Goal: Transaction & Acquisition: Download file/media

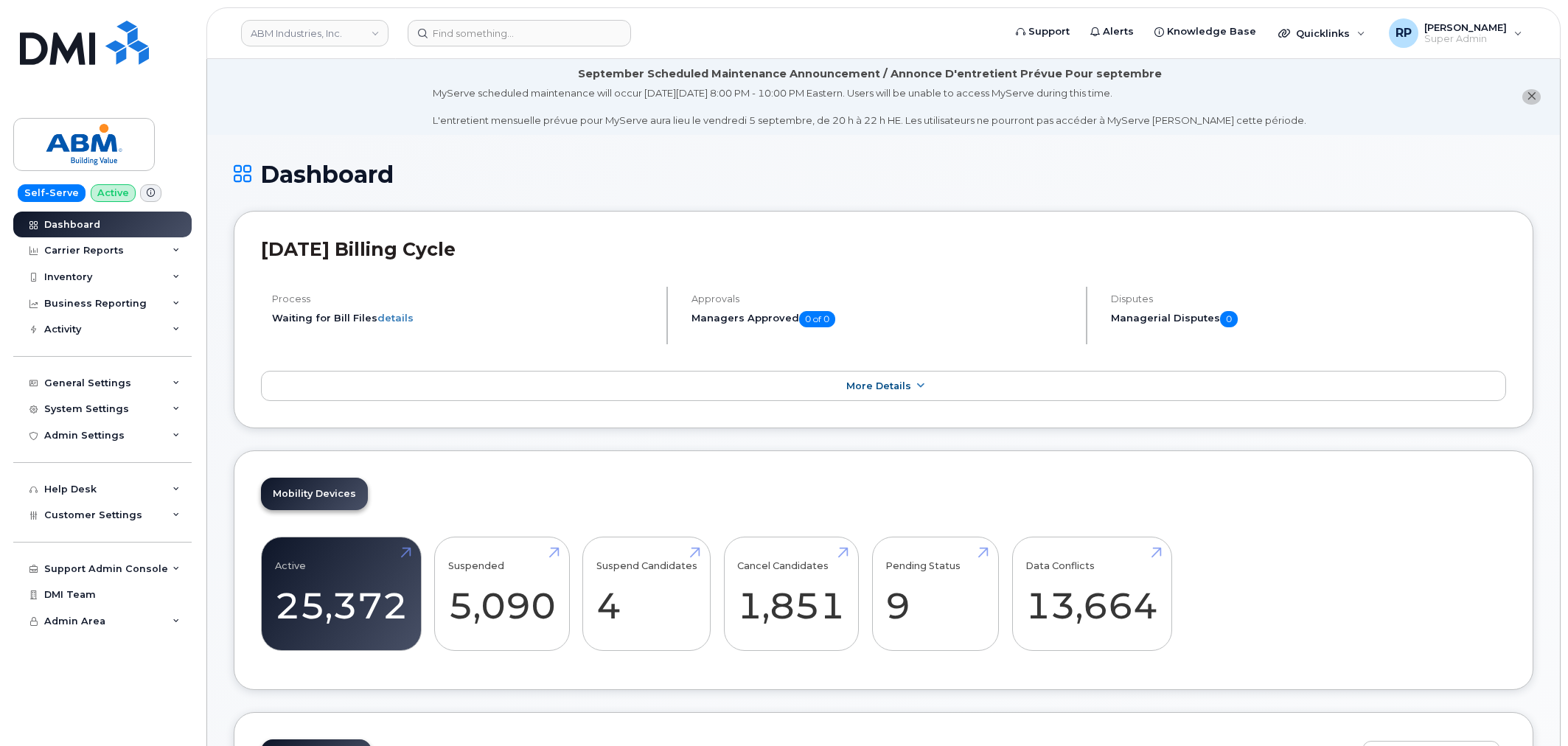
scroll to position [2128, 0]
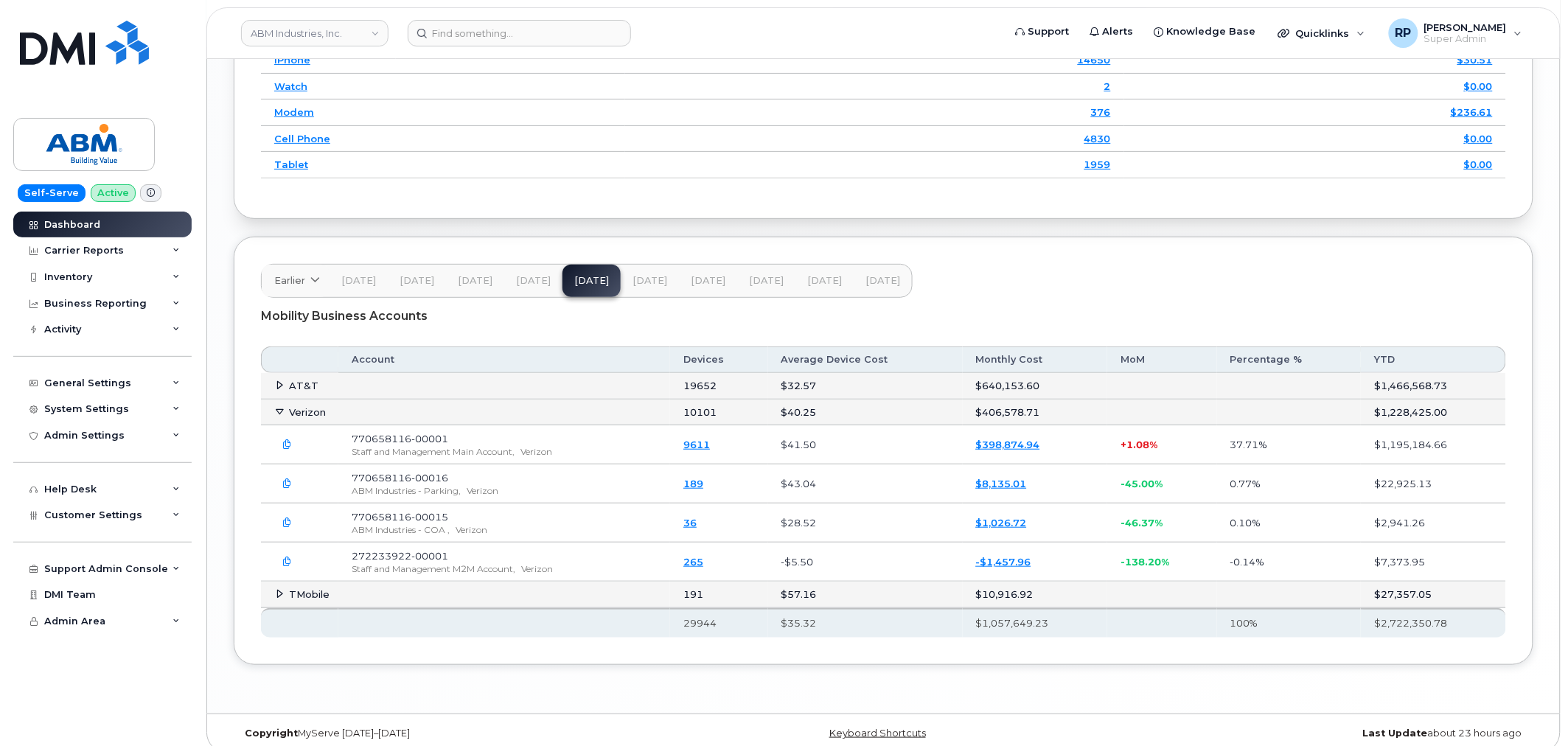
click at [334, 33] on link "ABM Industries, Inc." at bounding box center [314, 33] width 148 height 27
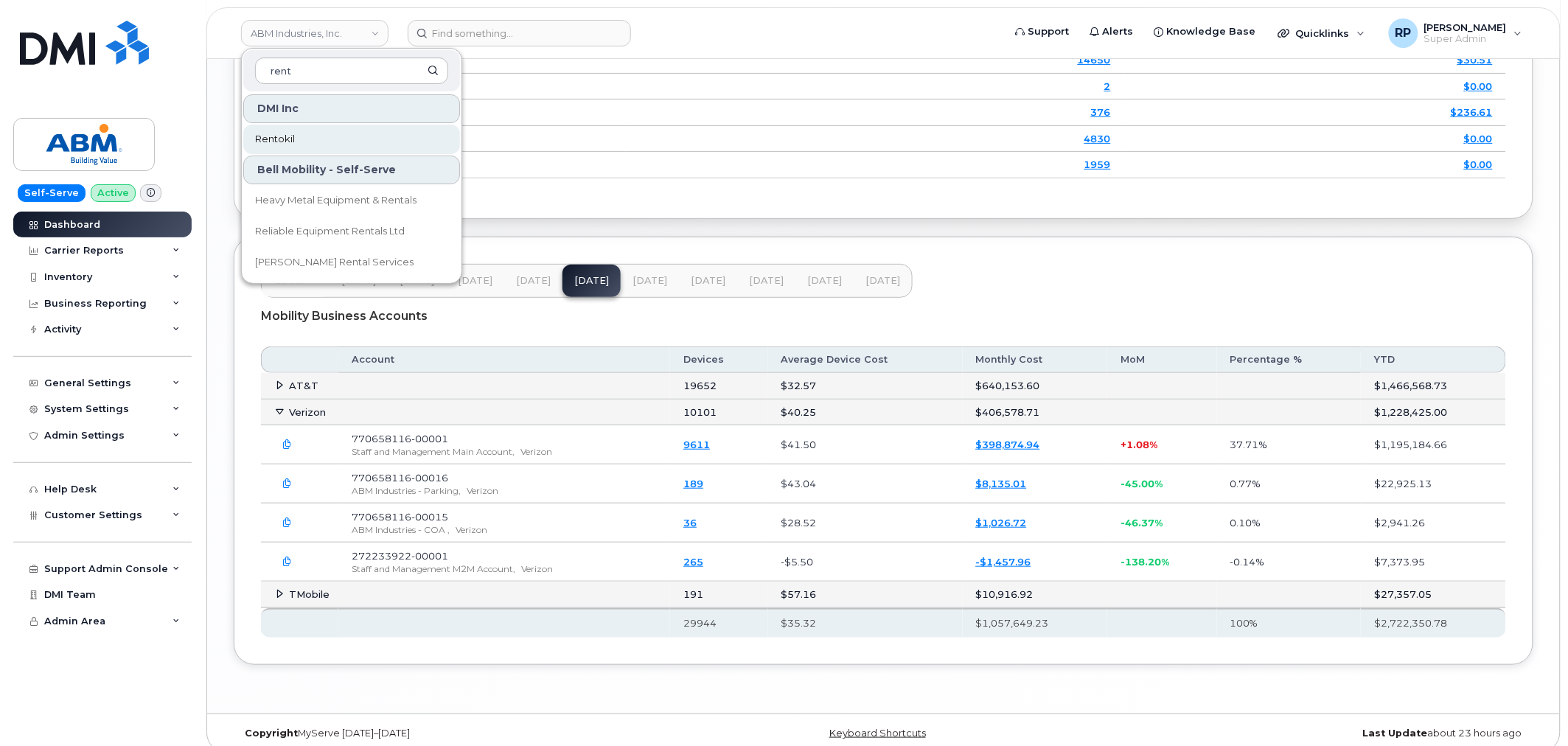
type input "rent"
click at [308, 136] on link "Rentokil" at bounding box center [352, 139] width 217 height 30
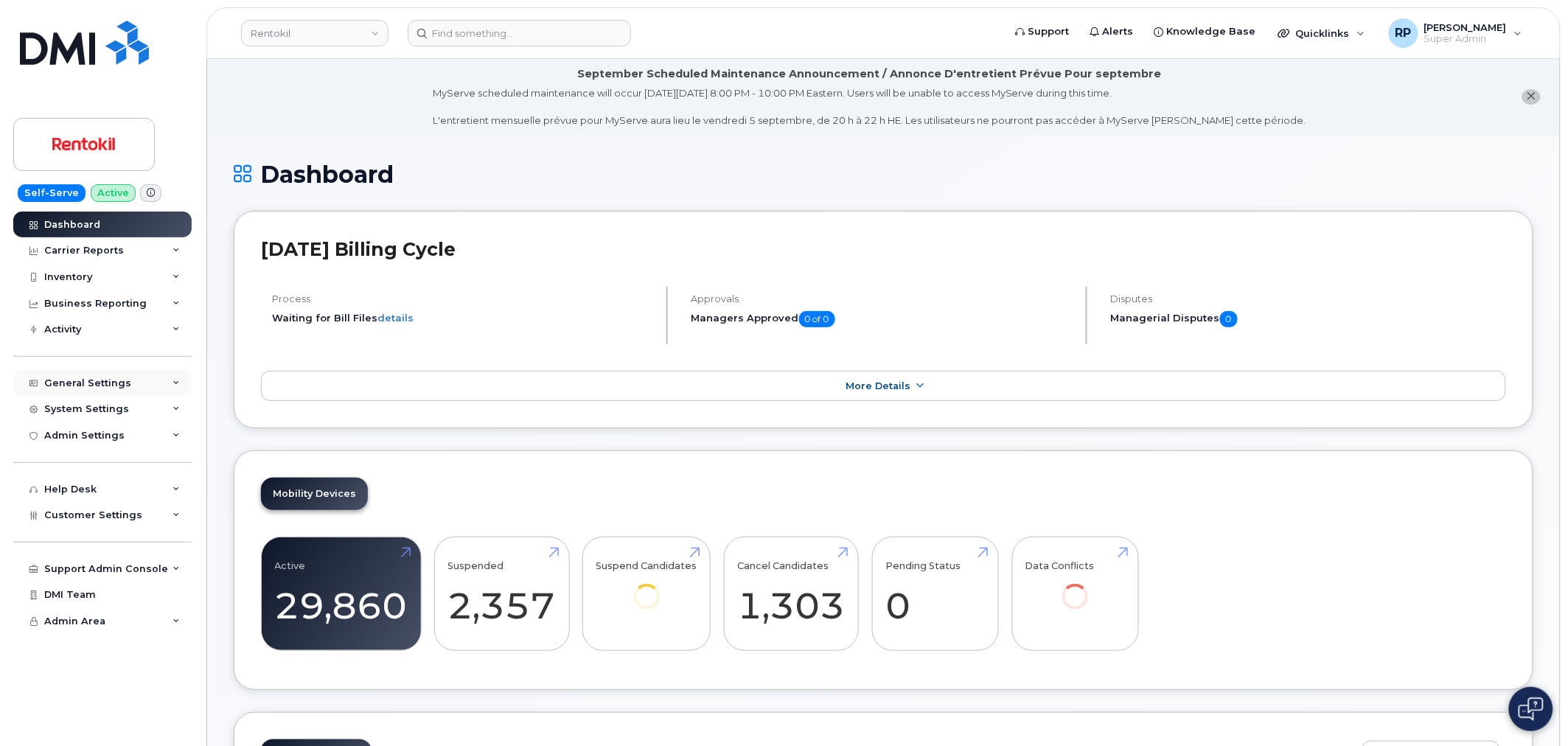
click at [116, 383] on div "General Settings" at bounding box center [88, 383] width 87 height 12
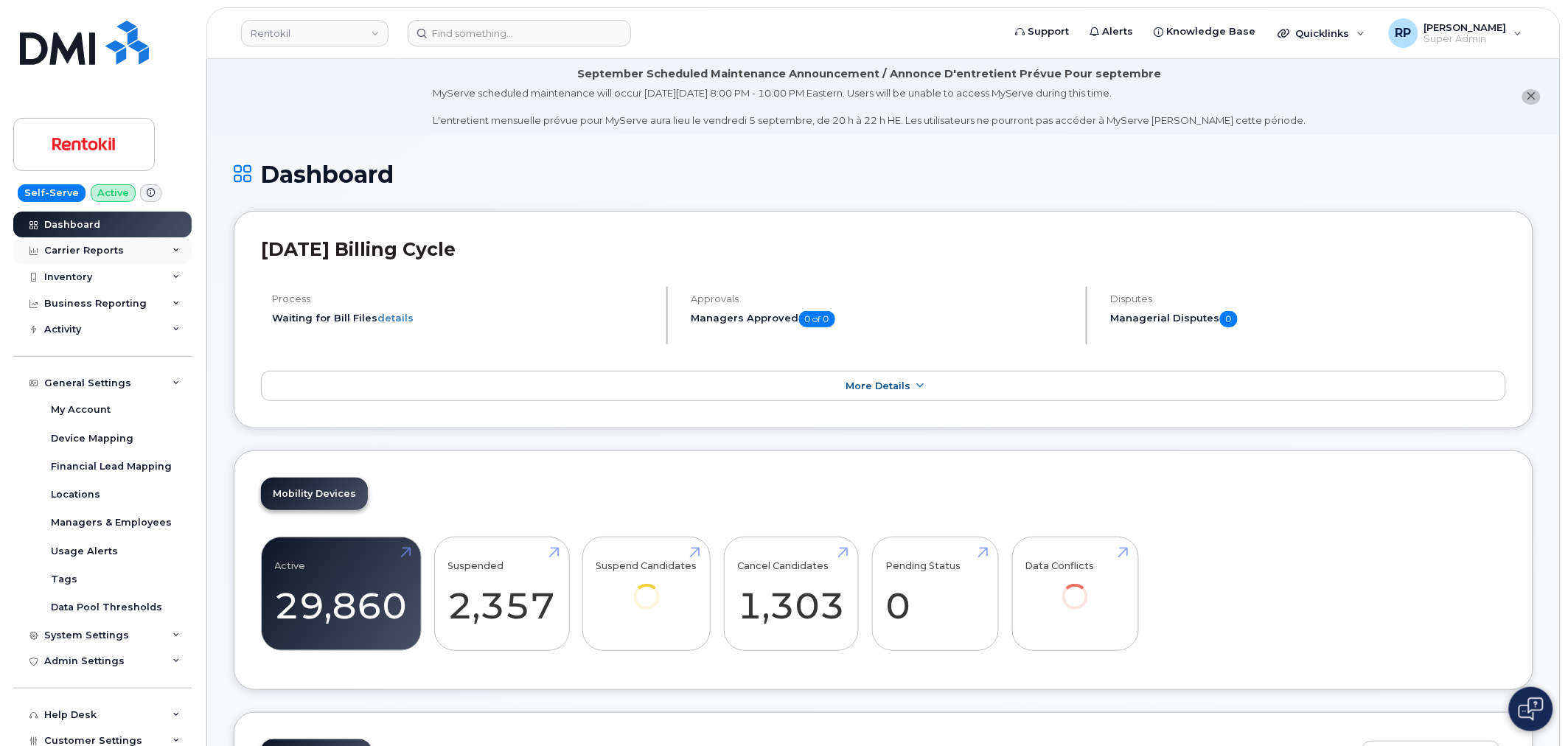
click at [103, 260] on div "Carrier Reports" at bounding box center [102, 251] width 179 height 27
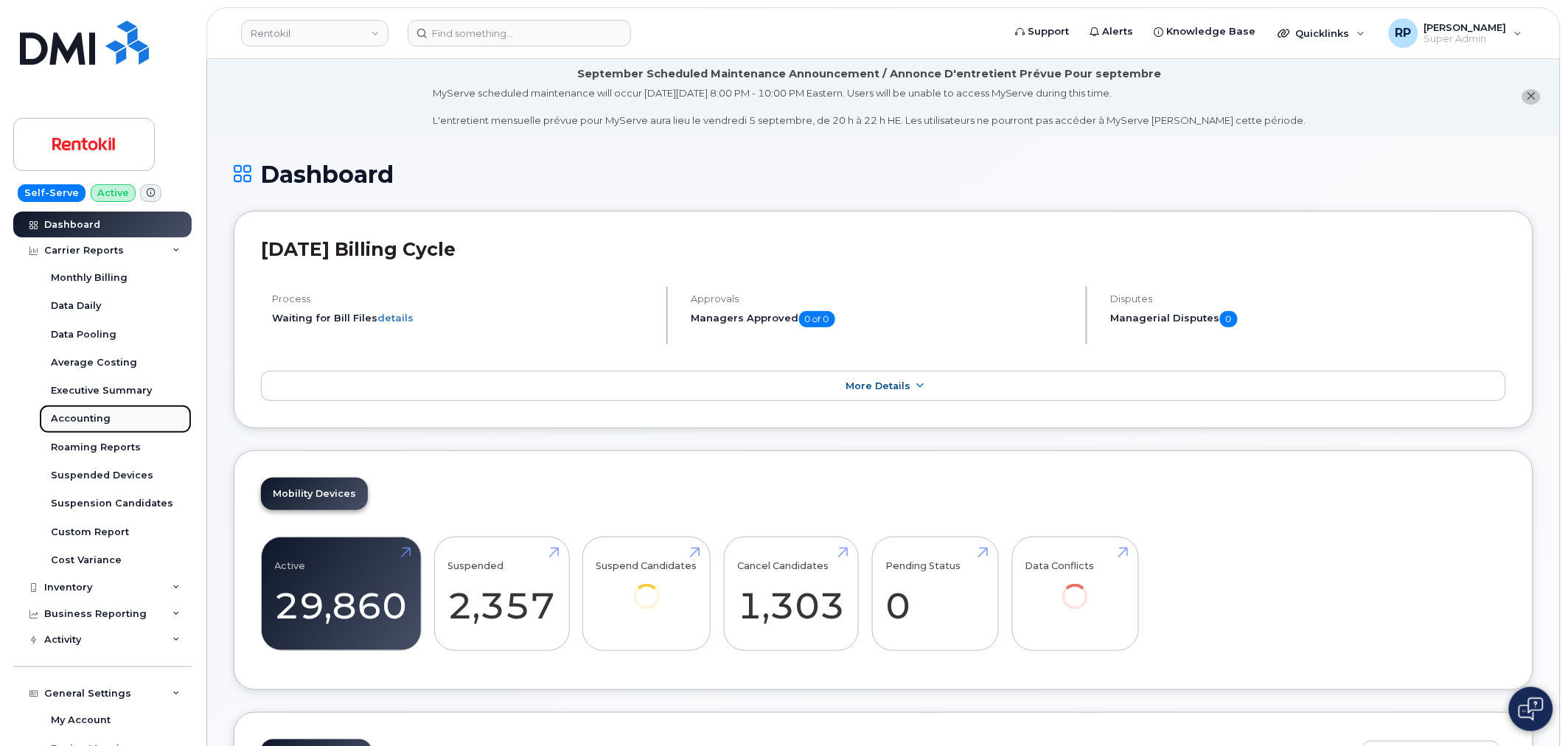
click at [78, 417] on div "Accounting" at bounding box center [81, 419] width 60 height 13
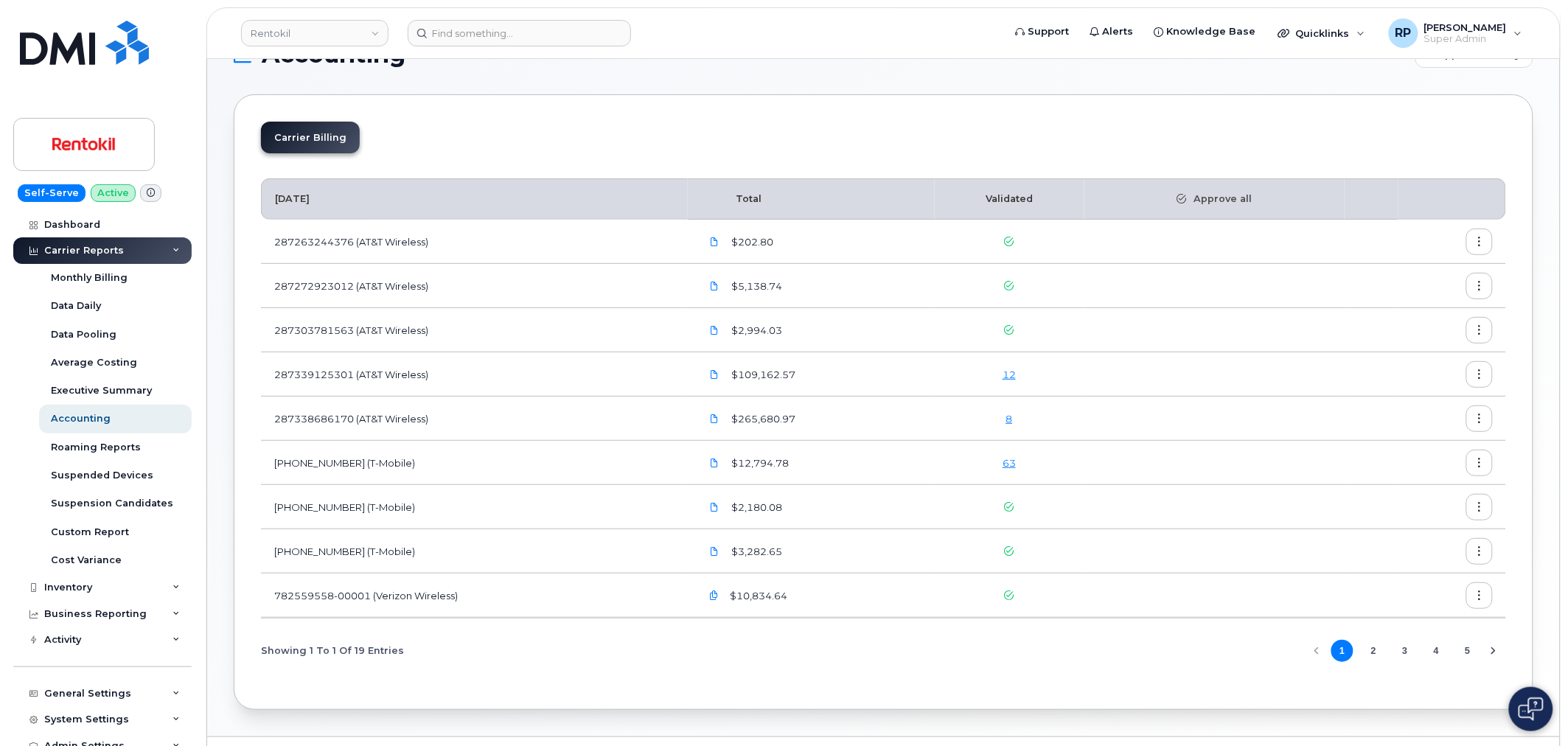
scroll to position [82, 0]
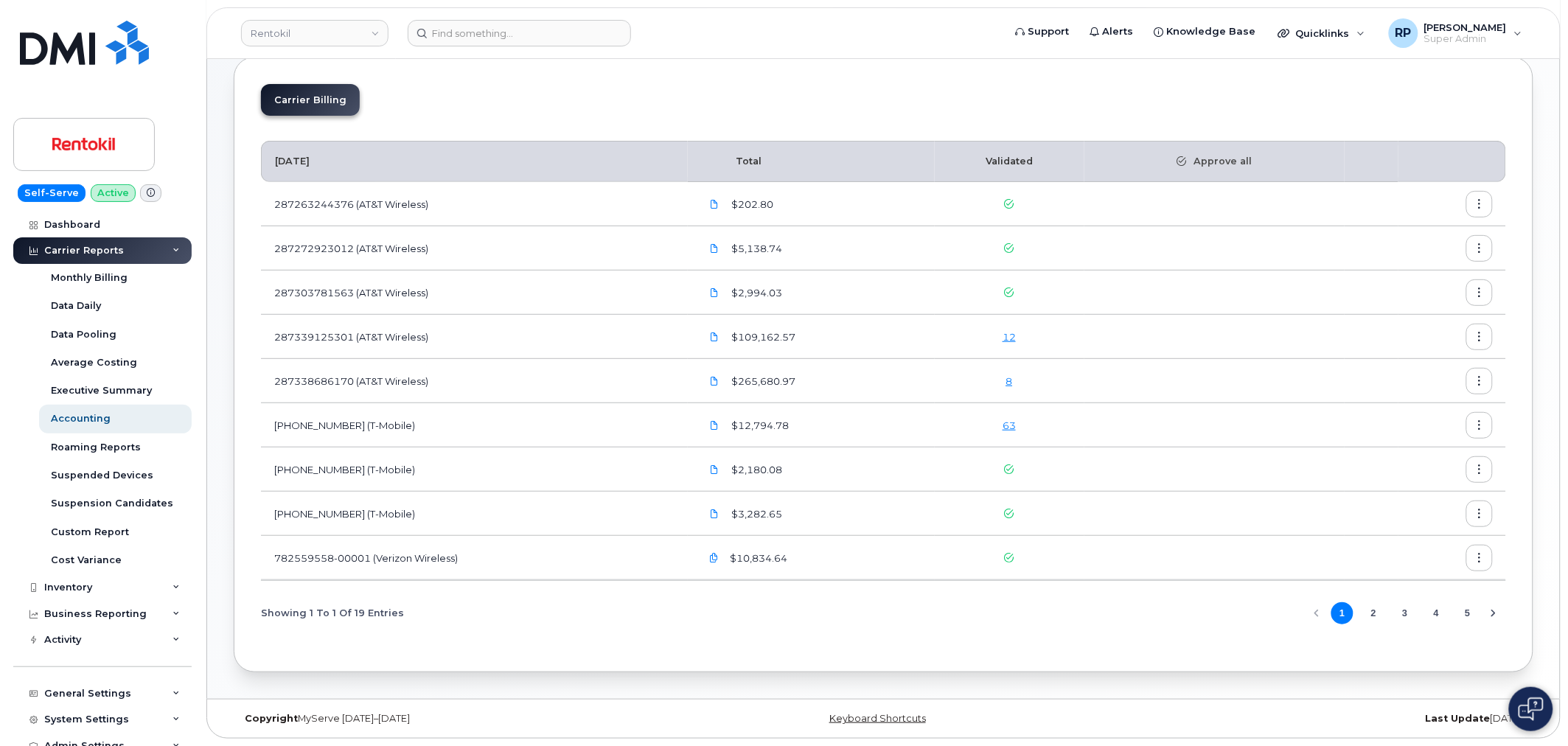
click at [1373, 615] on button "2" at bounding box center [1374, 613] width 22 height 22
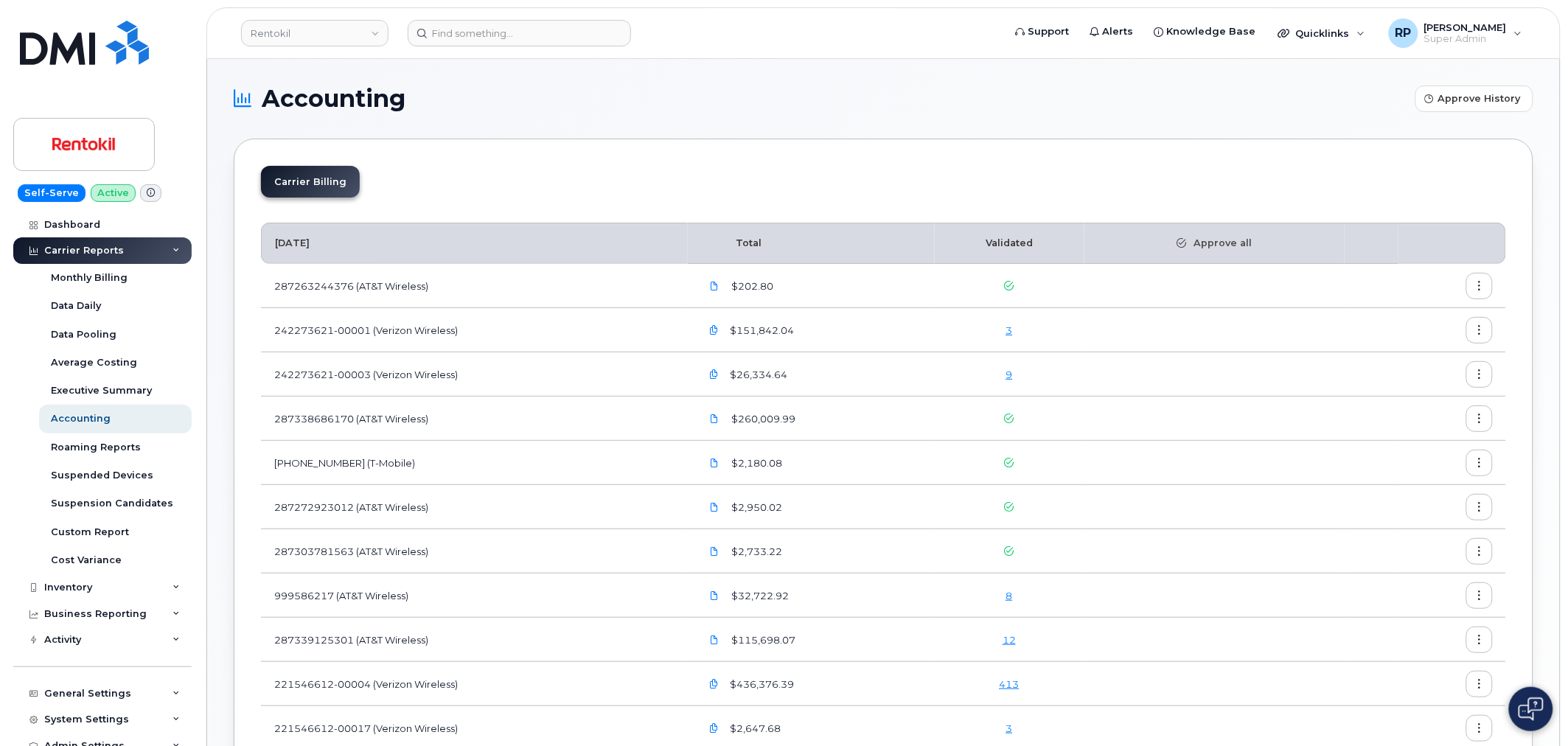
scroll to position [136, 0]
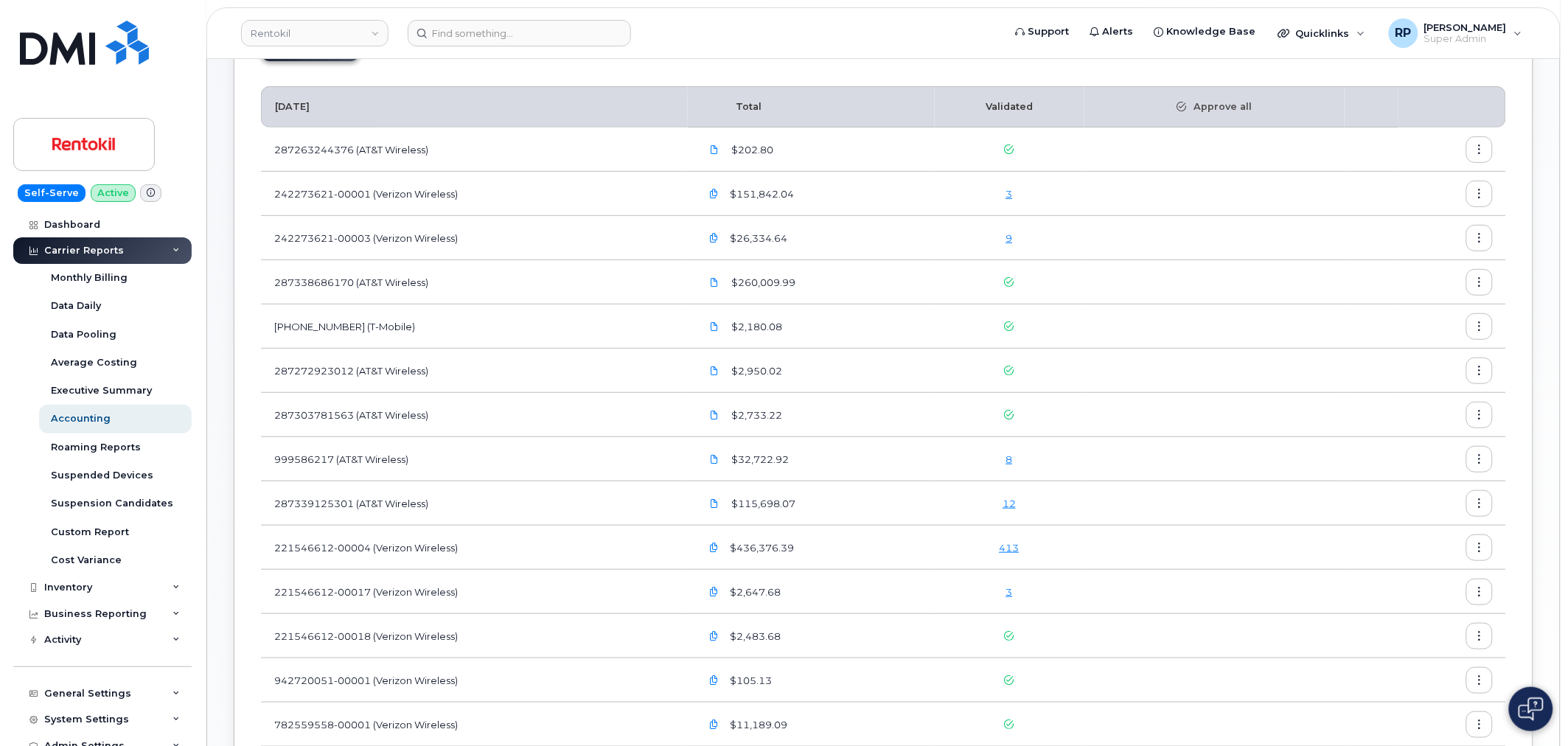
click at [1013, 194] on link "3" at bounding box center [1009, 194] width 7 height 12
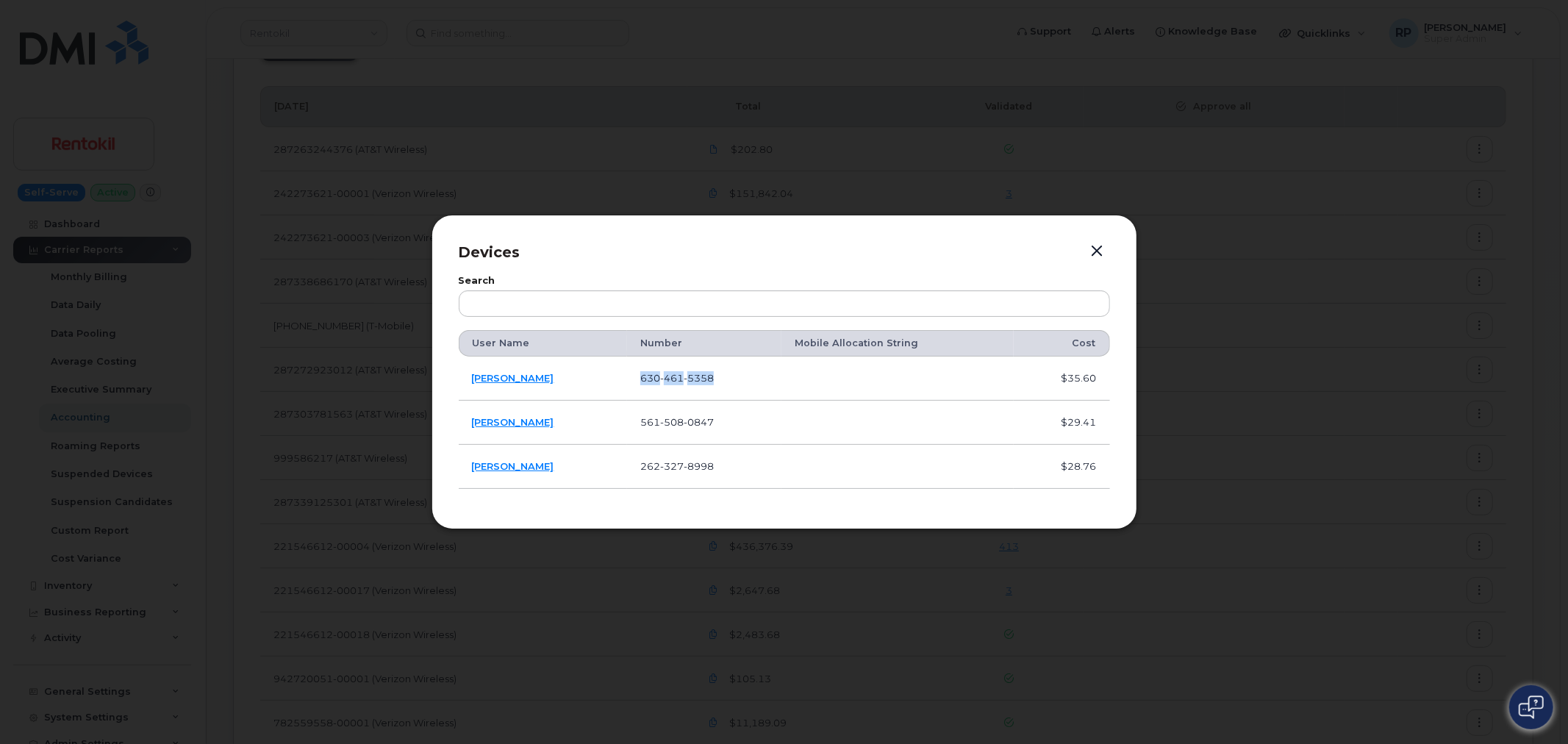
drag, startPoint x: 737, startPoint y: 385, endPoint x: 649, endPoint y: 379, distance: 88.2
click at [649, 379] on td "630 461 5358" at bounding box center [705, 379] width 155 height 44
copy span "630 461 5358"
click at [527, 379] on link "[PERSON_NAME]" at bounding box center [513, 378] width 82 height 12
click at [1094, 247] on button "button" at bounding box center [1098, 251] width 22 height 21
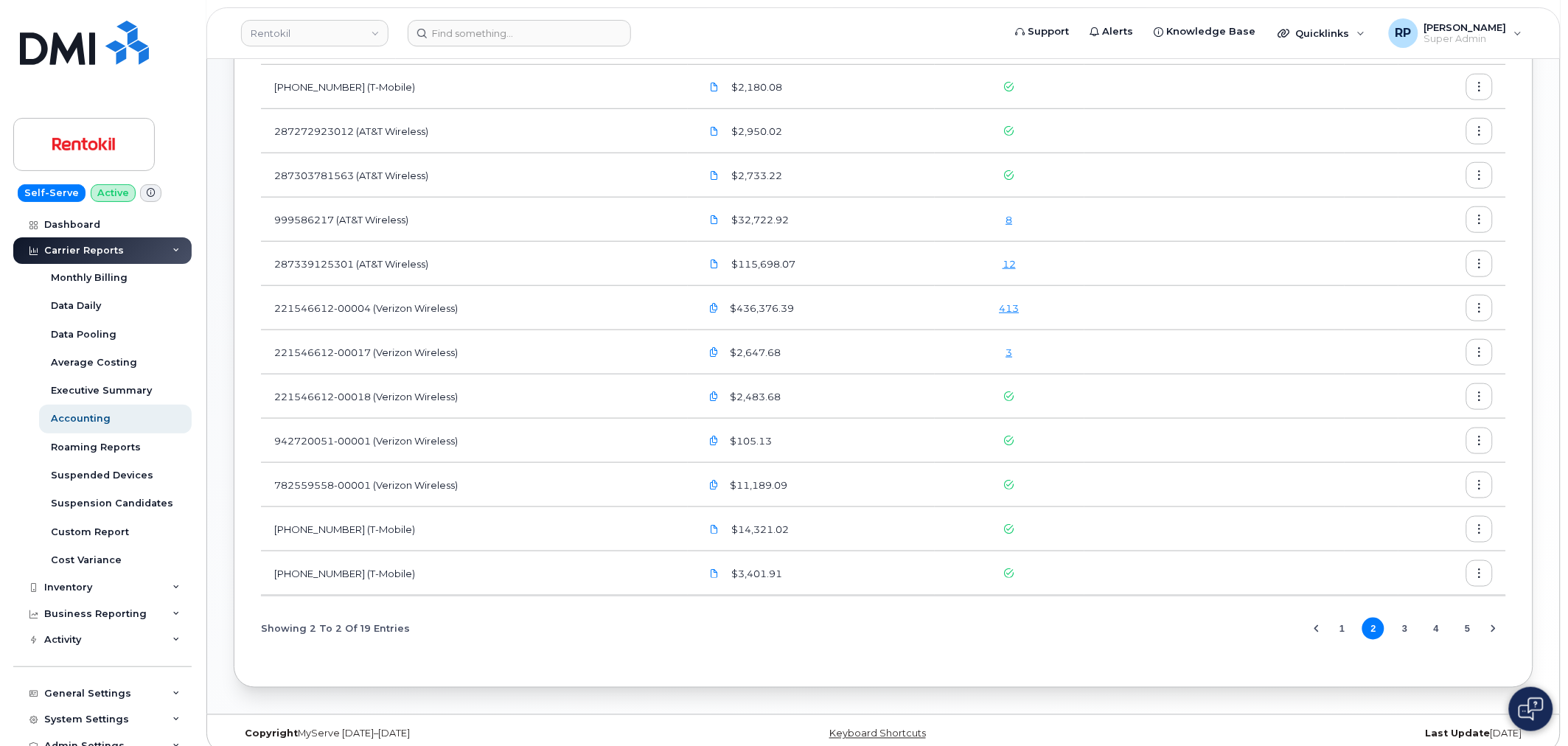
scroll to position [392, 0]
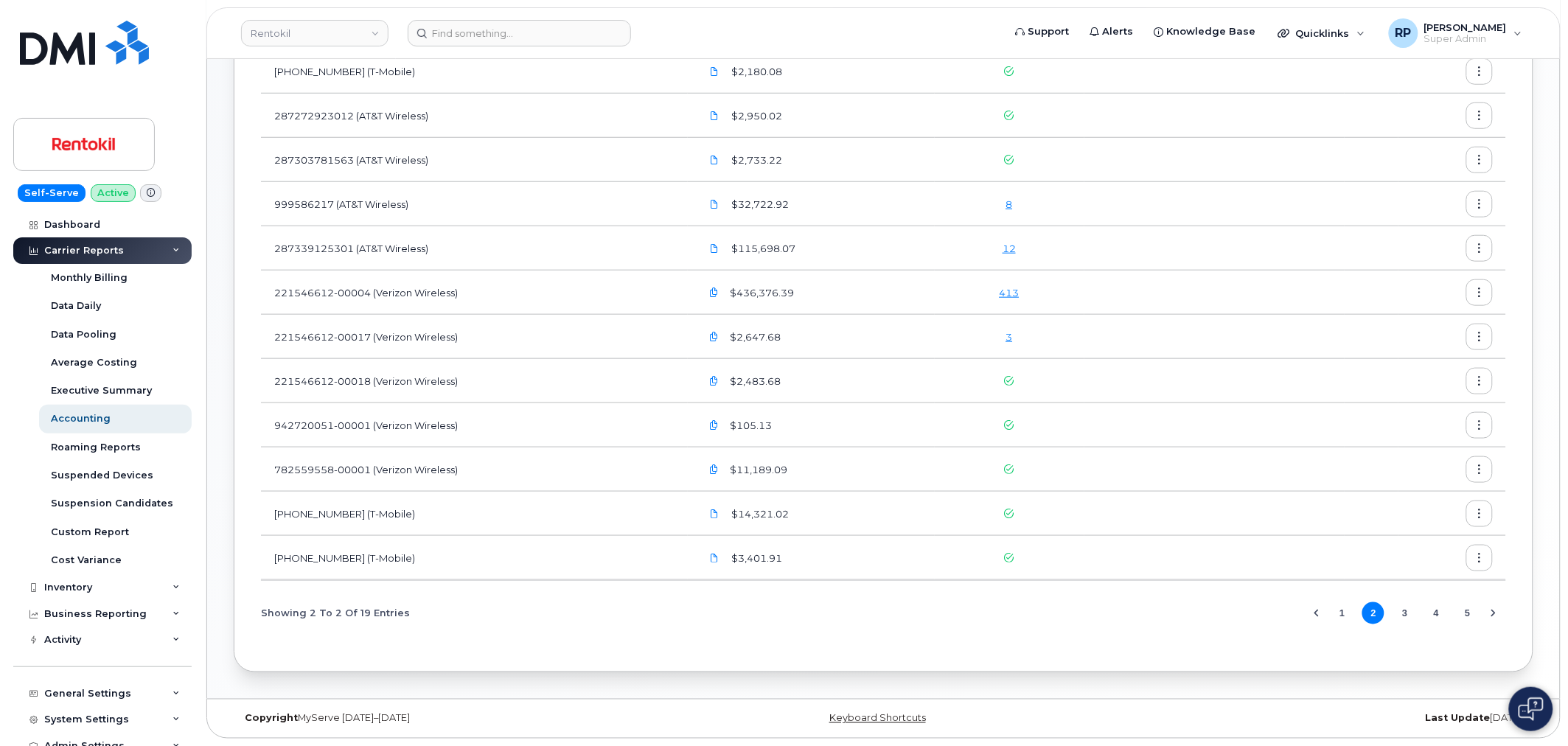
click at [1340, 612] on button "1" at bounding box center [1343, 613] width 22 height 22
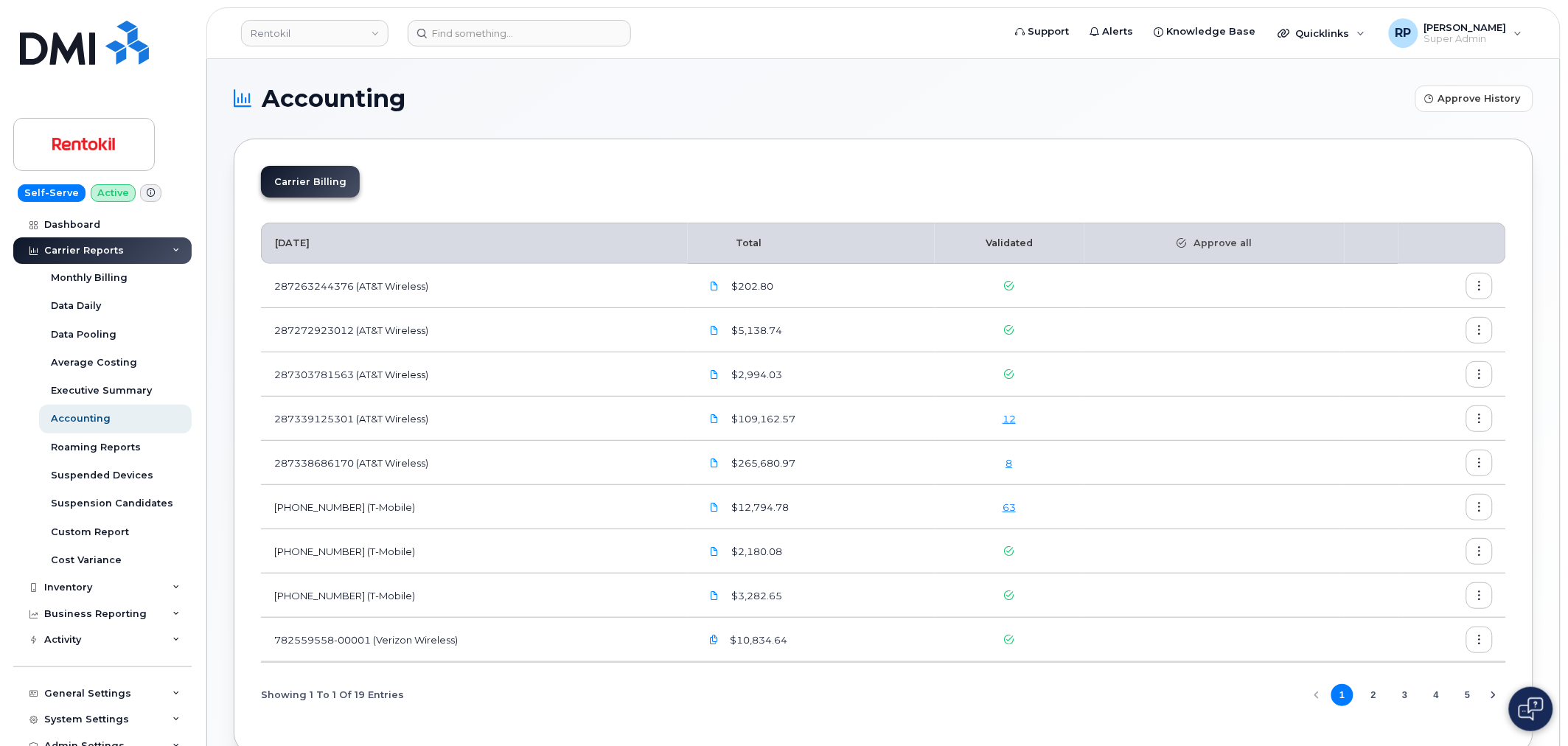
scroll to position [82, 0]
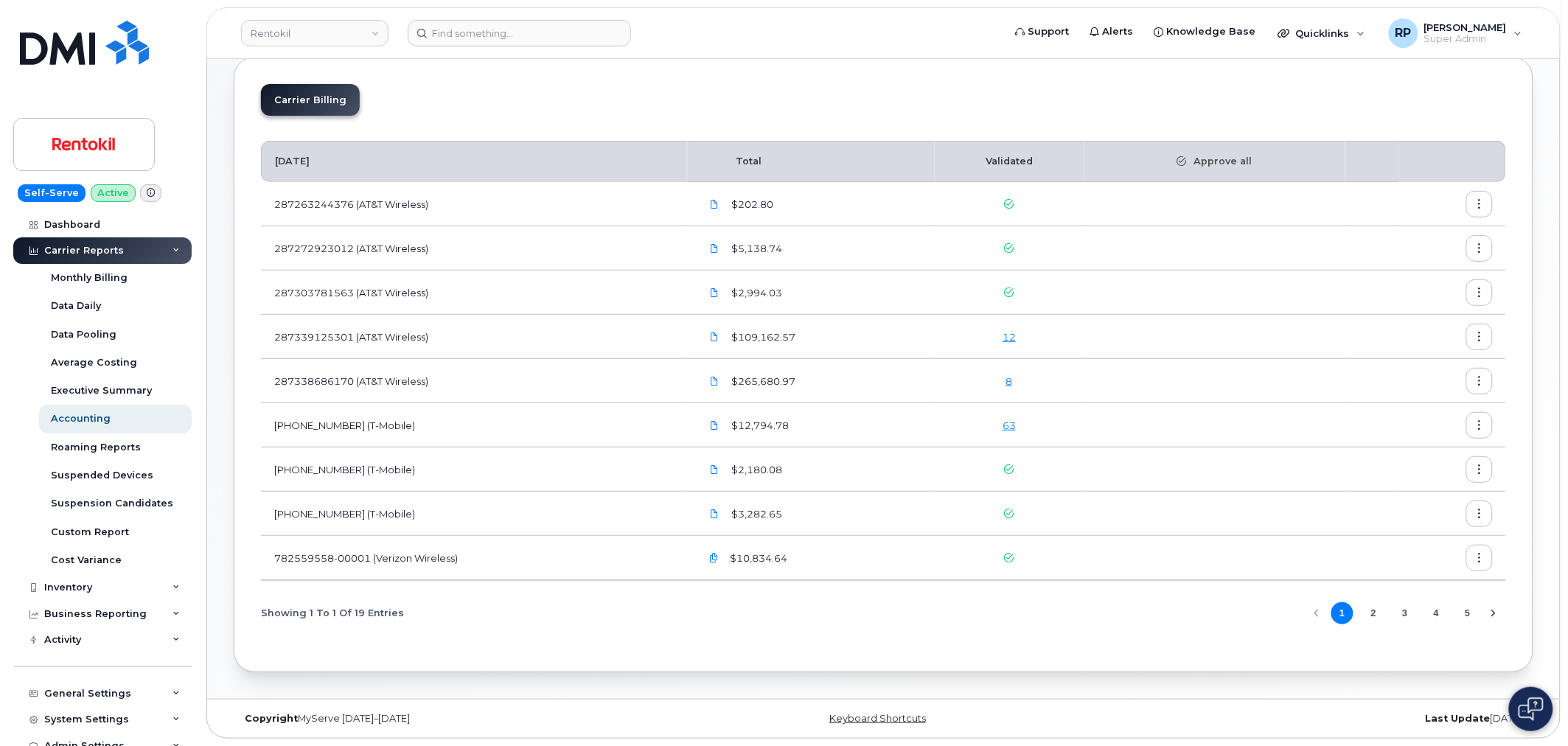
click at [966, 607] on div "Showing 1 To 1 Of 19 Entries 1 2 3 4 5" at bounding box center [883, 613] width 1245 height 38
click at [628, 504] on td "973294793 (T-Mobile)" at bounding box center [475, 514] width 427 height 44
click at [1478, 199] on icon "button" at bounding box center [1480, 204] width 10 height 10
click at [617, 217] on td "287263244376 (AT&T Wireless)" at bounding box center [475, 205] width 427 height 44
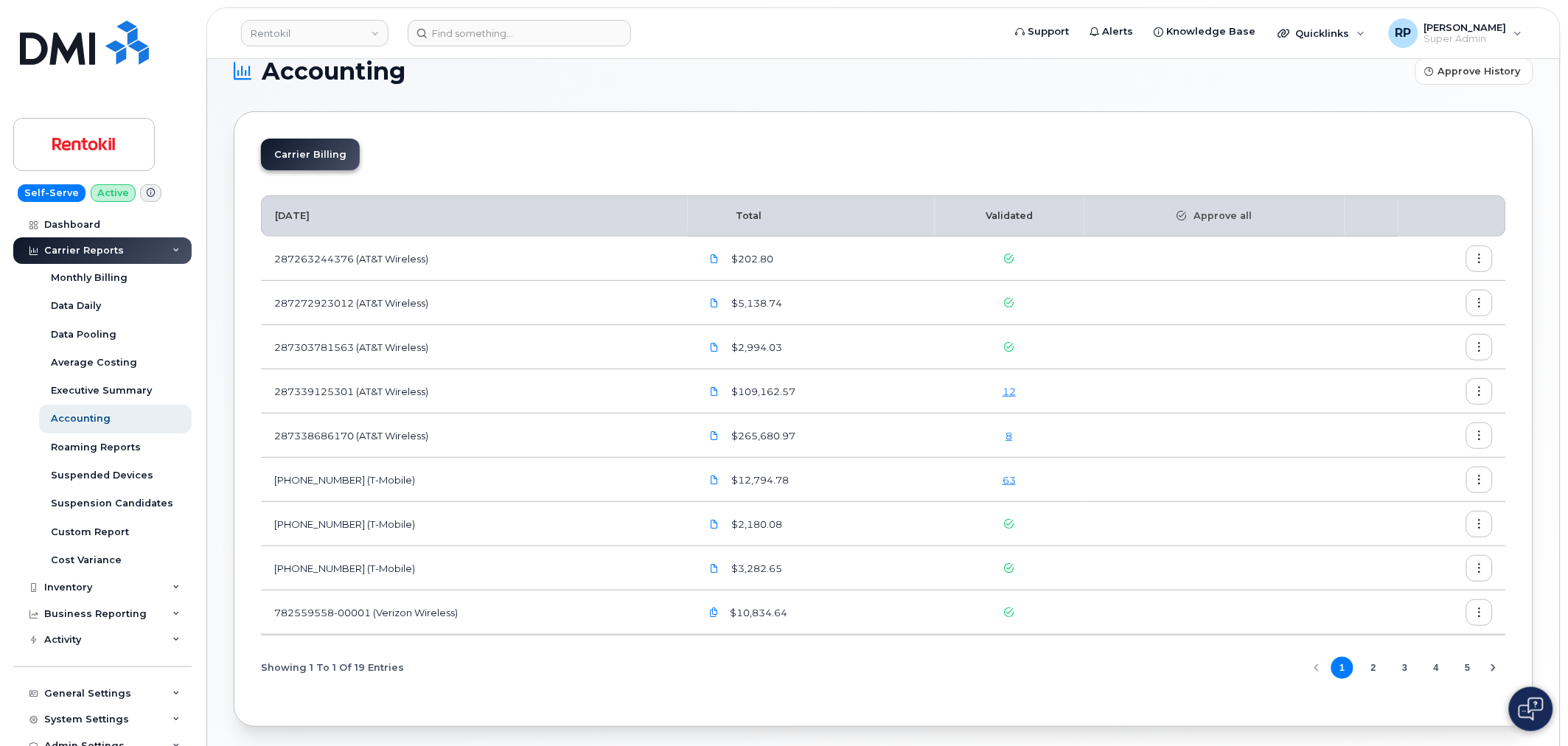
scroll to position [0, 0]
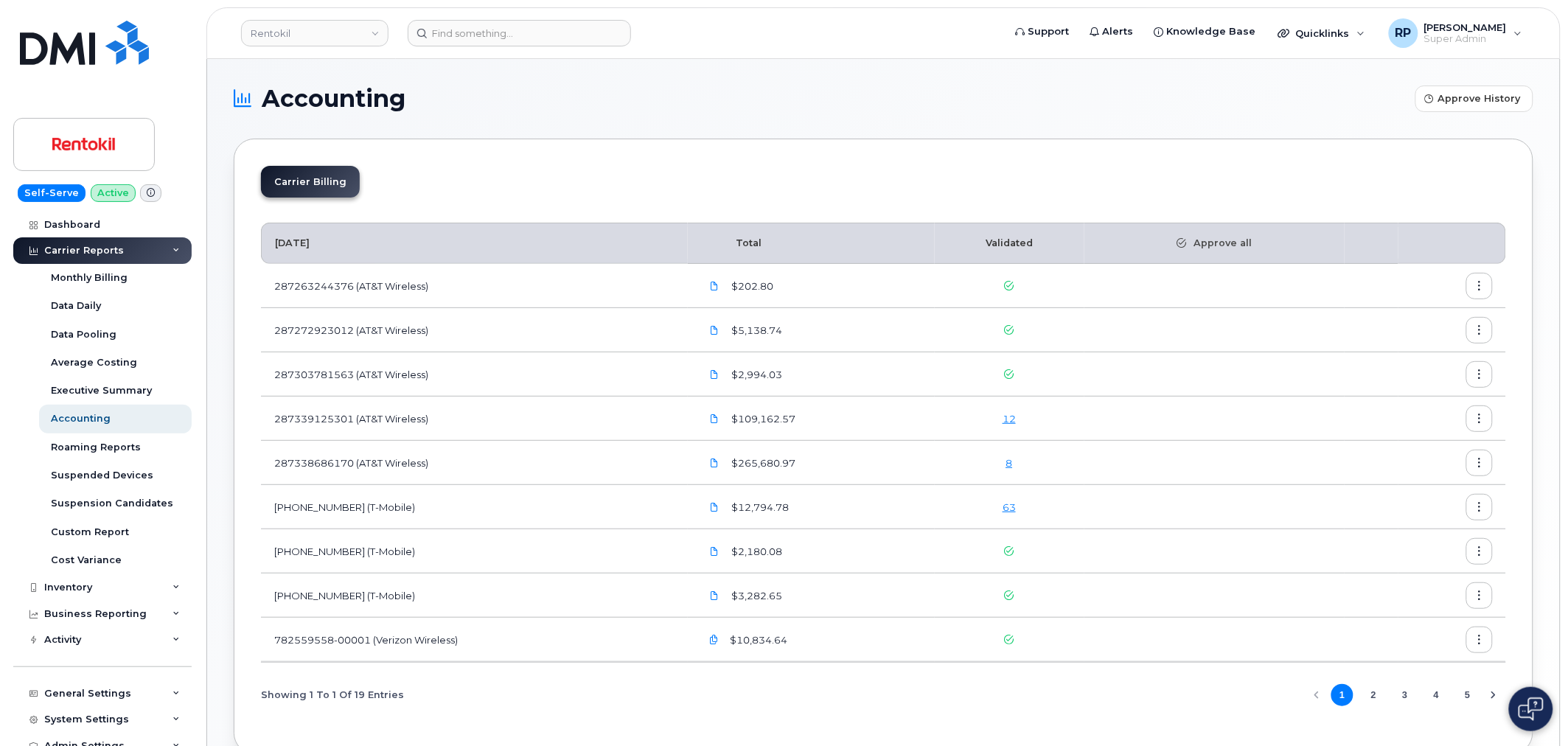
click at [1374, 697] on button "2" at bounding box center [1374, 696] width 22 height 22
click at [1497, 97] on span "Approve History" at bounding box center [1480, 98] width 82 height 14
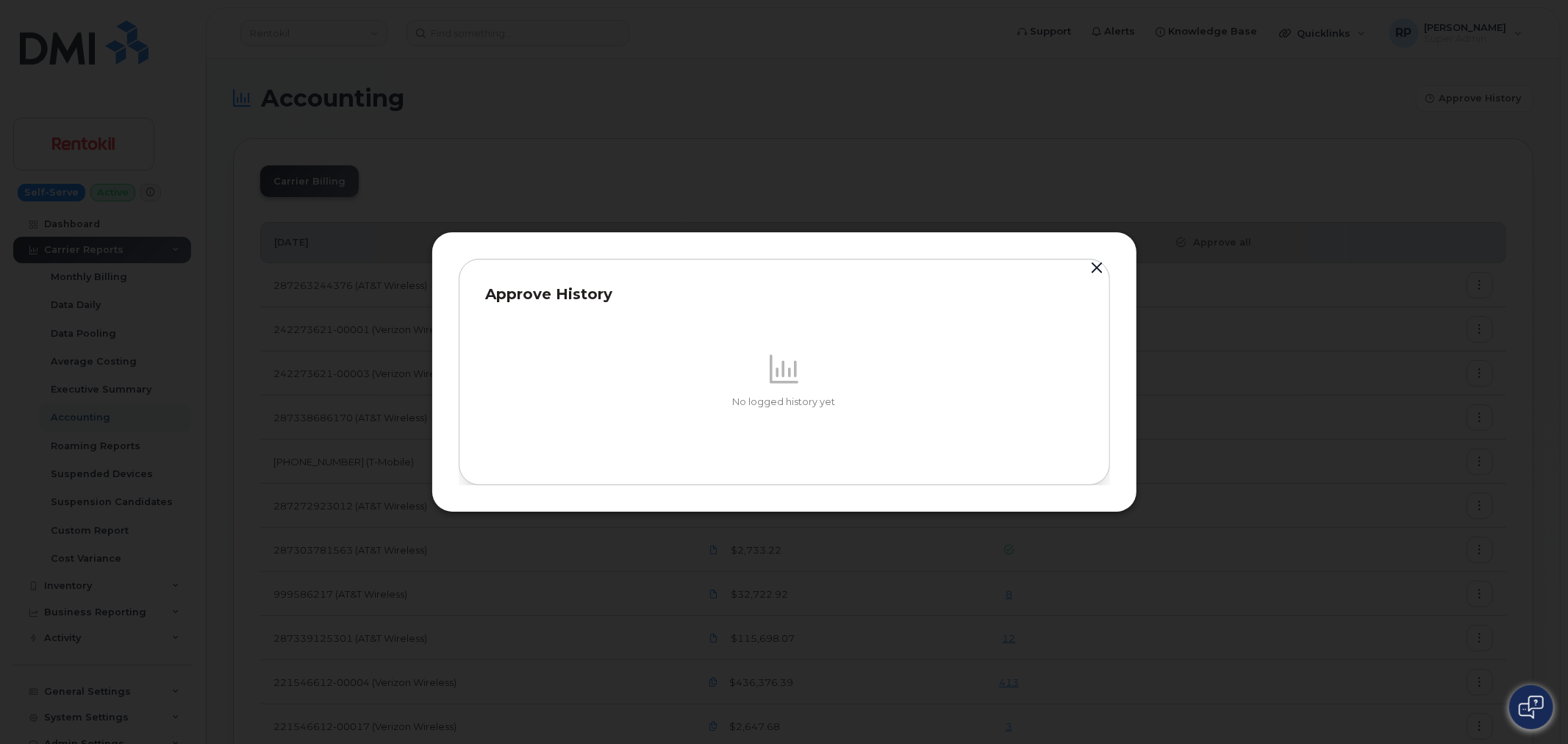
click at [1096, 266] on button "button" at bounding box center [1098, 268] width 22 height 21
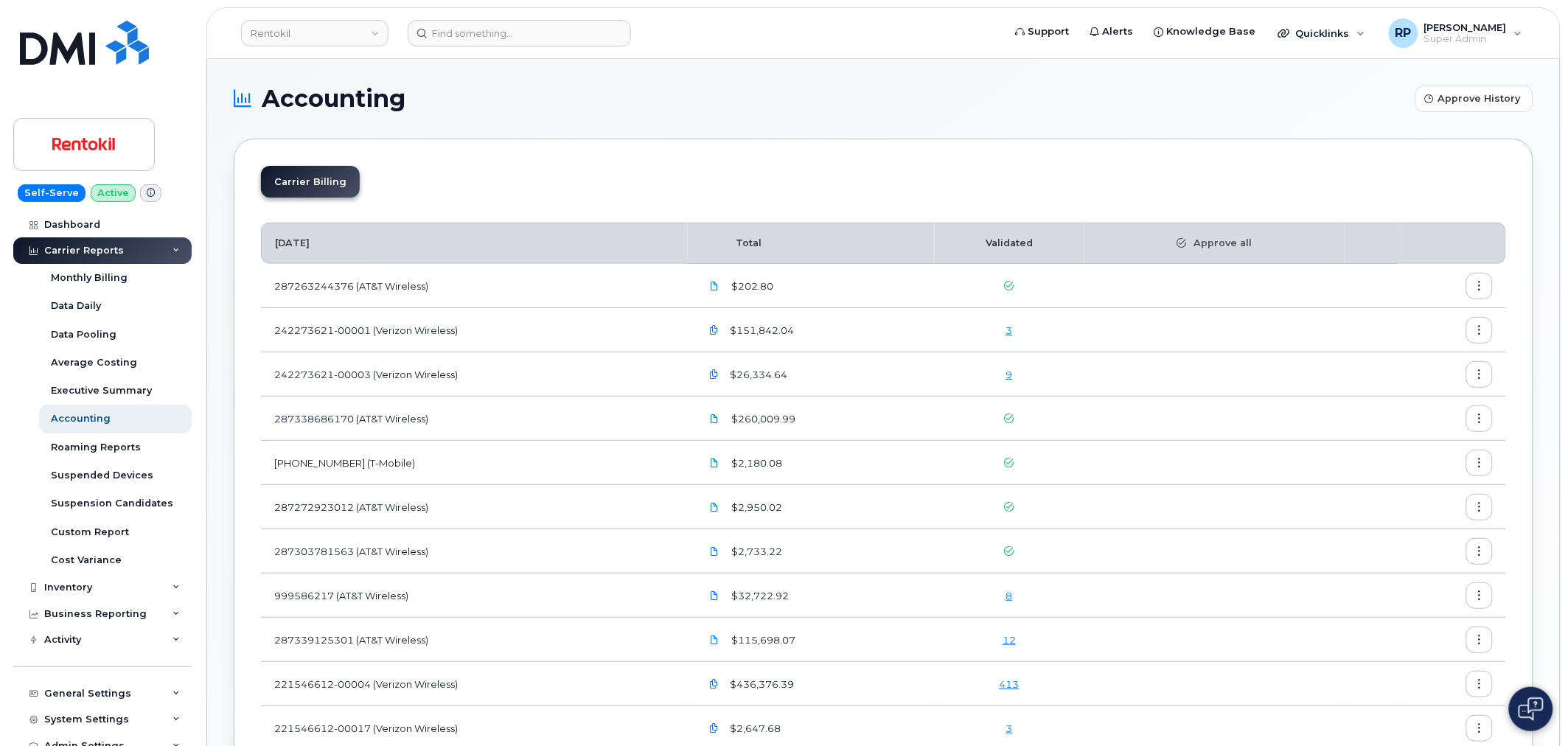
scroll to position [136, 0]
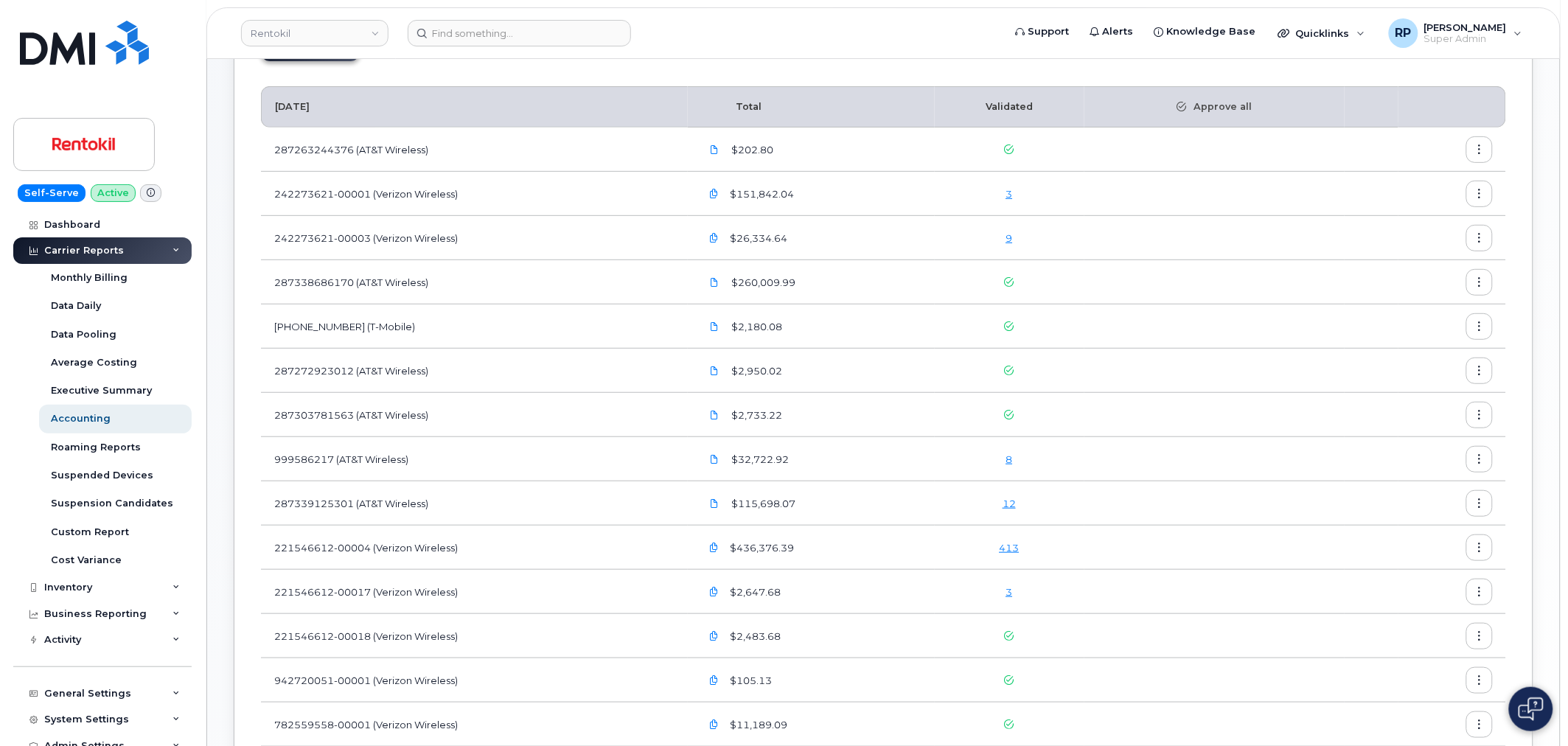
click at [1486, 152] on button "button" at bounding box center [1480, 150] width 27 height 27
click at [1406, 209] on span "Download" at bounding box center [1414, 210] width 58 height 13
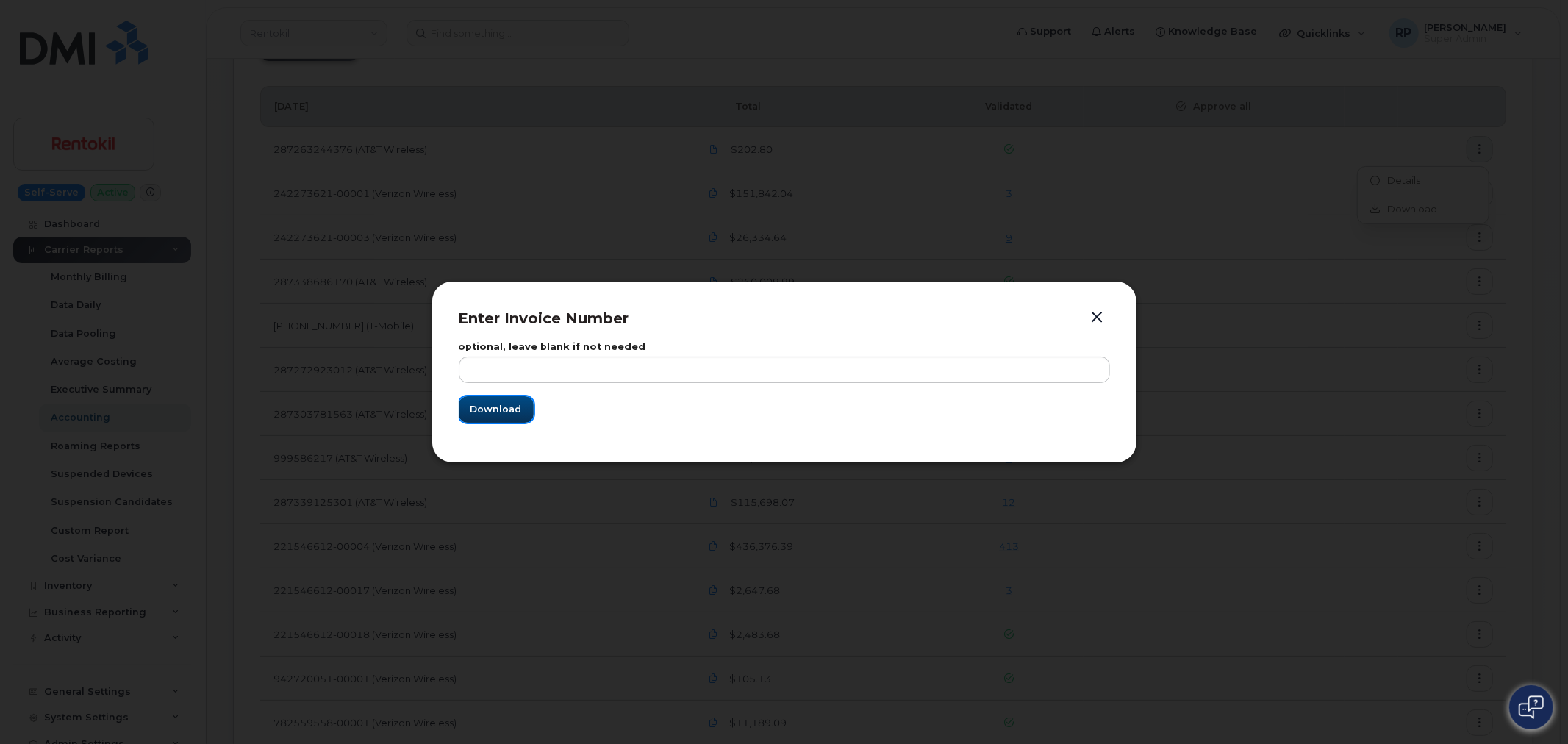
click at [501, 413] on span "Download" at bounding box center [496, 409] width 52 height 14
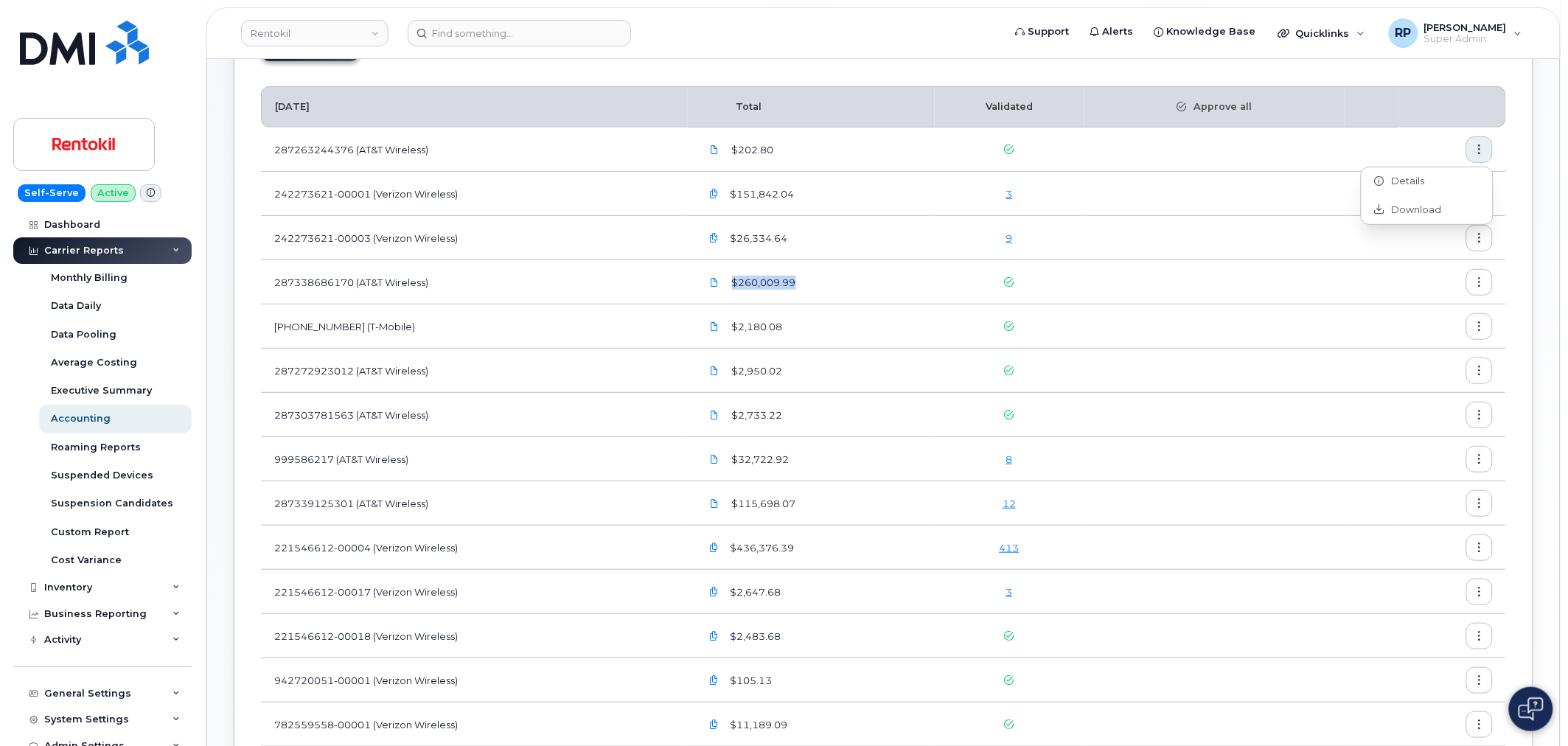
drag, startPoint x: 739, startPoint y: 285, endPoint x: 820, endPoint y: 281, distance: 81.1
click at [820, 281] on div "$260,009.99" at bounding box center [811, 282] width 220 height 26
click at [1477, 234] on icon "button" at bounding box center [1480, 238] width 10 height 10
click at [1388, 273] on span "Details" at bounding box center [1405, 270] width 41 height 13
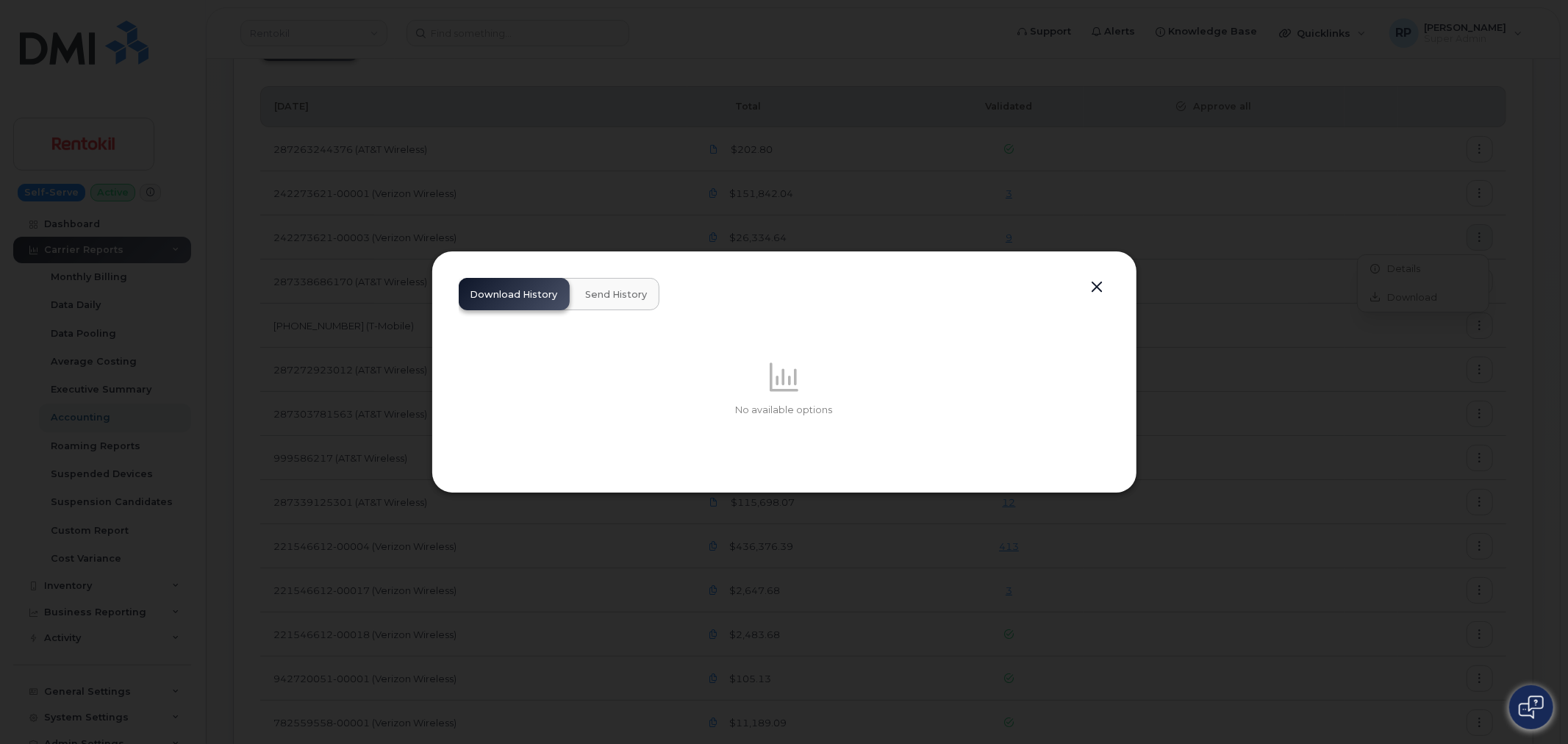
click at [621, 300] on span "Send History" at bounding box center [617, 295] width 62 height 12
click at [510, 297] on span "Download History" at bounding box center [514, 295] width 87 height 12
click at [1084, 285] on div "Download History Send History No available options" at bounding box center [784, 371] width 652 height 187
click at [1094, 285] on button "button" at bounding box center [1098, 288] width 22 height 21
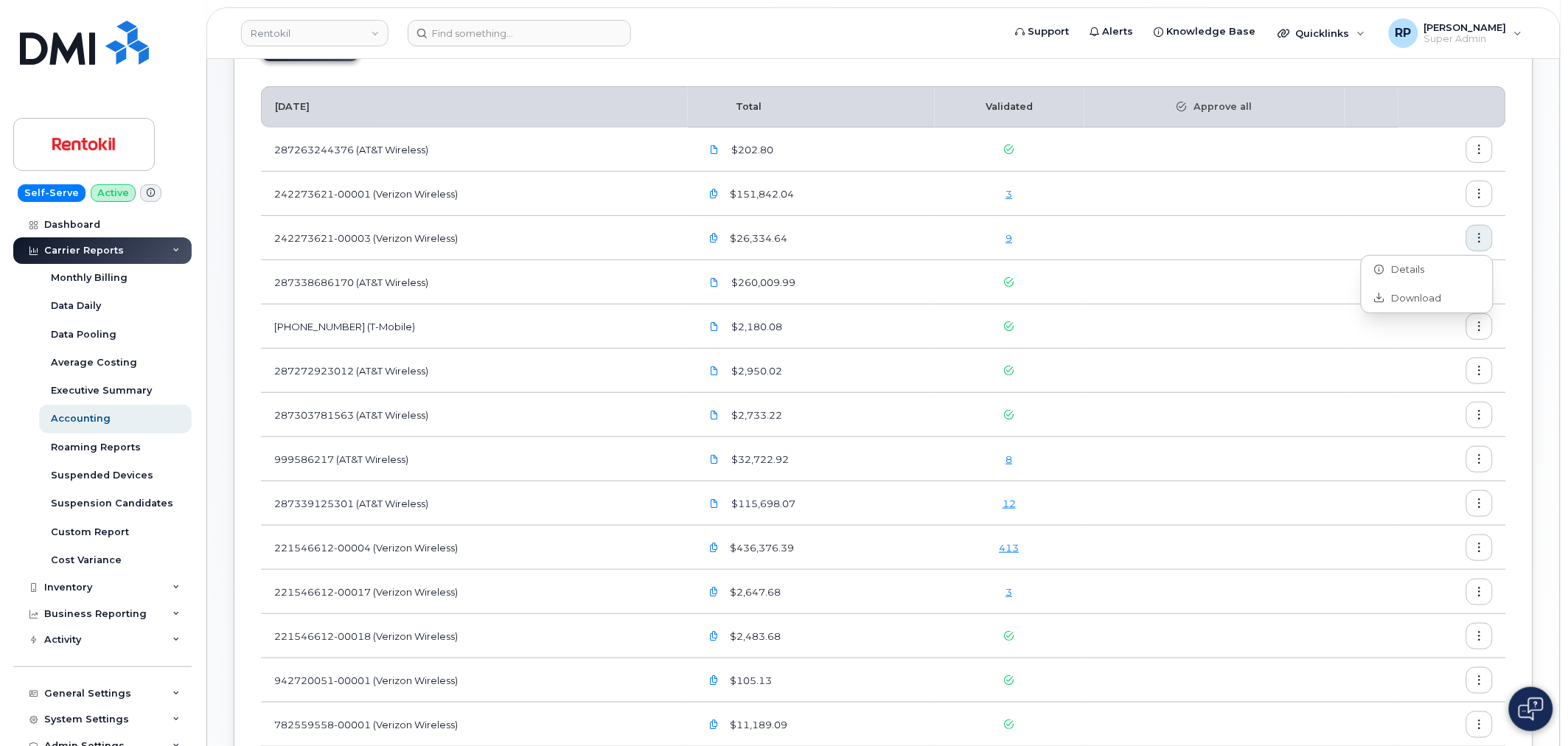
click at [1477, 148] on icon "button" at bounding box center [1480, 150] width 10 height 10
click at [1399, 182] on span "Details" at bounding box center [1405, 182] width 41 height 13
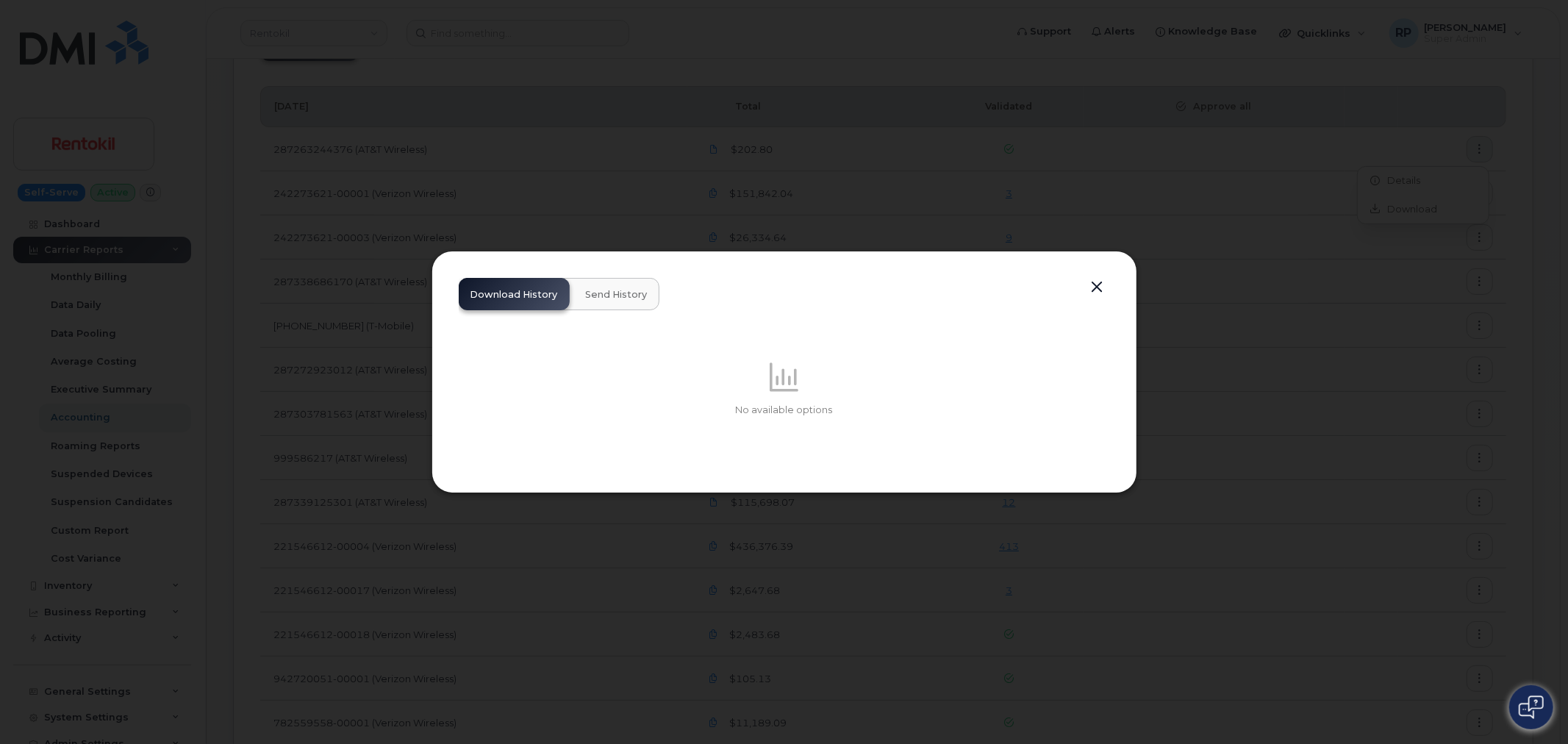
click at [619, 302] on button "Send History" at bounding box center [616, 294] width 85 height 33
click at [521, 285] on button "Download History" at bounding box center [514, 294] width 111 height 33
click at [616, 297] on span "Send History" at bounding box center [617, 295] width 62 height 12
click at [524, 293] on span "Download History" at bounding box center [514, 295] width 87 height 12
click at [615, 291] on span "Send History" at bounding box center [617, 295] width 62 height 12
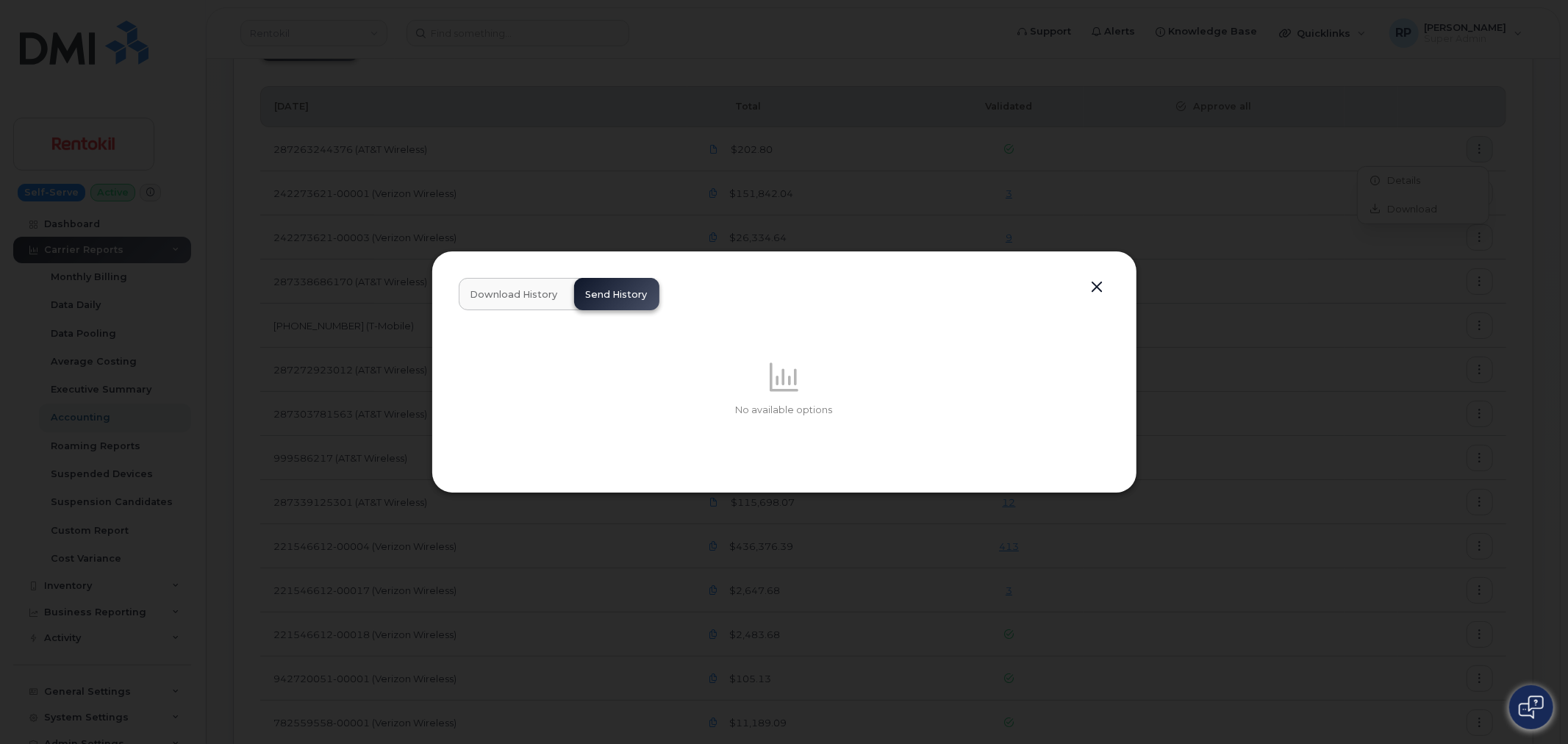
click at [518, 296] on span "Download History" at bounding box center [514, 295] width 87 height 12
click at [618, 297] on span "Send History" at bounding box center [617, 295] width 62 height 12
click at [547, 299] on span "Download History" at bounding box center [514, 295] width 87 height 12
click at [1095, 287] on button "button" at bounding box center [1098, 288] width 22 height 21
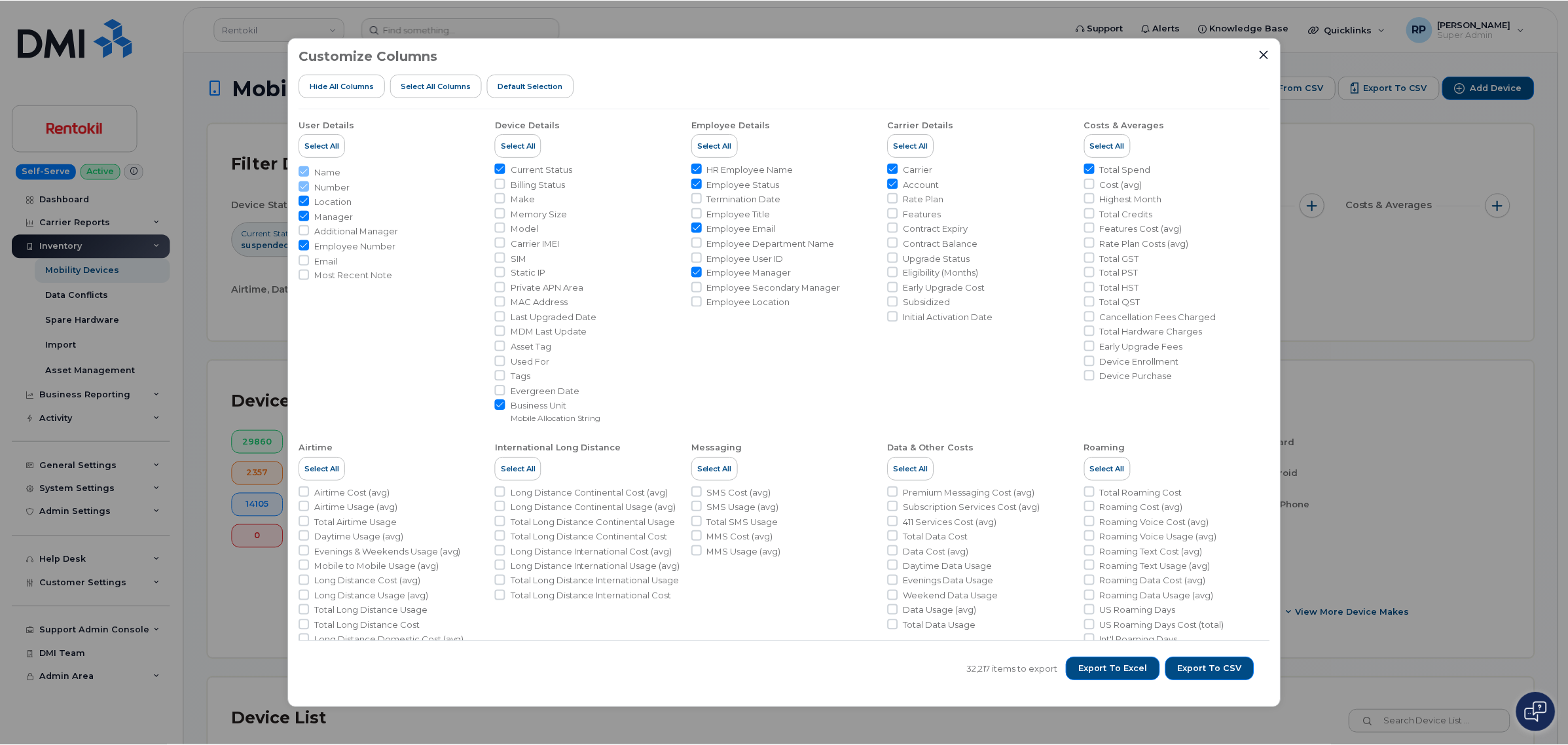
scroll to position [436, 0]
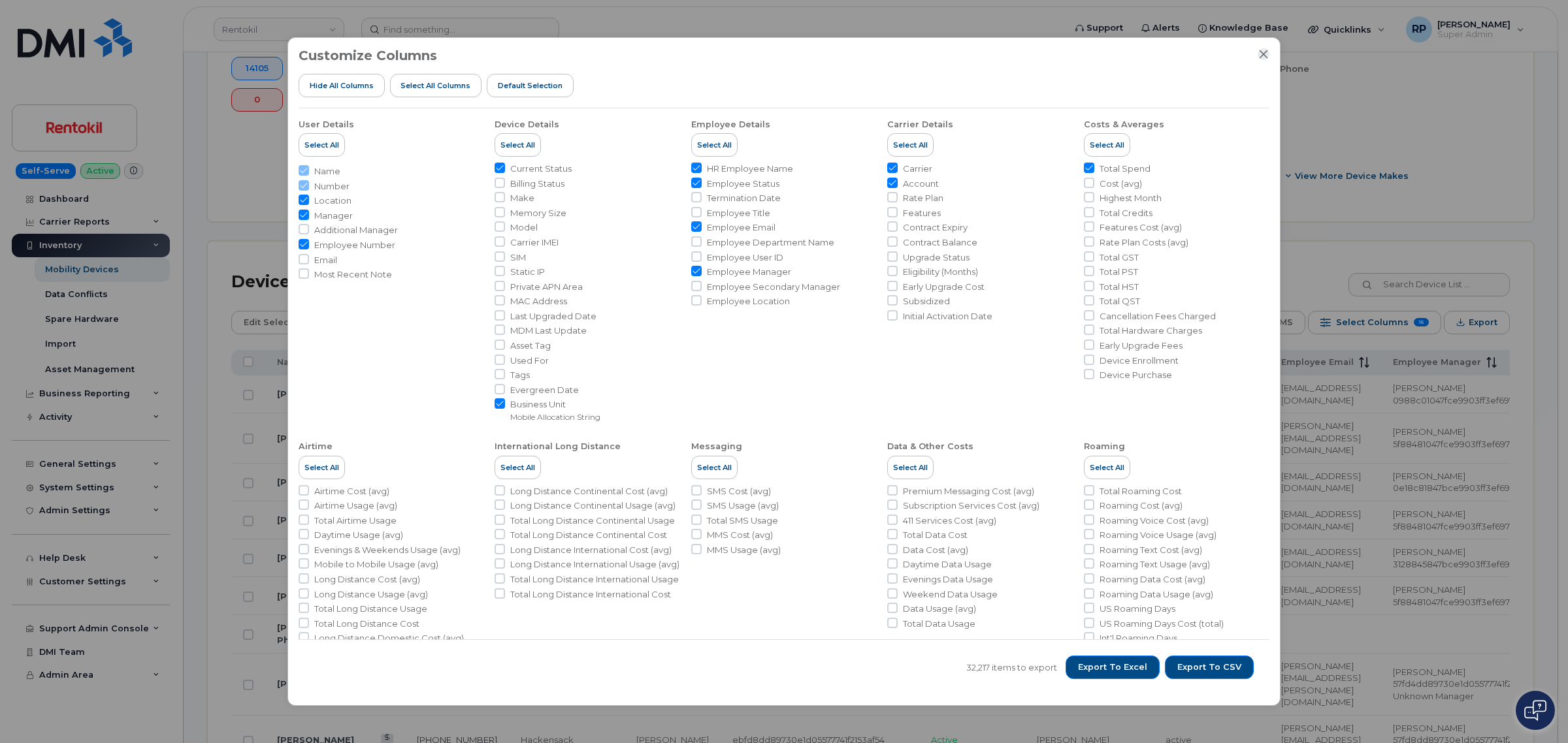
click at [1264, 53] on icon "Close" at bounding box center [1264, 55] width 11 height 11
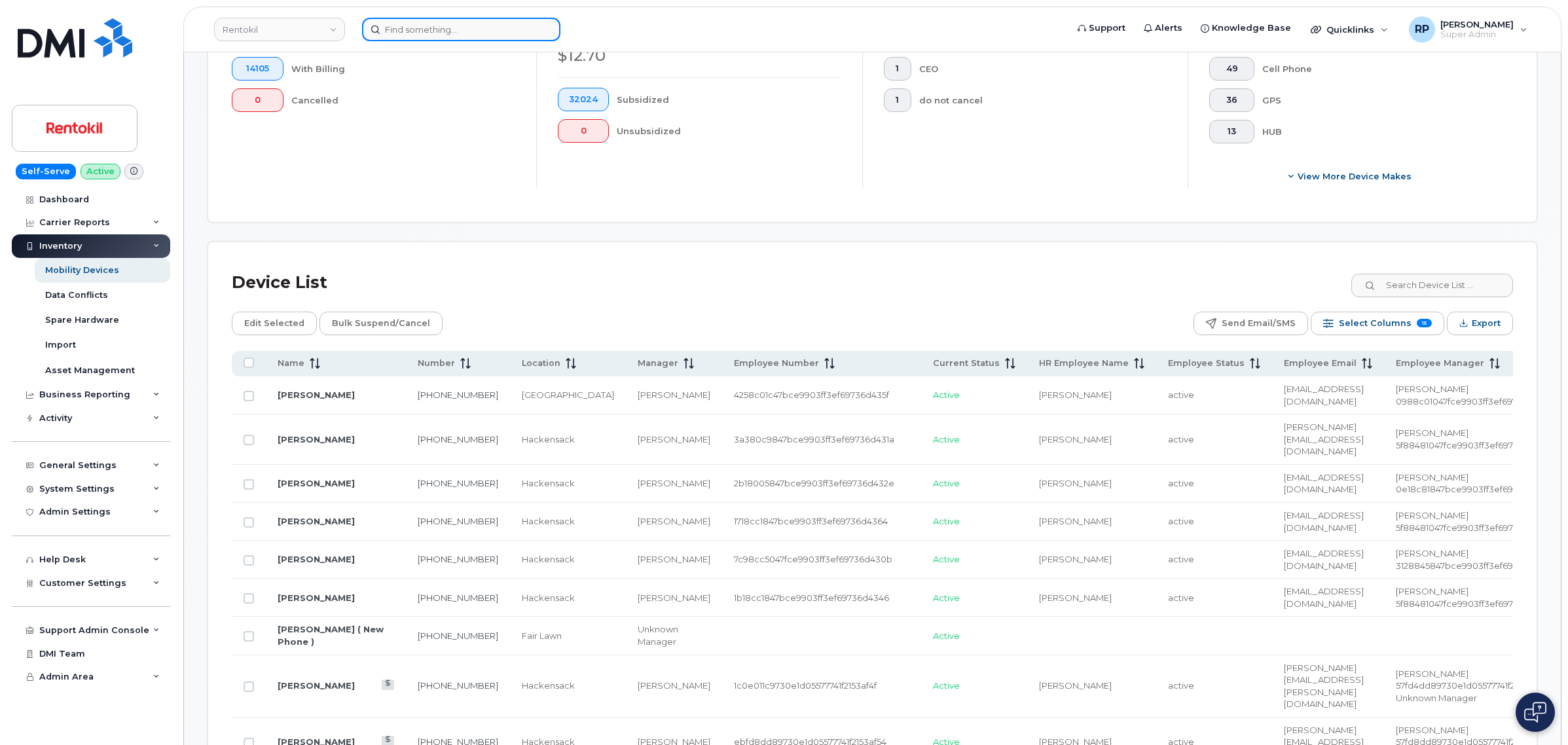
click at [512, 28] on input at bounding box center [461, 30] width 198 height 24
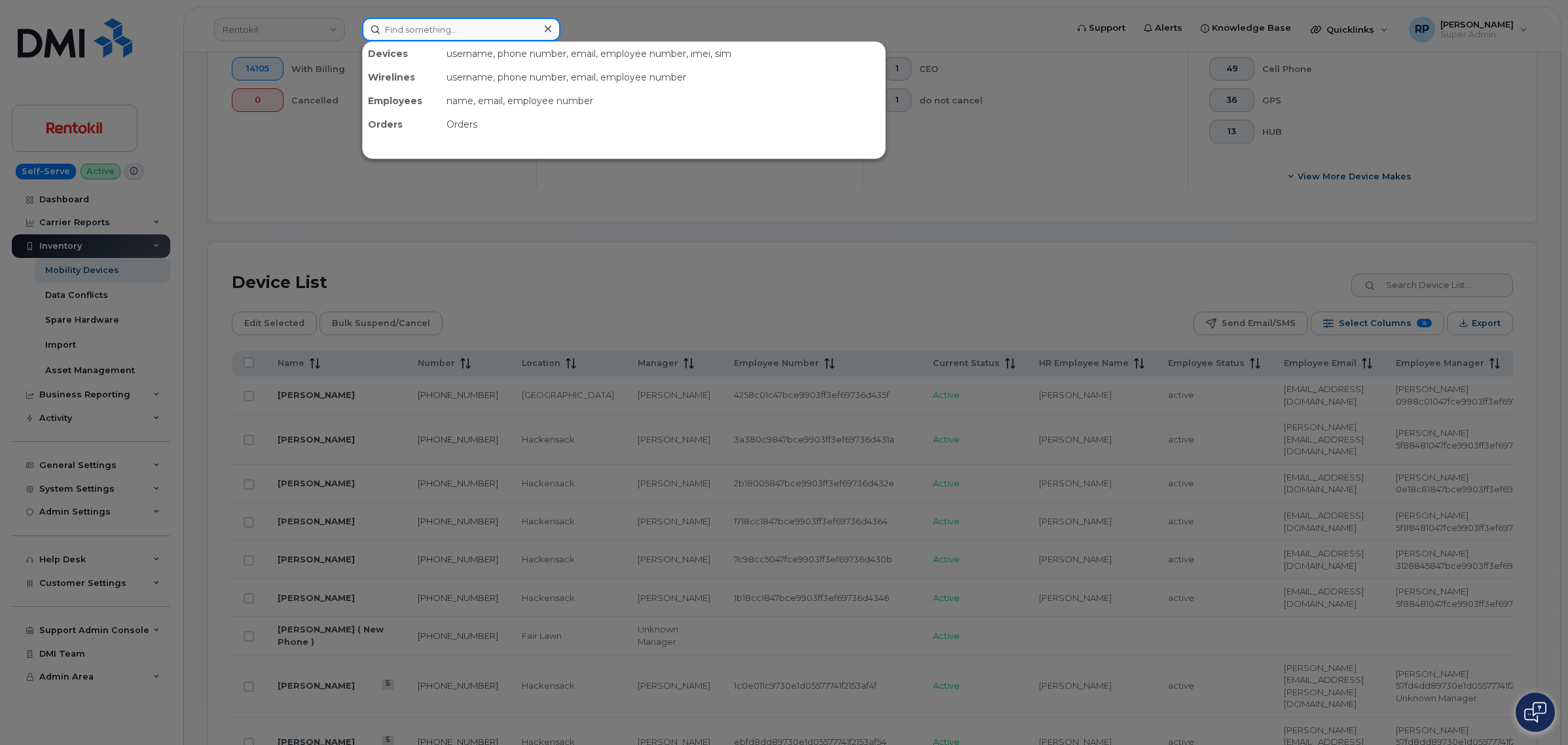
paste input "6304615358"
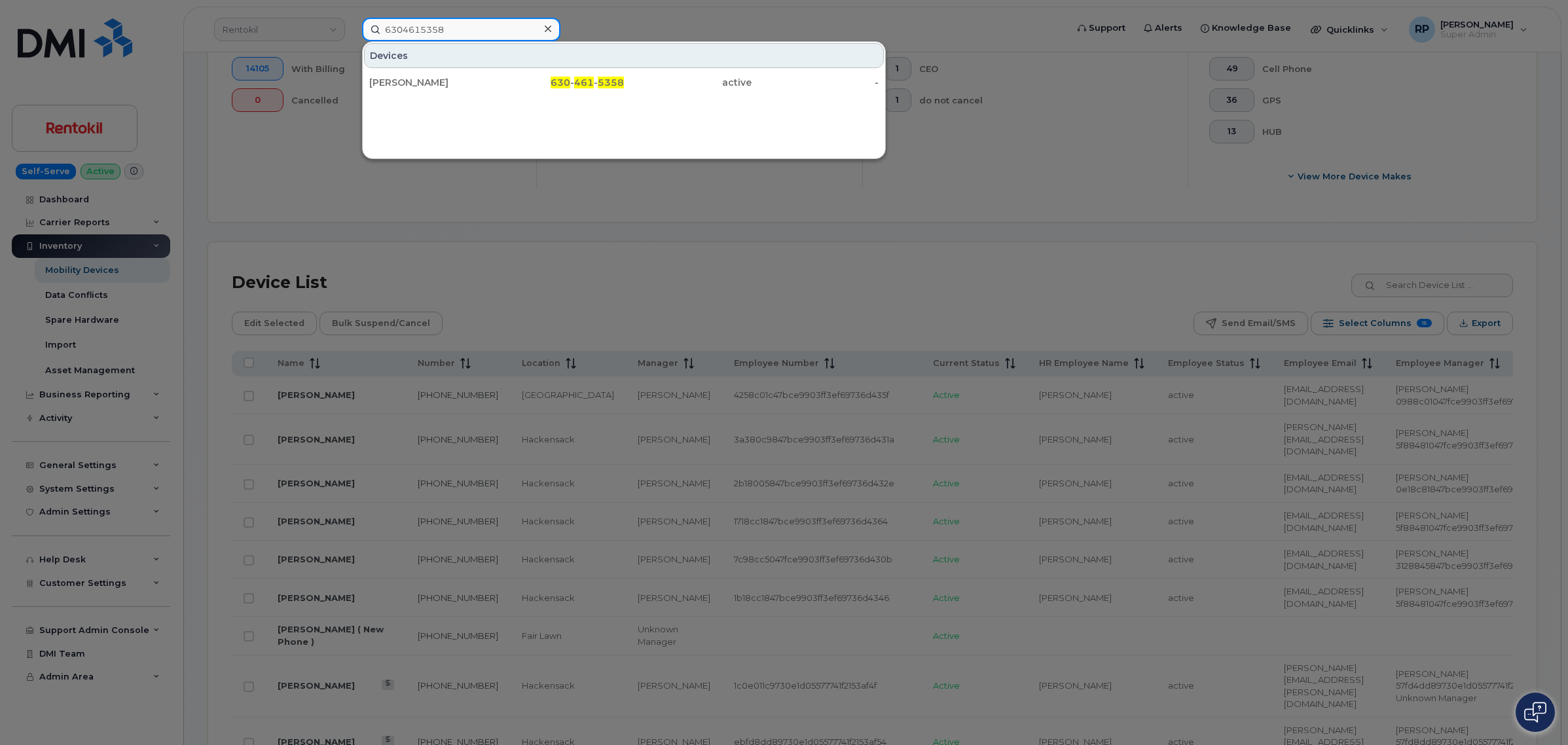
type input "6304615358"
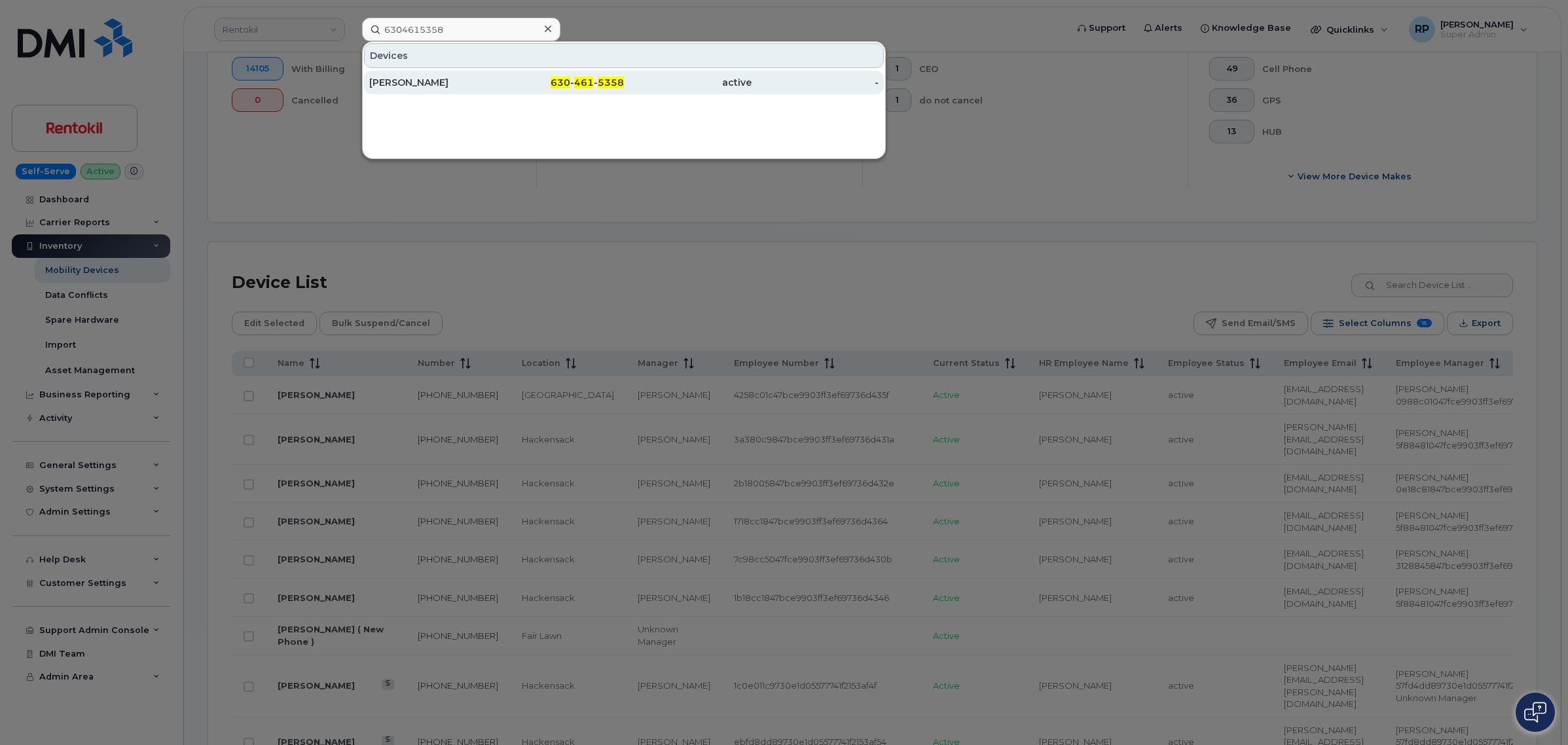
click at [497, 92] on div "[PERSON_NAME]" at bounding box center [561, 82] width 128 height 24
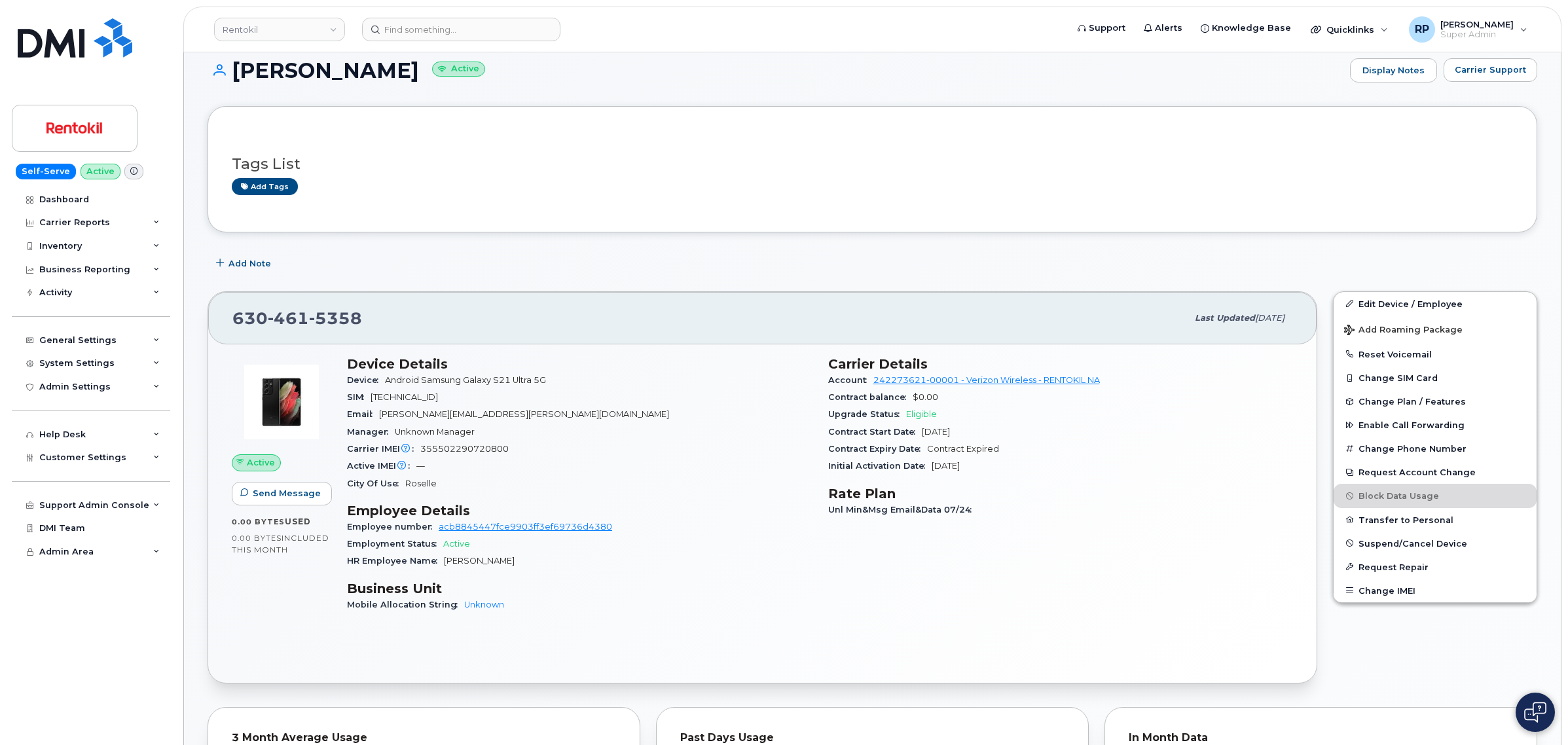
scroll to position [136, 0]
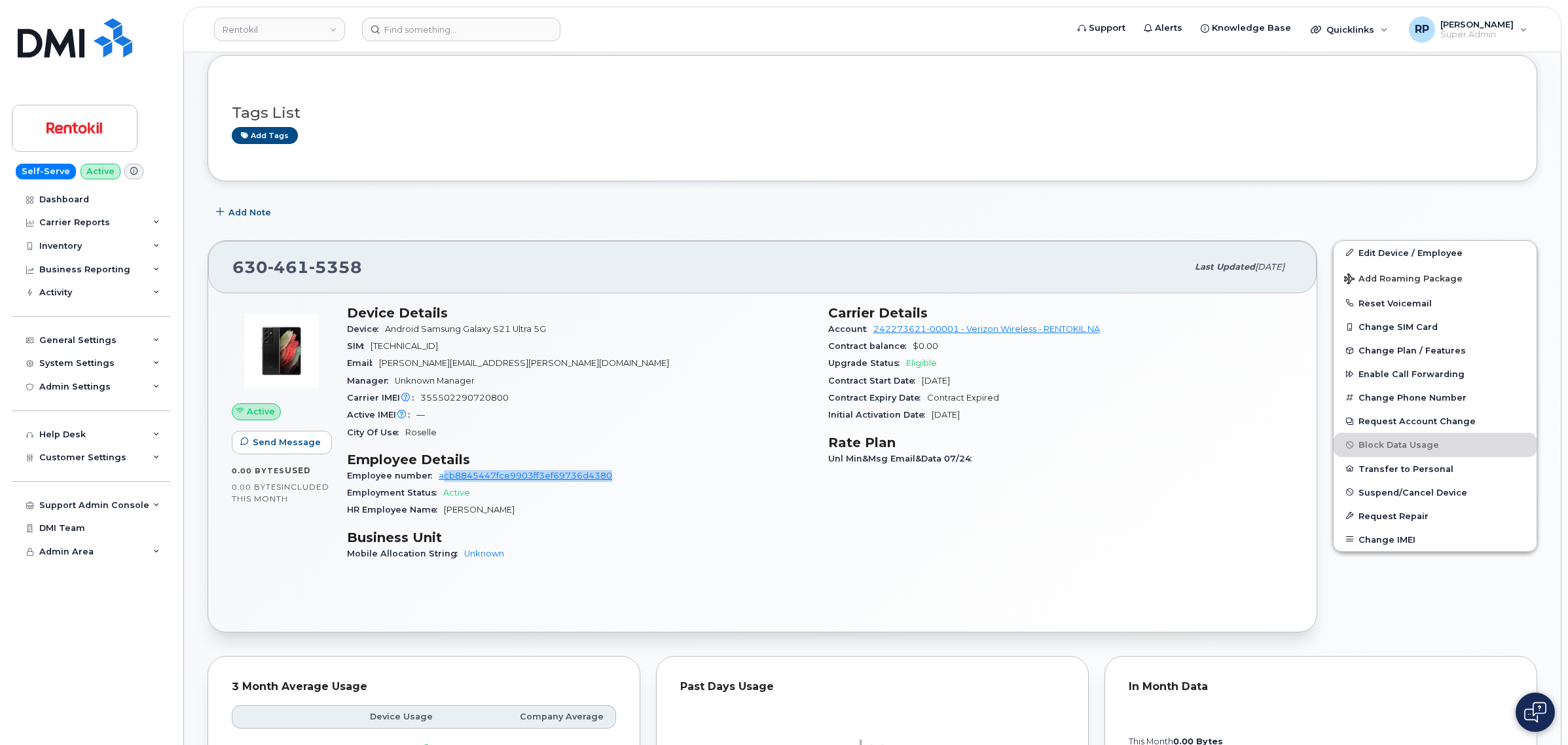
drag, startPoint x: 660, startPoint y: 476, endPoint x: 440, endPoint y: 478, distance: 220.0
click at [440, 478] on div "Employee number acb8845447fce9903ff3ef69736d4380" at bounding box center [580, 476] width 466 height 17
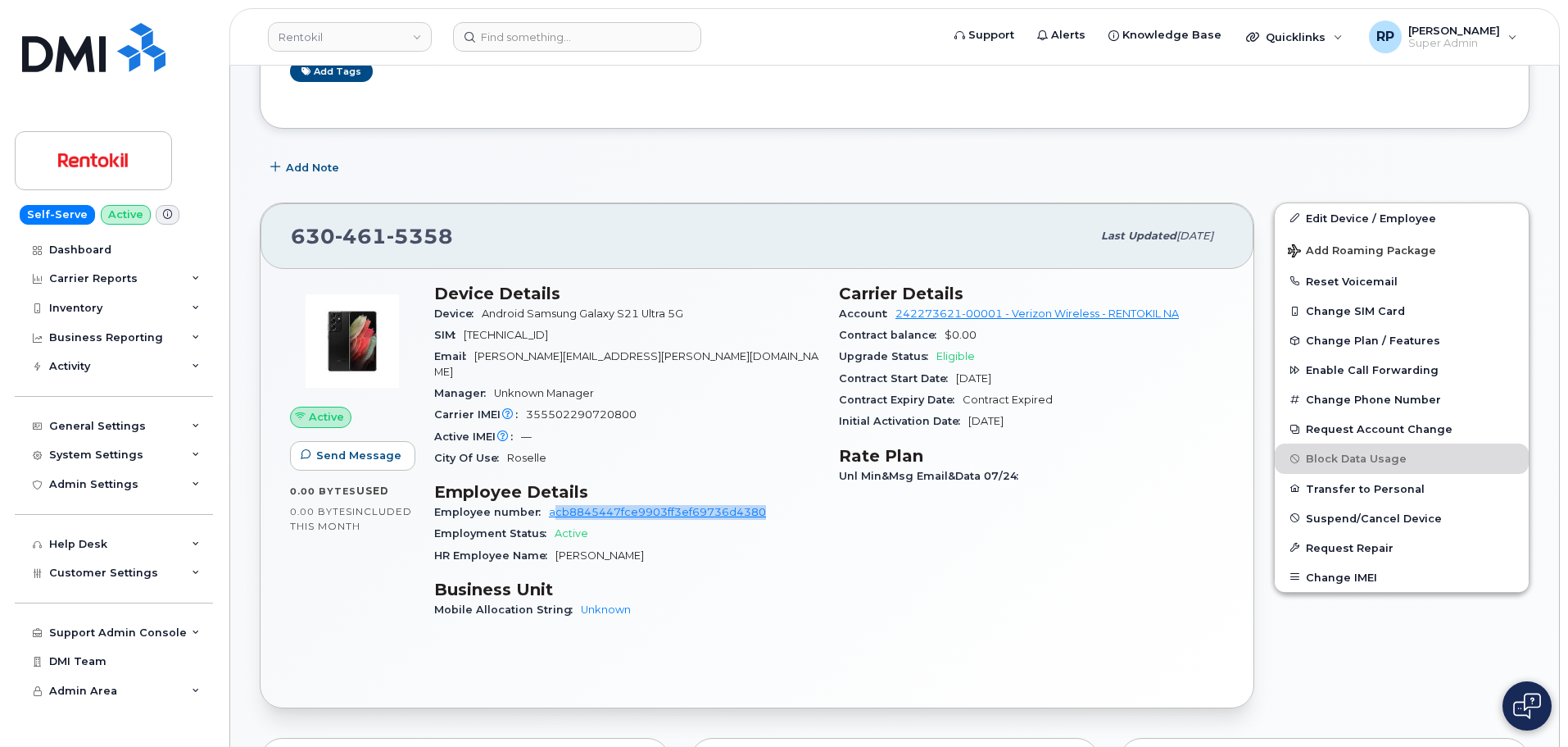
scroll to position [308, 0]
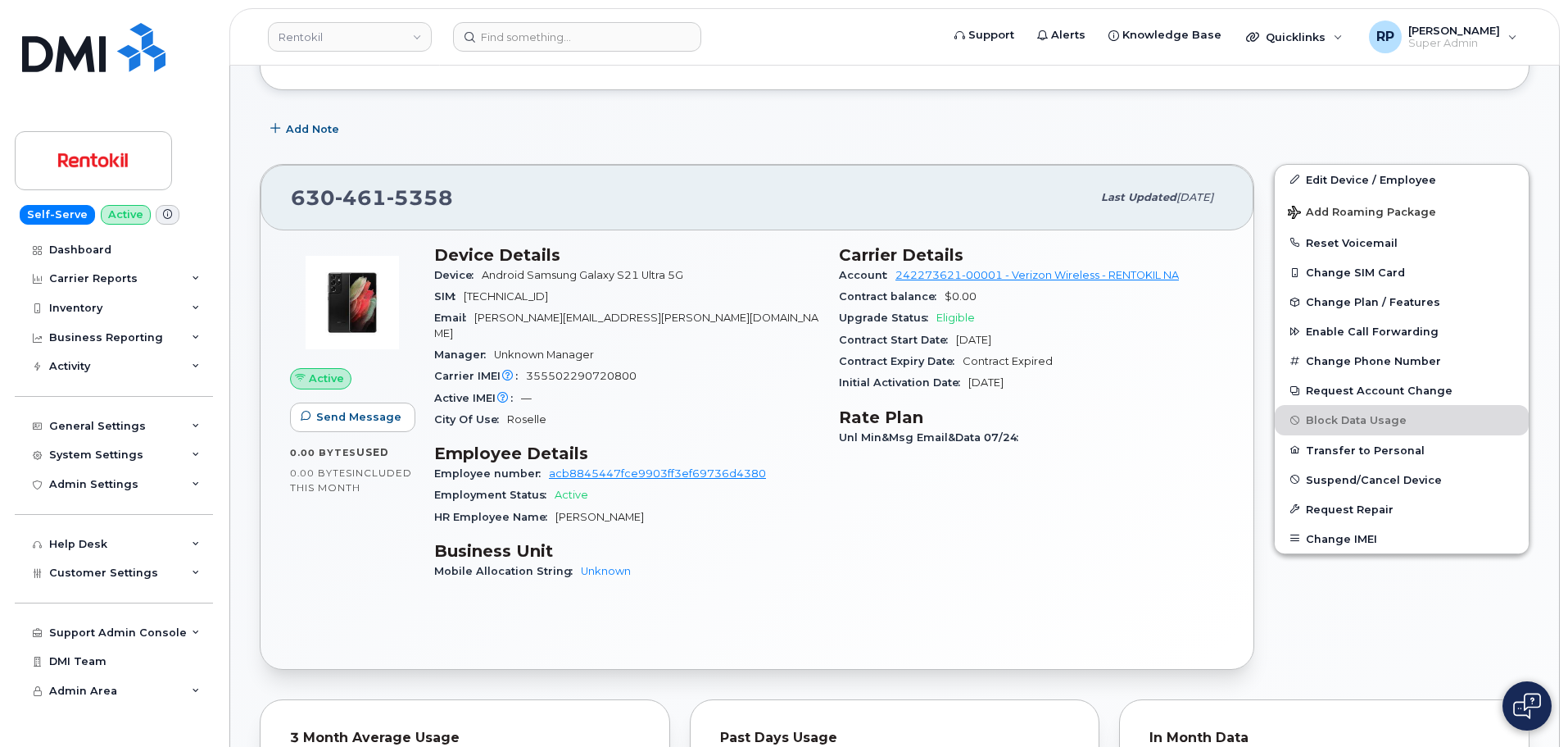
click at [783, 506] on div "HR Employee Name Brett Ponton" at bounding box center [626, 517] width 385 height 21
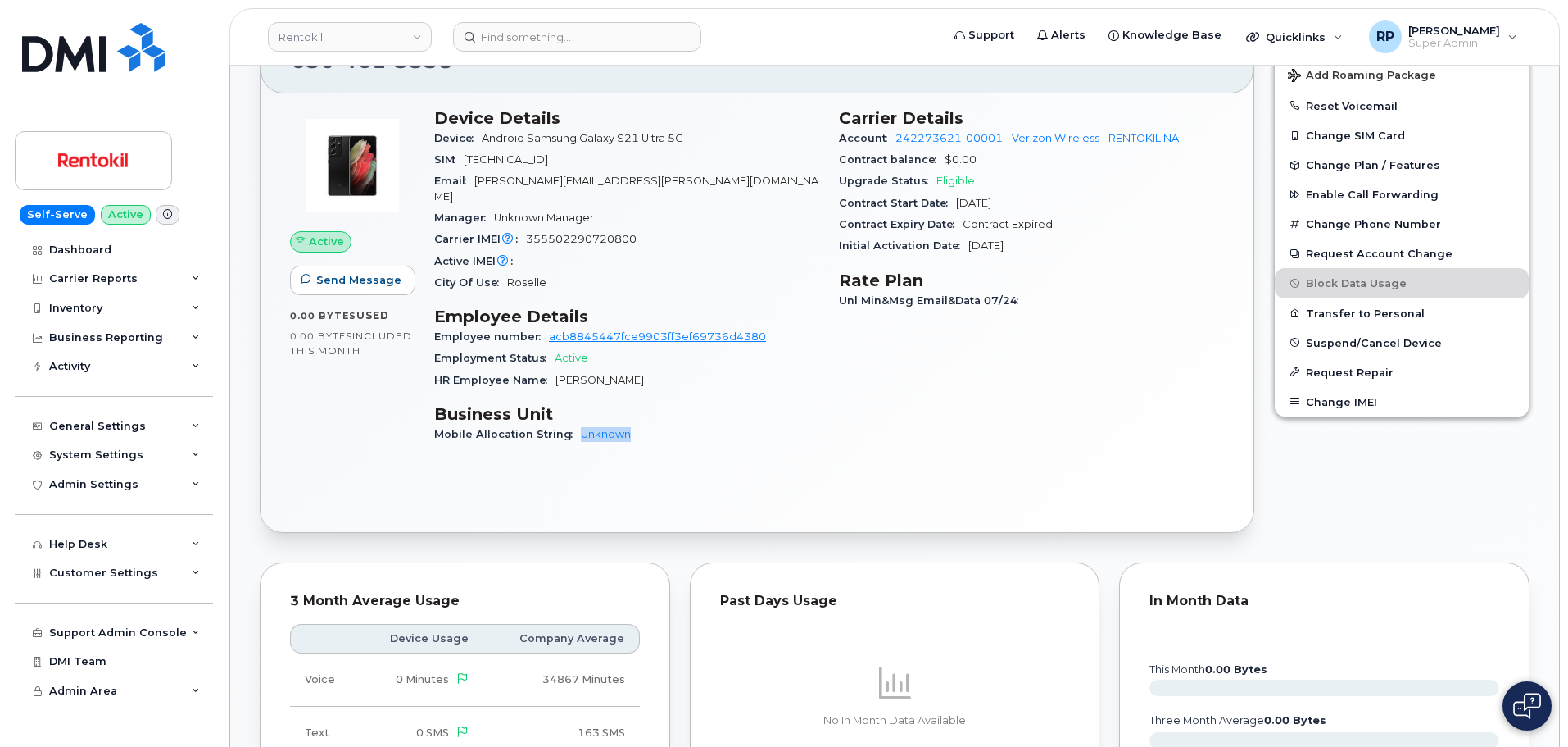
drag, startPoint x: 648, startPoint y: 422, endPoint x: 574, endPoint y: 422, distance: 74.0
click at [574, 424] on div "Mobile Allocation String Unknown" at bounding box center [626, 435] width 385 height 21
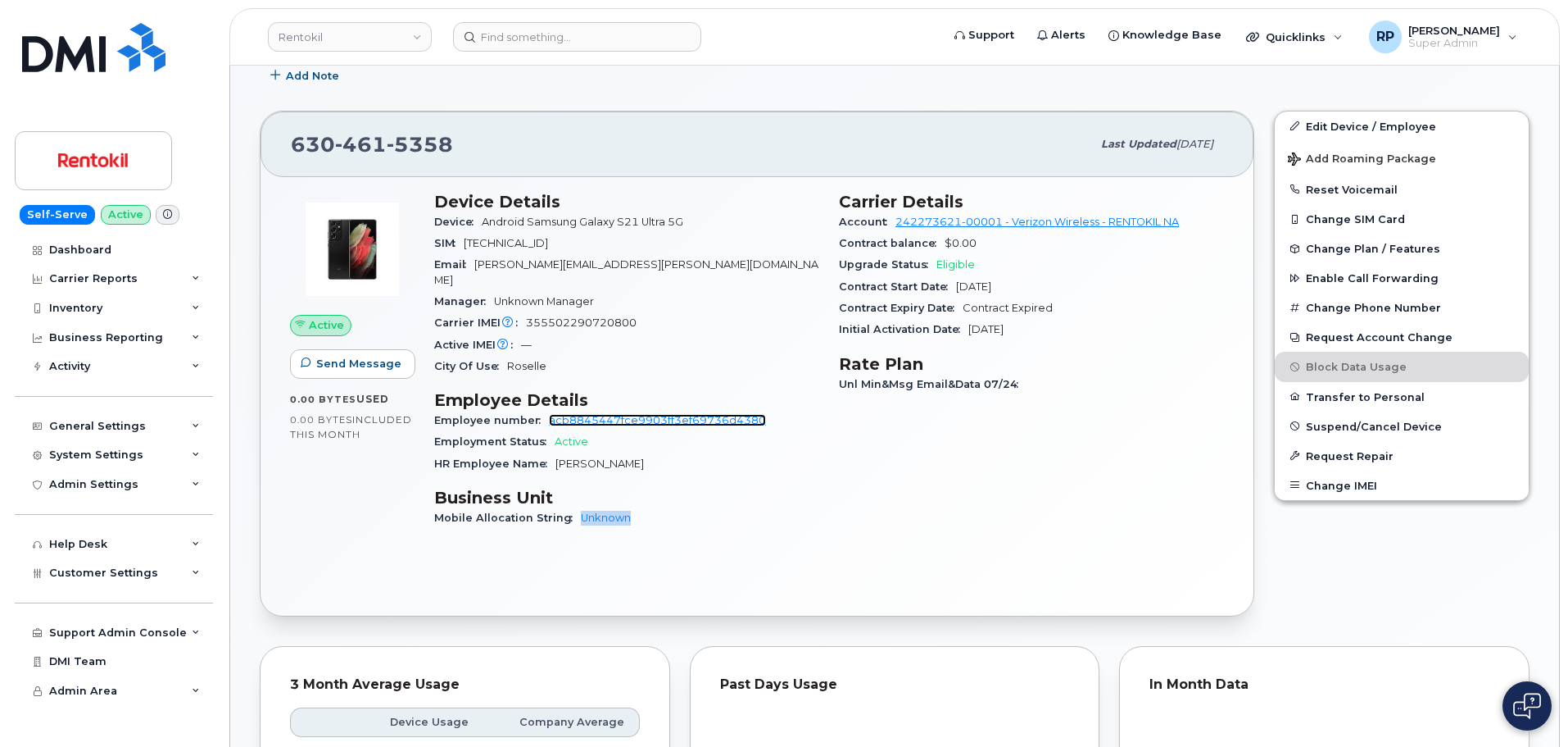
scroll to position [308, 0]
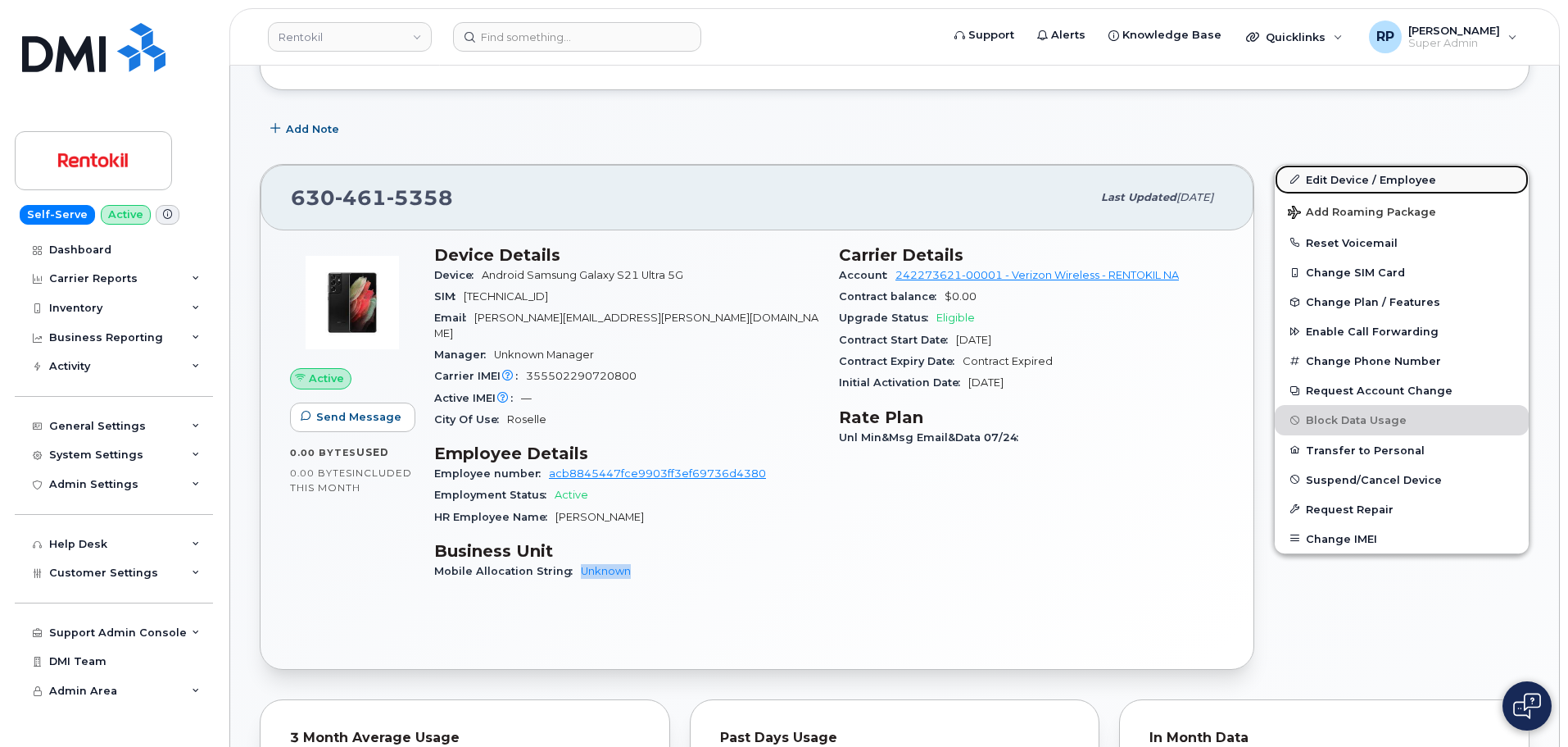
click at [1332, 180] on link "Edit Device / Employee" at bounding box center [1402, 180] width 254 height 30
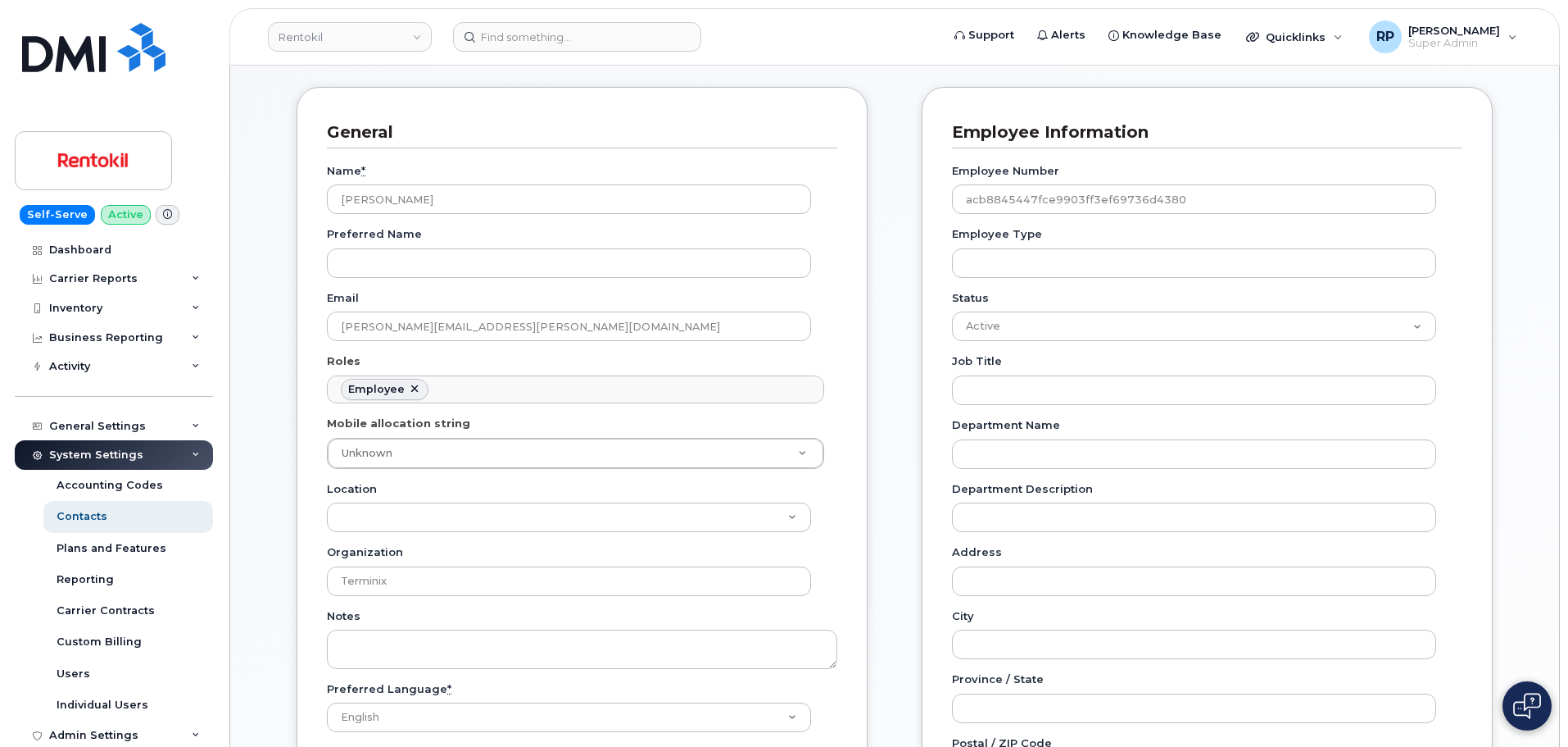
scroll to position [273, 0]
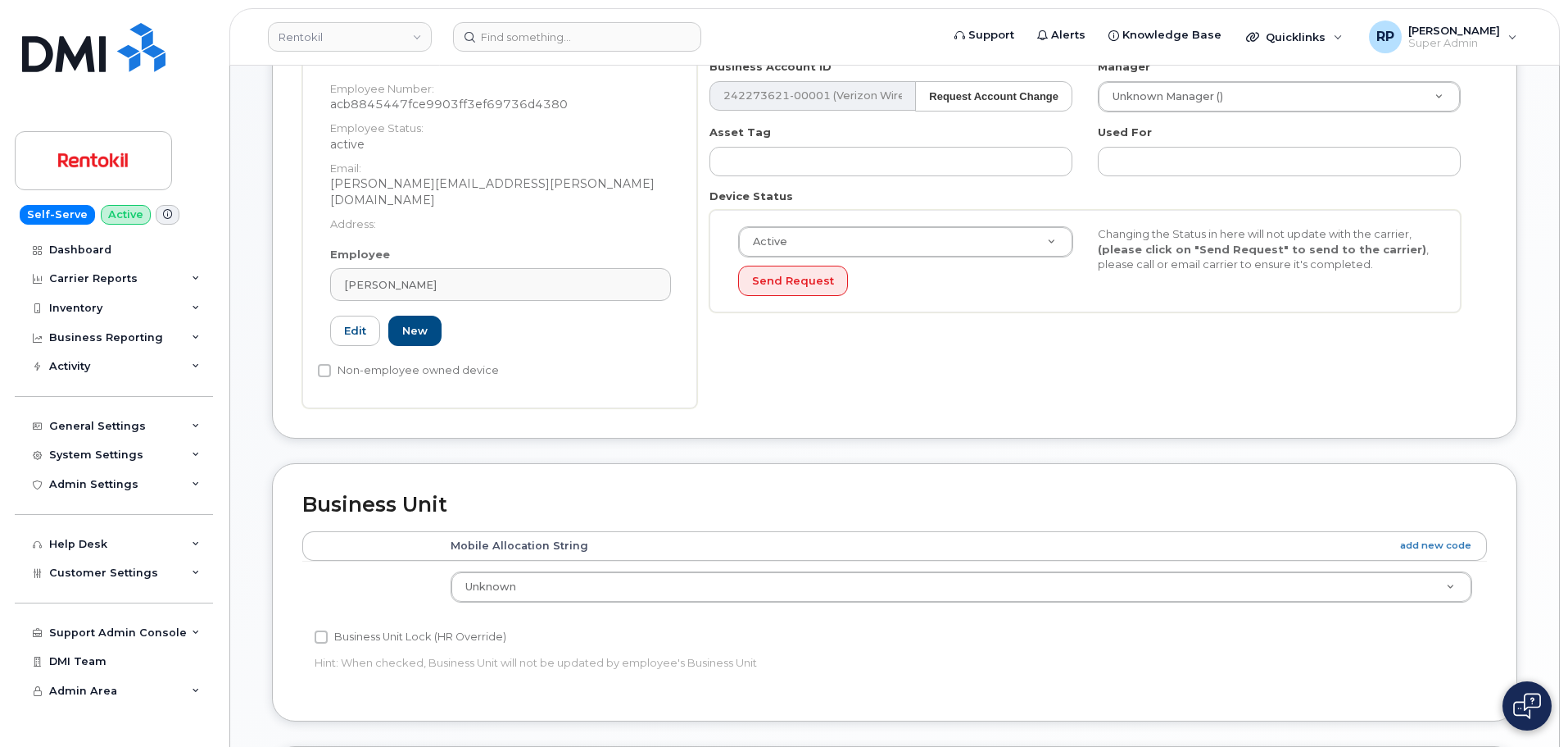
scroll to position [410, 0]
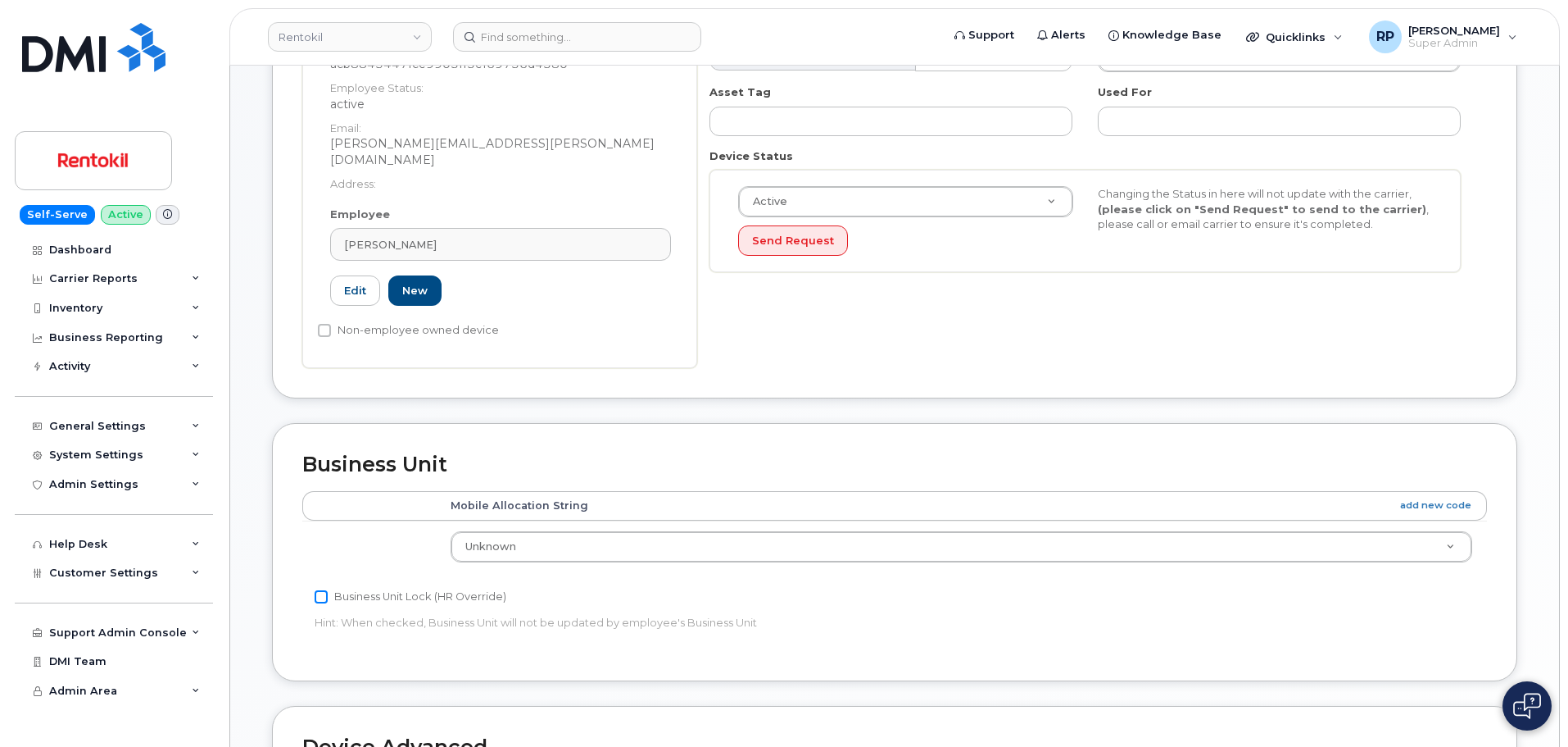
click at [321, 590] on input "Business Unit Lock (HR Override)" at bounding box center [321, 597] width 13 height 13
checkbox input "true"
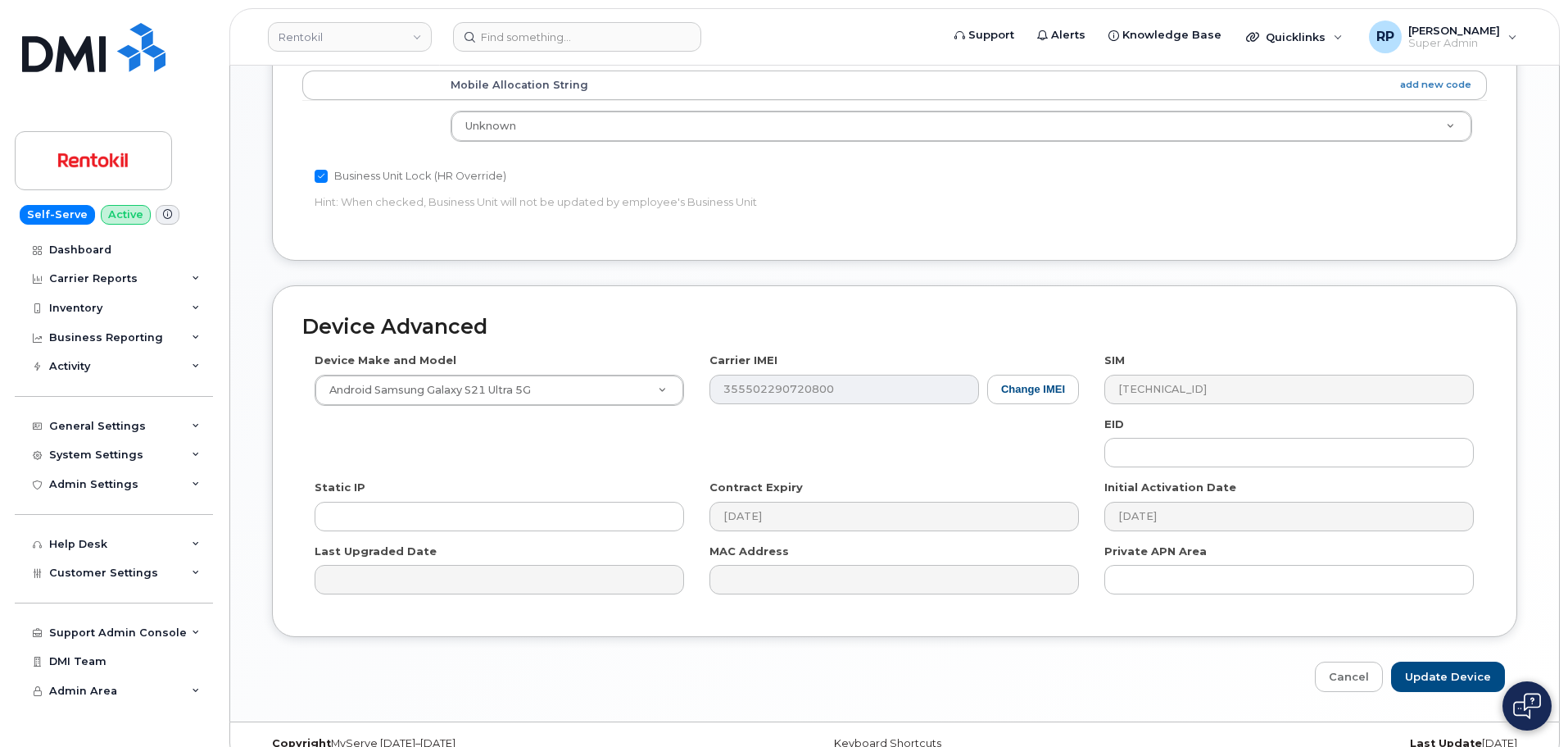
scroll to position [841, 0]
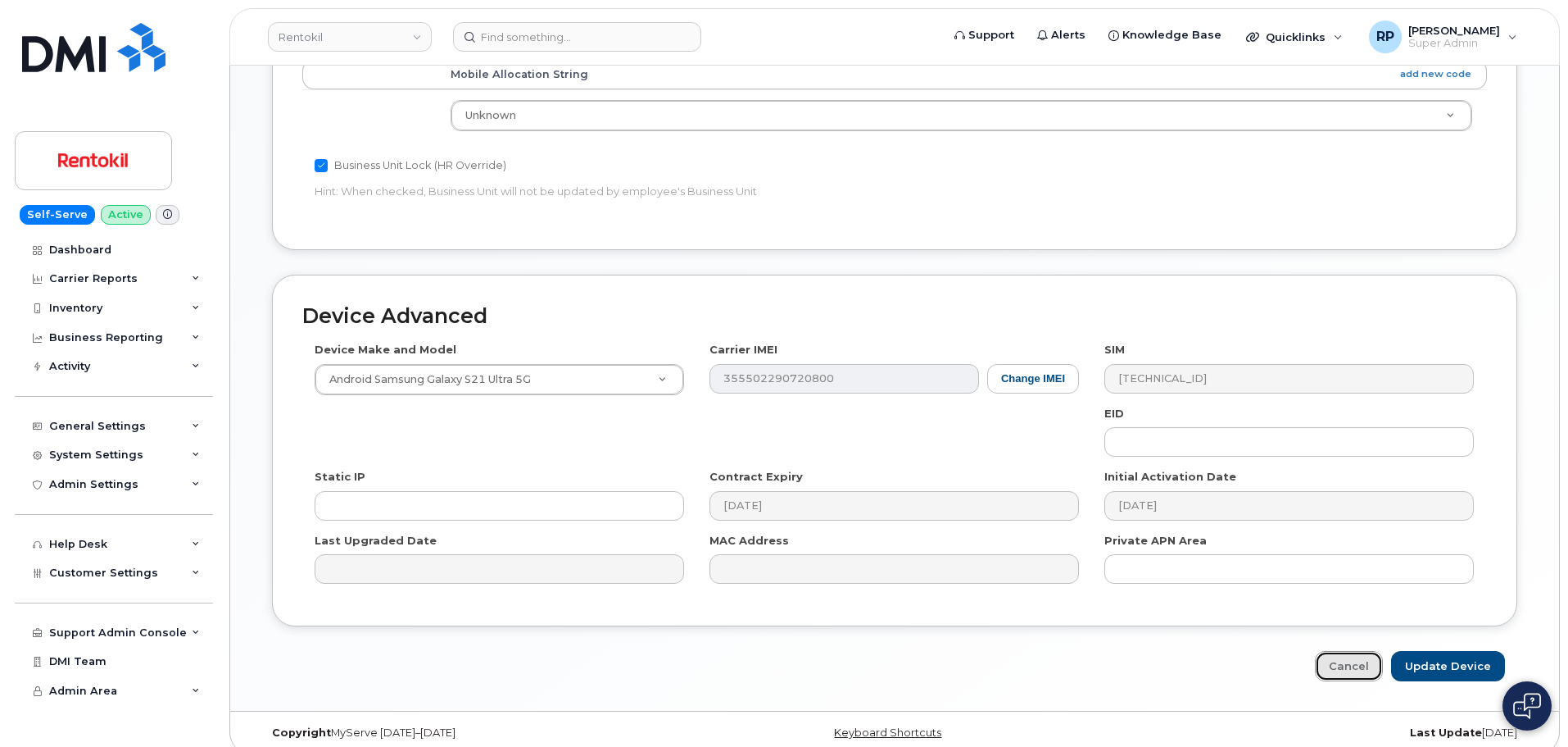
drag, startPoint x: 1355, startPoint y: 655, endPoint x: 1343, endPoint y: 655, distance: 12.0
click at [1355, 655] on link "Cancel" at bounding box center [1349, 665] width 68 height 31
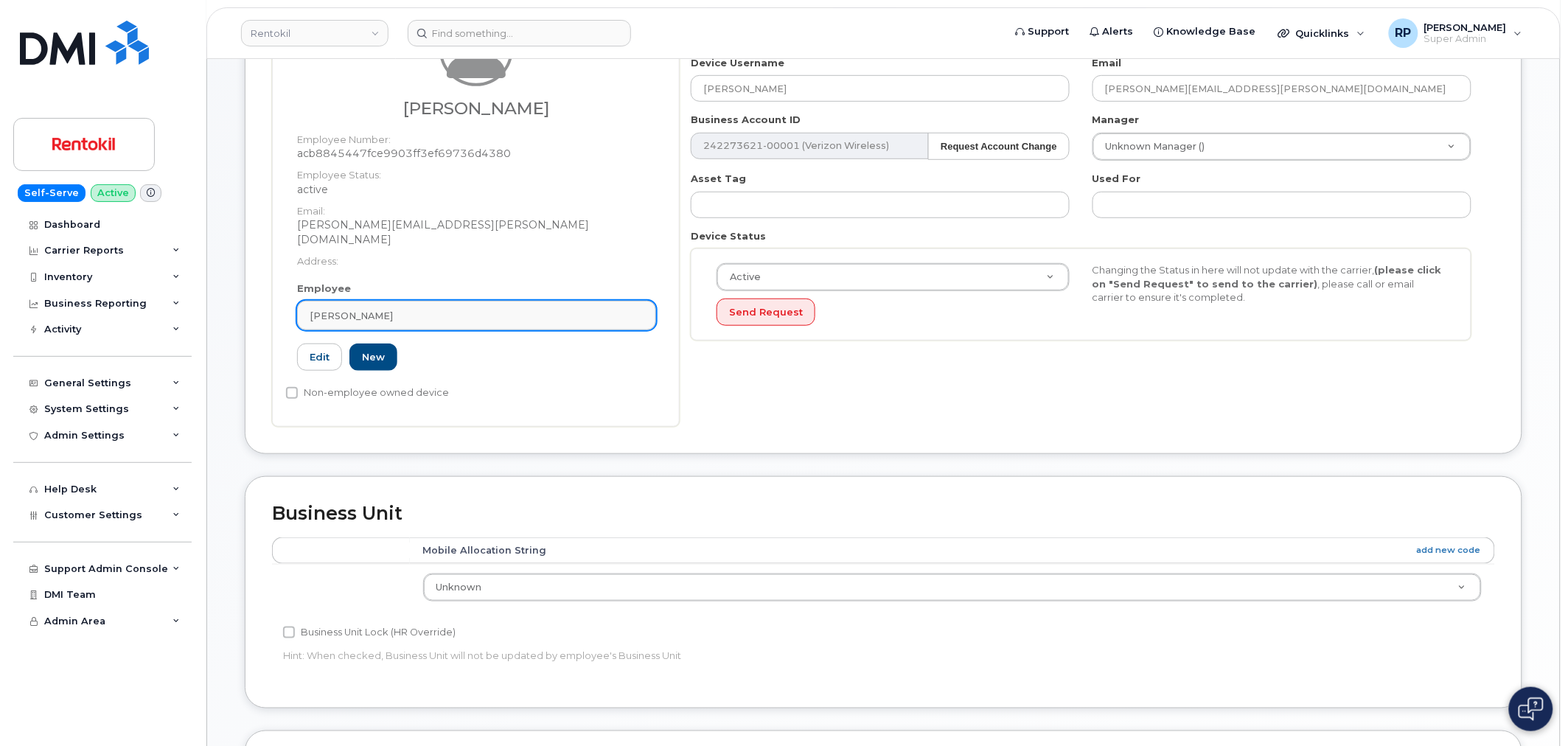
scroll to position [136, 0]
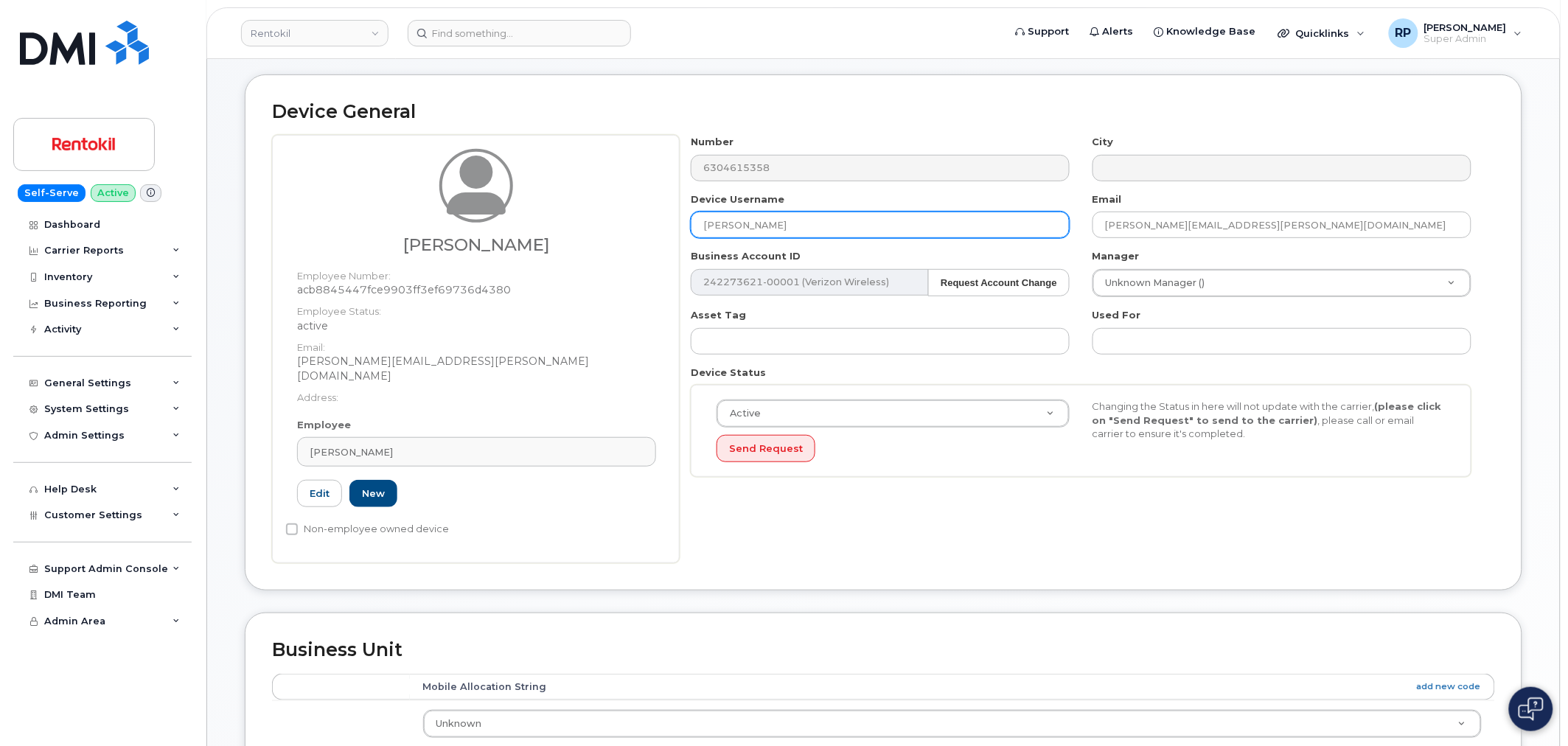
drag, startPoint x: 850, startPoint y: 221, endPoint x: 687, endPoint y: 225, distance: 163.0
click at [687, 225] on div "Device Username TOMMY PURDOM" at bounding box center [881, 215] width 402 height 47
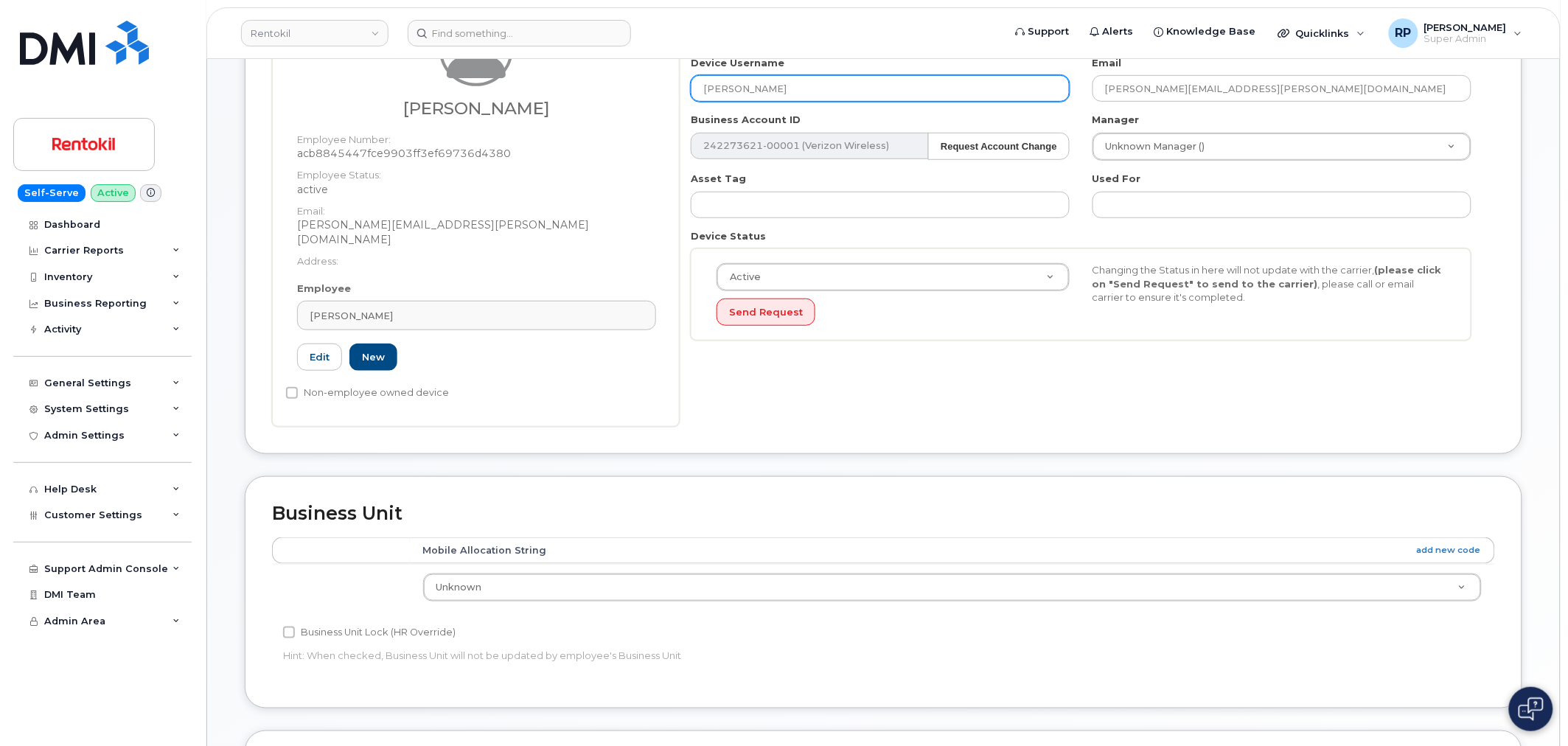
scroll to position [0, 0]
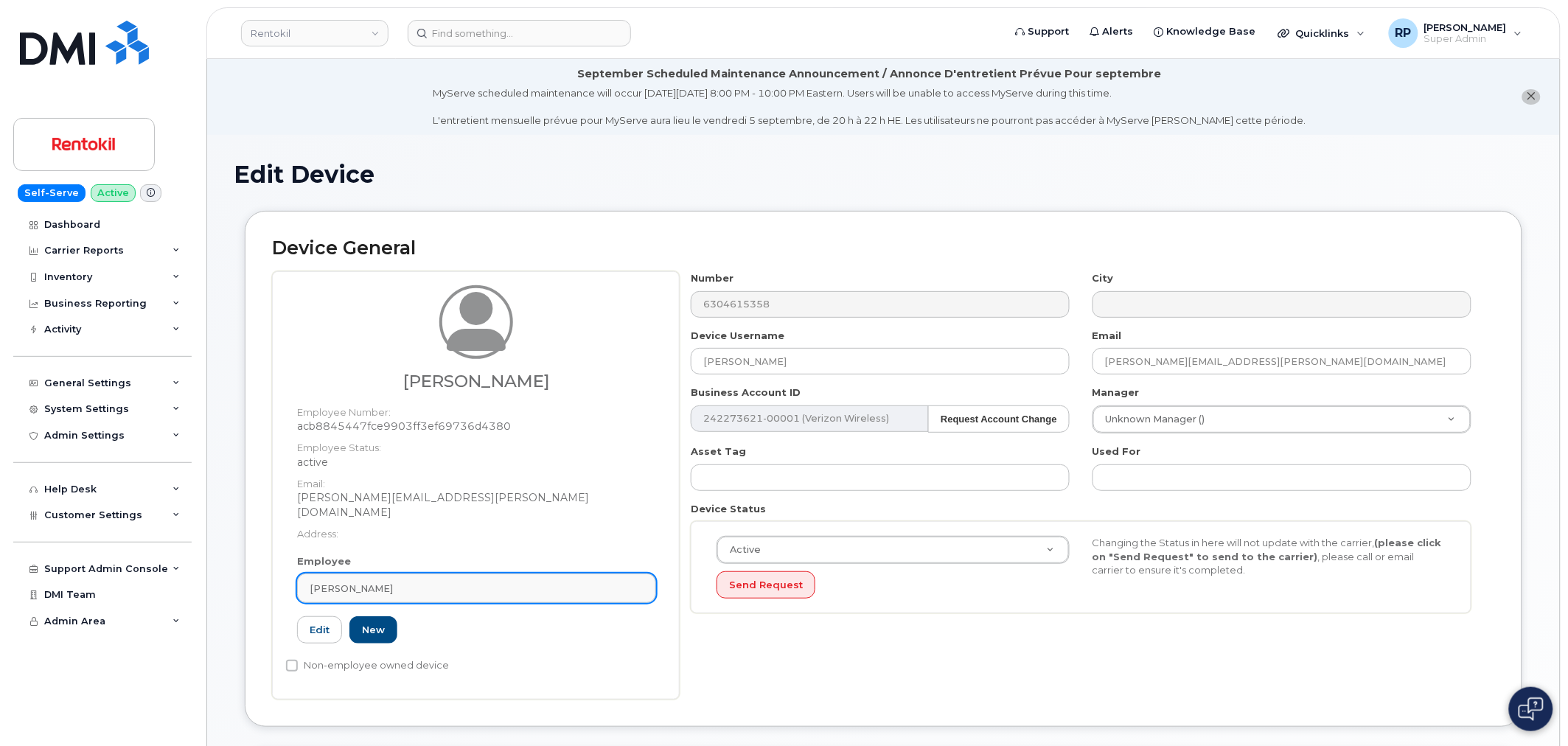
click at [359, 581] on span "Brett Ponton" at bounding box center [352, 588] width 83 height 14
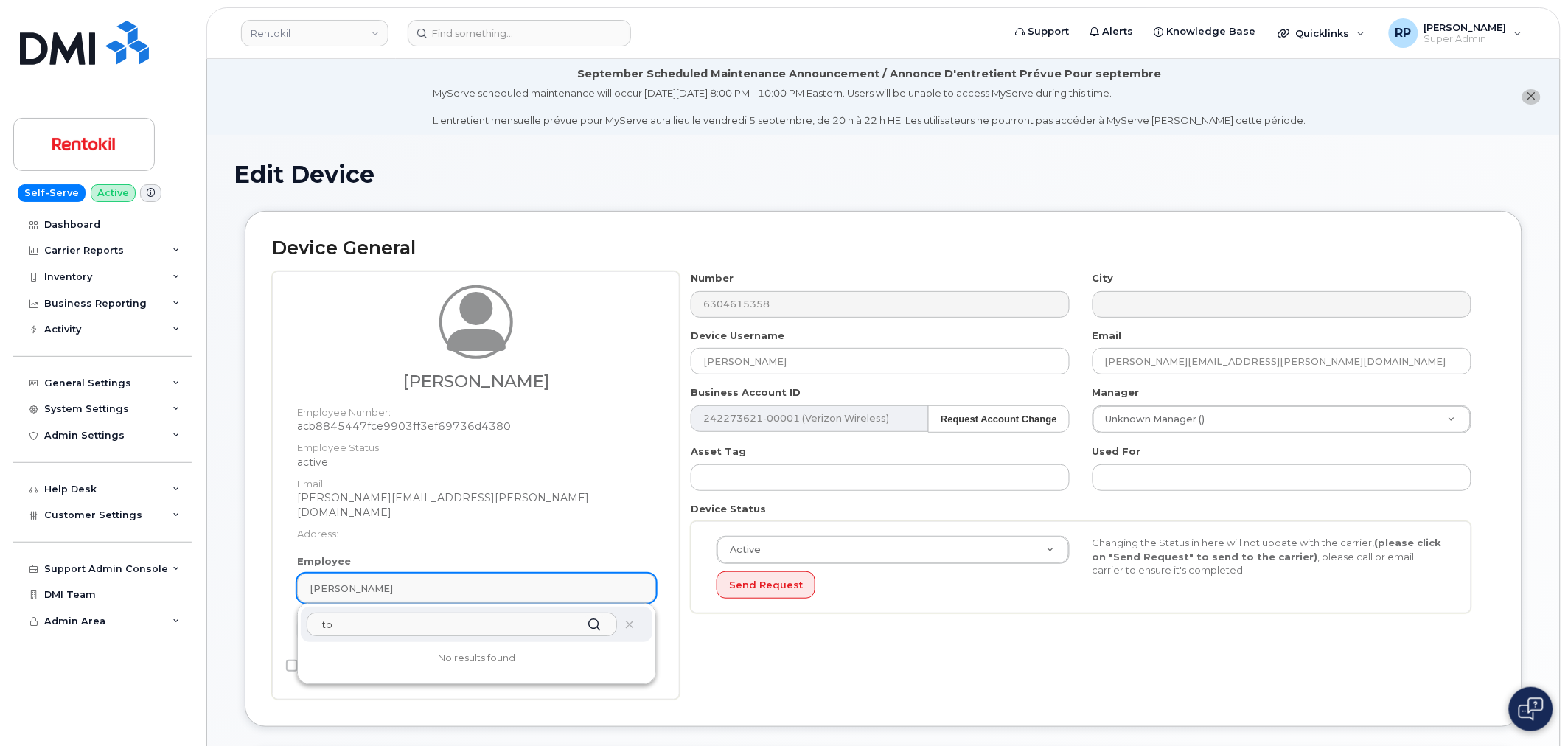
type input "t"
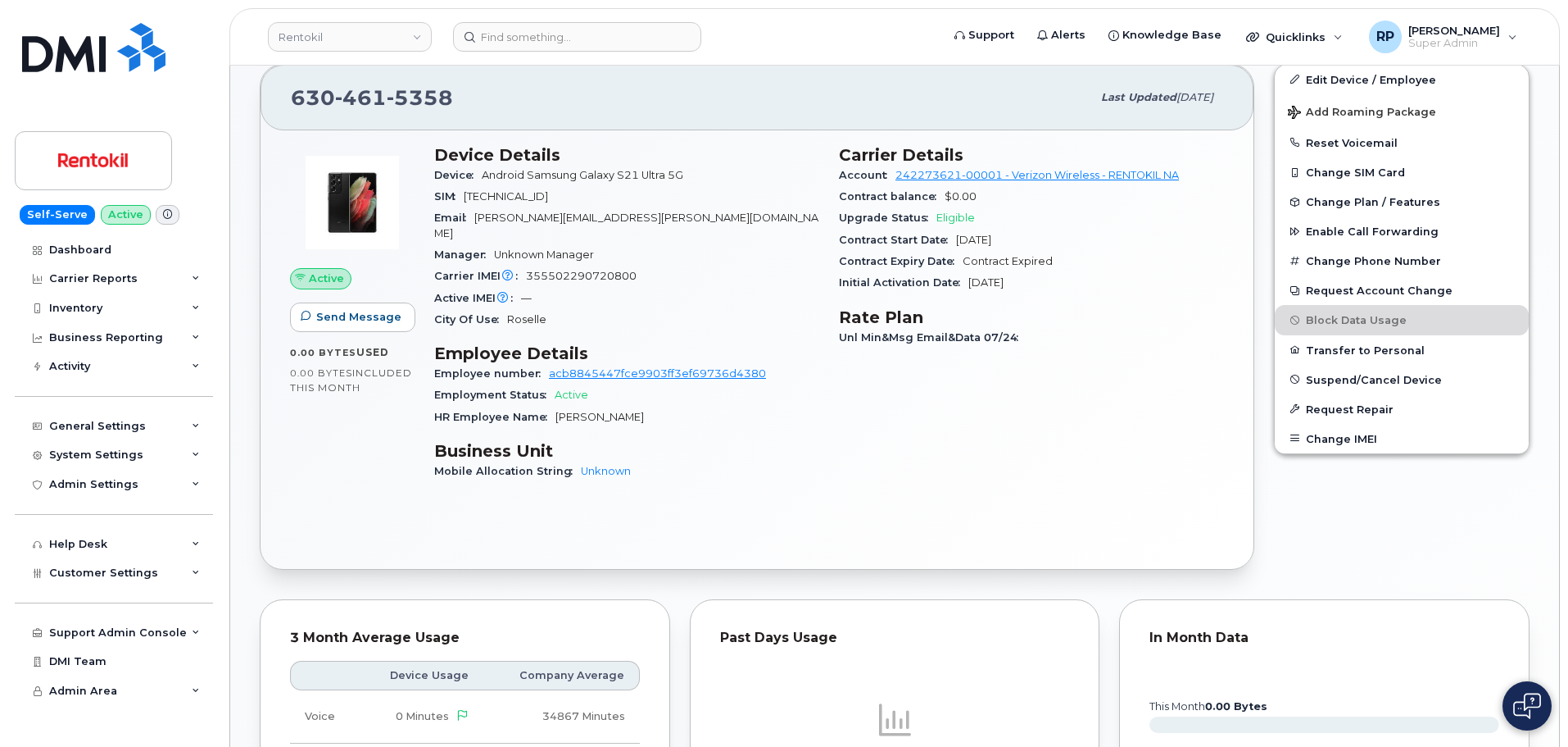
scroll to position [410, 0]
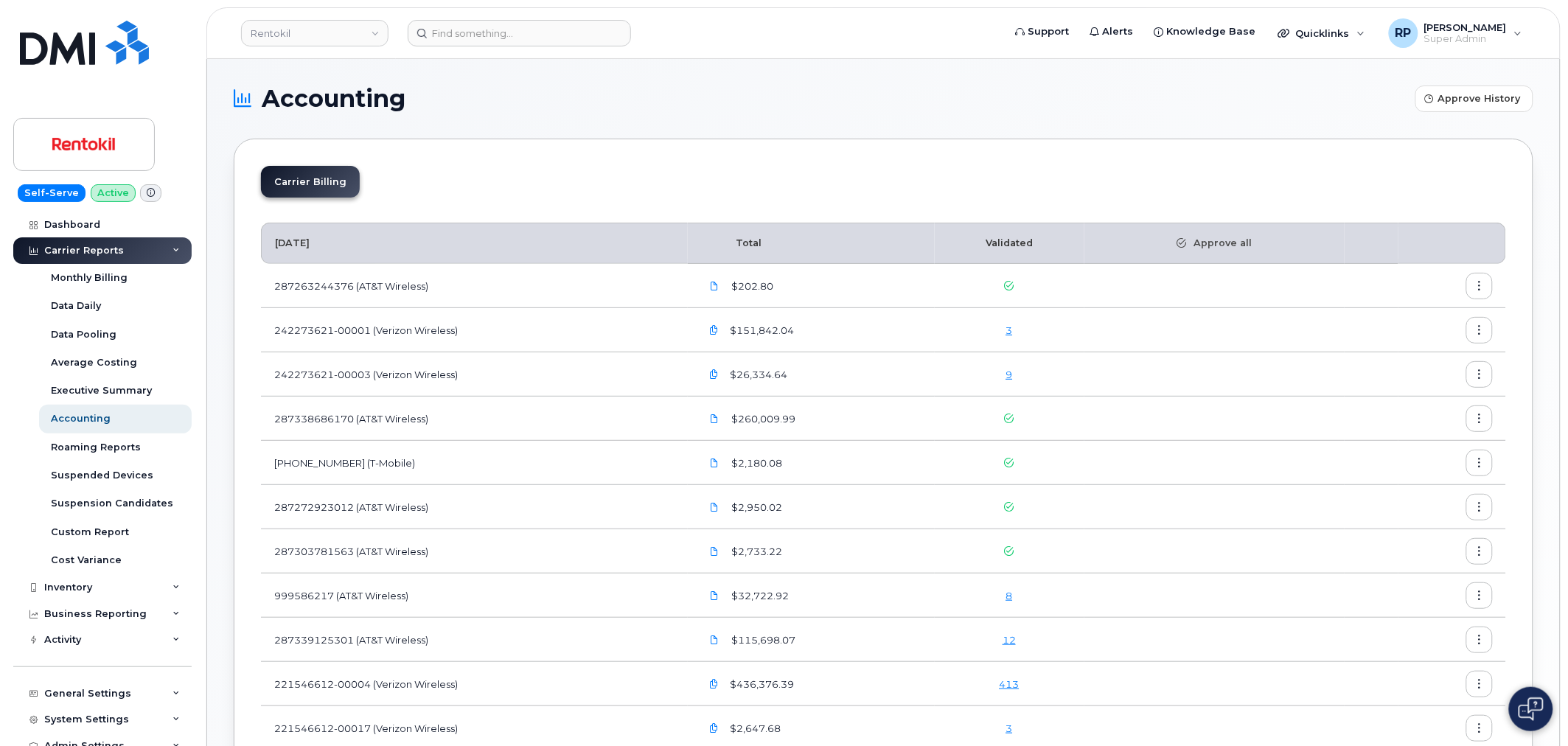
click at [1485, 285] on button "button" at bounding box center [1480, 286] width 27 height 27
click at [1400, 320] on span "Details" at bounding box center [1405, 318] width 41 height 13
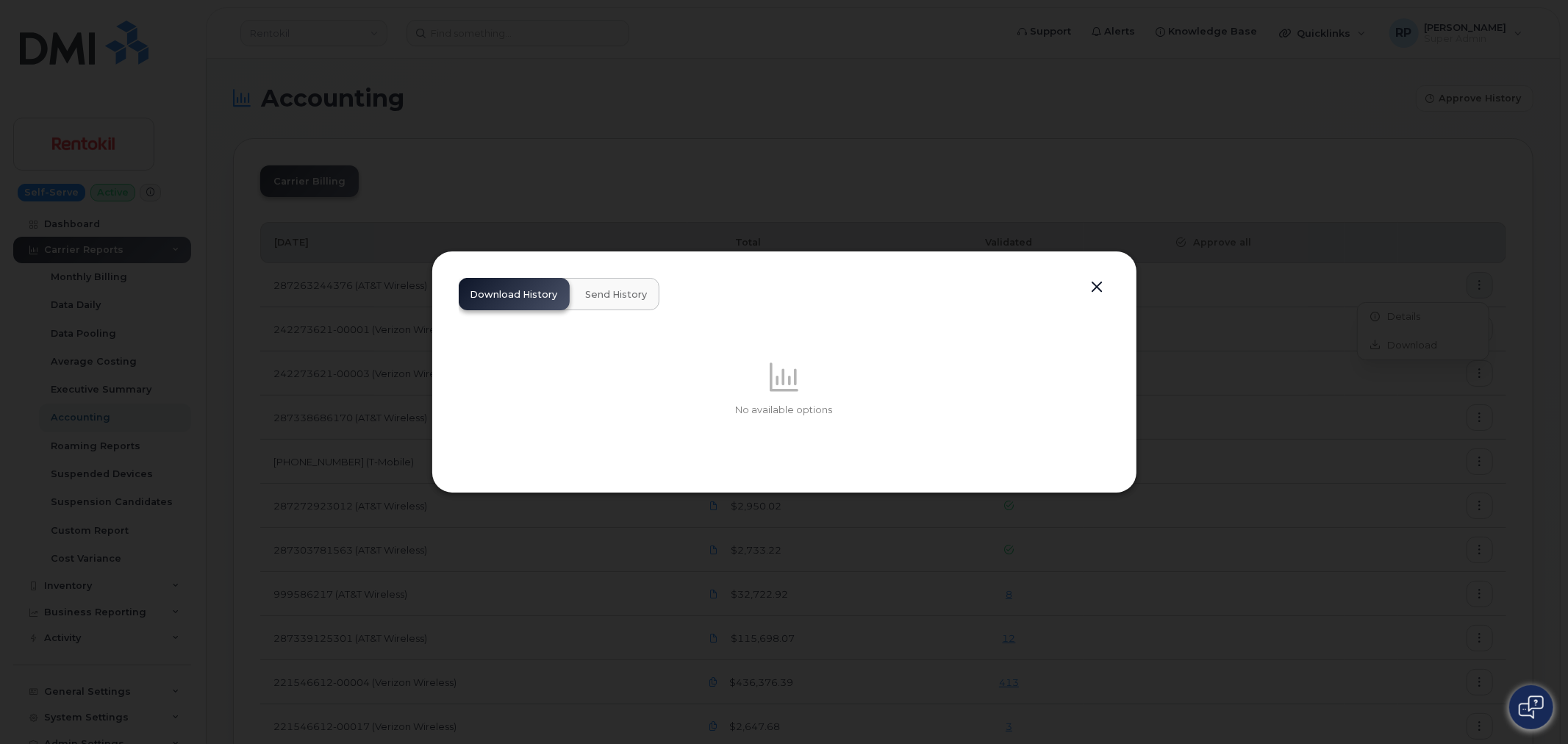
click at [621, 292] on span "Send History" at bounding box center [617, 295] width 62 height 12
click at [516, 299] on span "Download History" at bounding box center [514, 295] width 87 height 12
click at [606, 296] on span "Send History" at bounding box center [617, 295] width 62 height 12
click at [476, 294] on span "Download History" at bounding box center [514, 295] width 87 height 12
click at [1092, 285] on button "button" at bounding box center [1098, 288] width 22 height 21
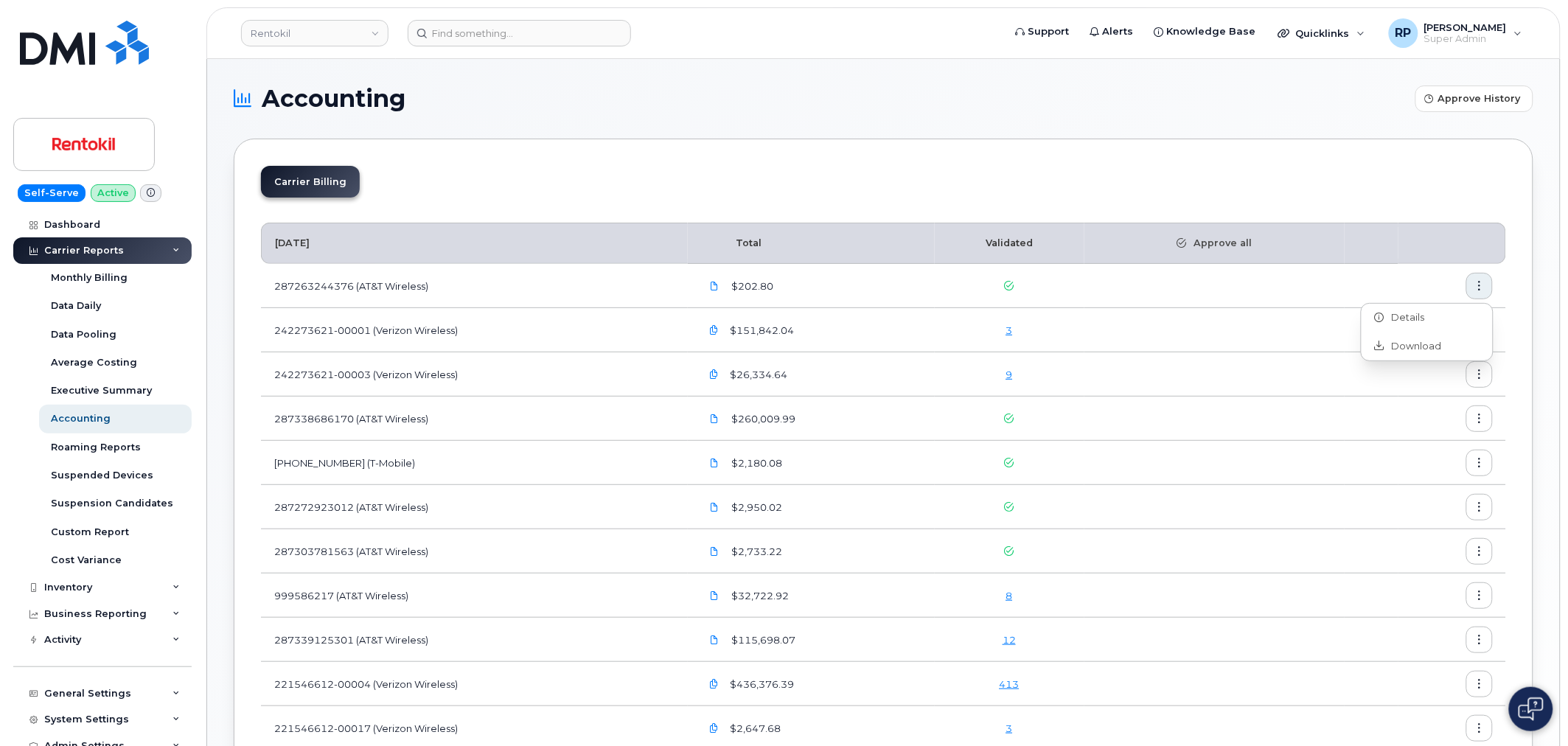
drag, startPoint x: 685, startPoint y: 294, endPoint x: 949, endPoint y: 296, distance: 264.0
click at [949, 308] on tr "287263244376 (AT&T Wireless) $202.80" at bounding box center [883, 331] width 1245 height 44
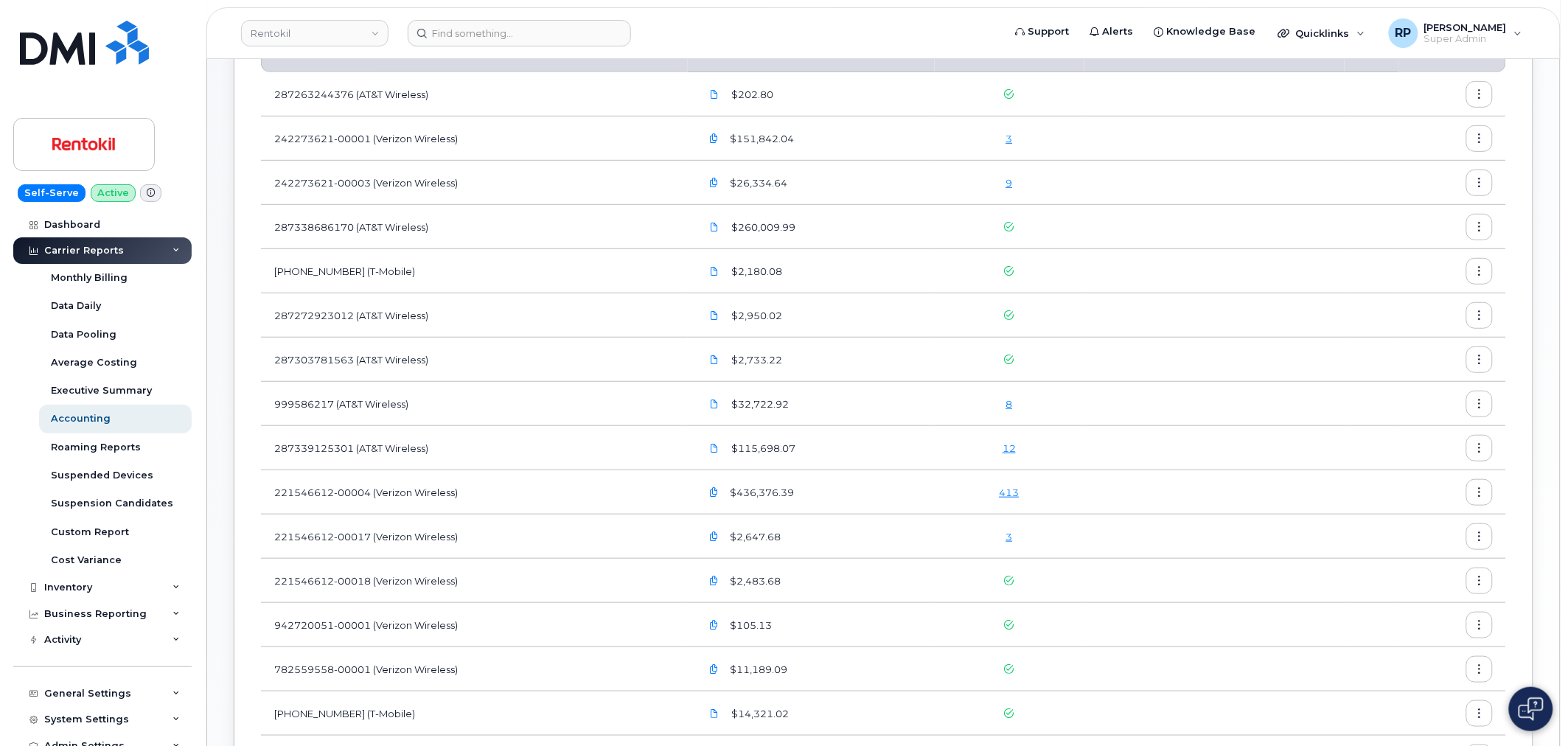
scroll to position [136, 0]
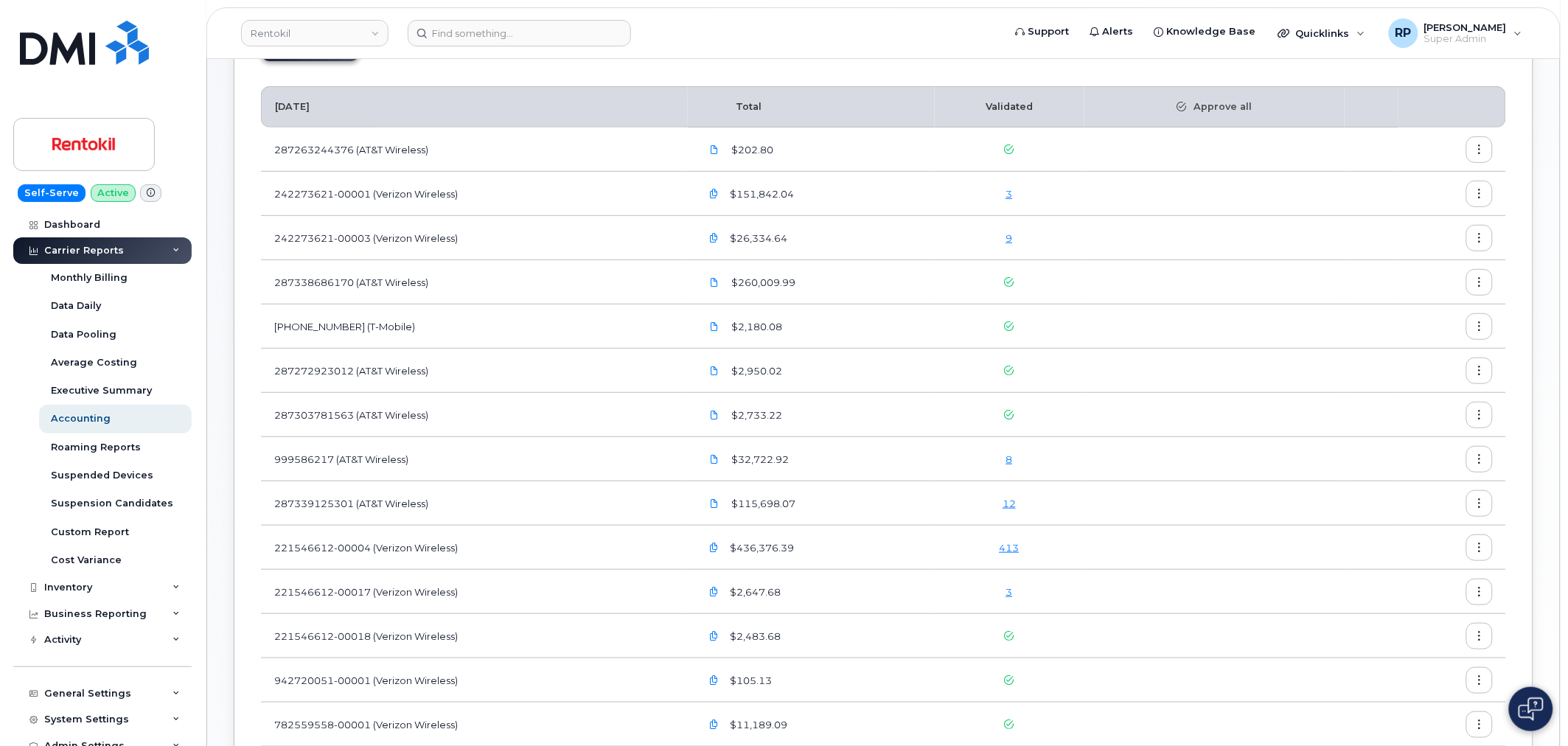
click at [1478, 278] on icon "button" at bounding box center [1480, 283] width 10 height 10
click at [1401, 340] on span "Download" at bounding box center [1414, 343] width 58 height 13
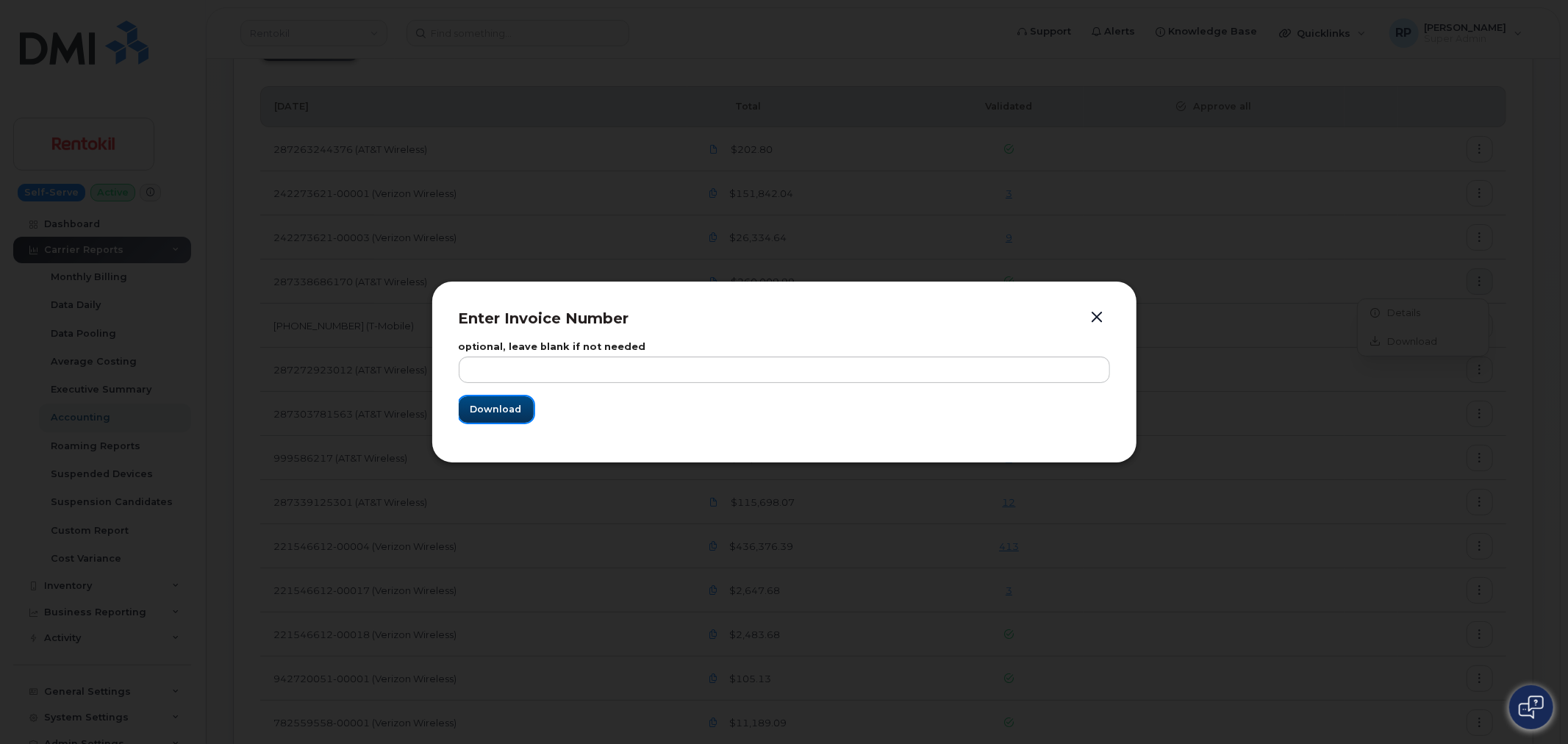
click at [472, 413] on span "Download" at bounding box center [496, 409] width 52 height 14
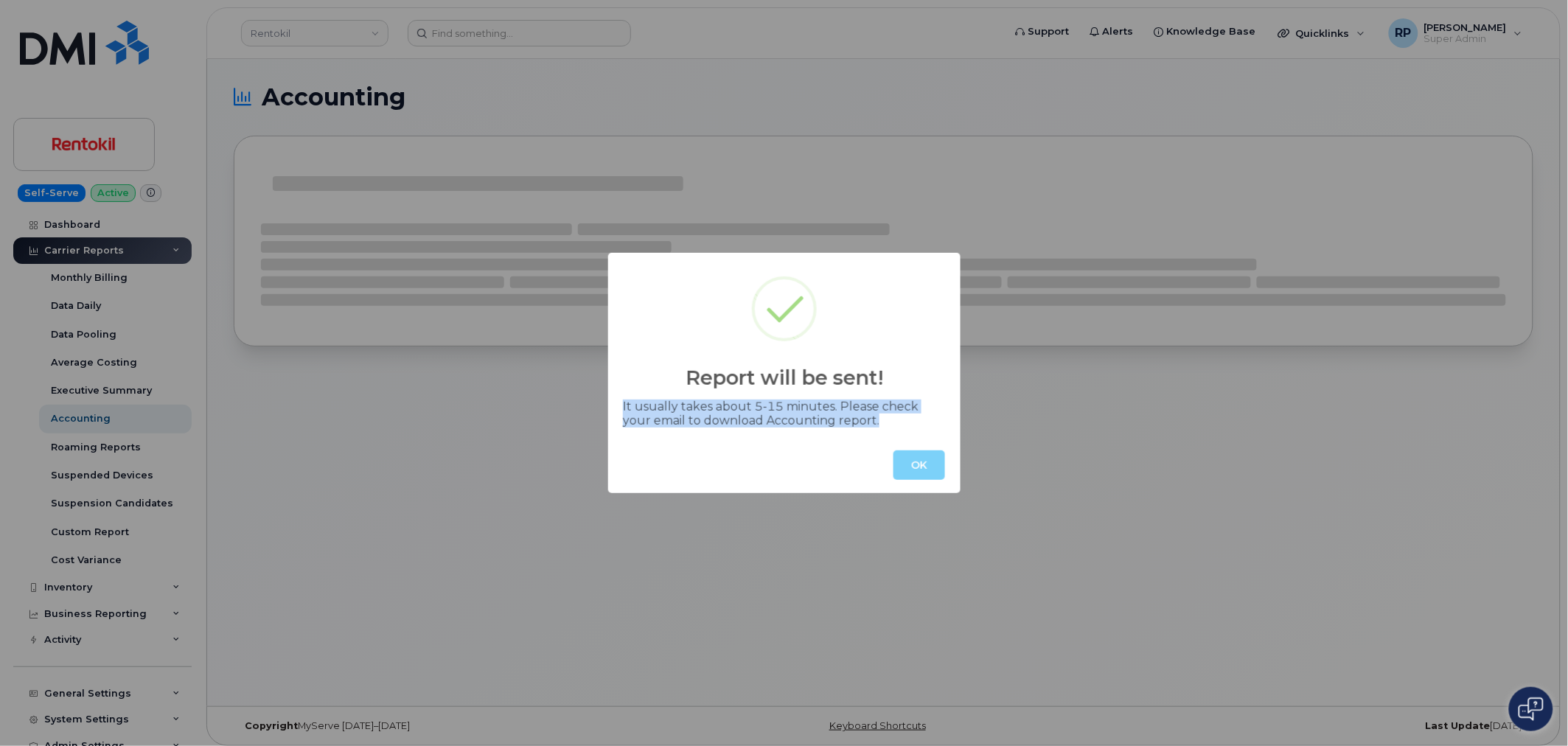
drag, startPoint x: 615, startPoint y: 403, endPoint x: 886, endPoint y: 432, distance: 272.5
click at [885, 432] on div "Report will be sent! It usually takes about 5-15 minutes. Please check your ema…" at bounding box center [784, 373] width 352 height 240
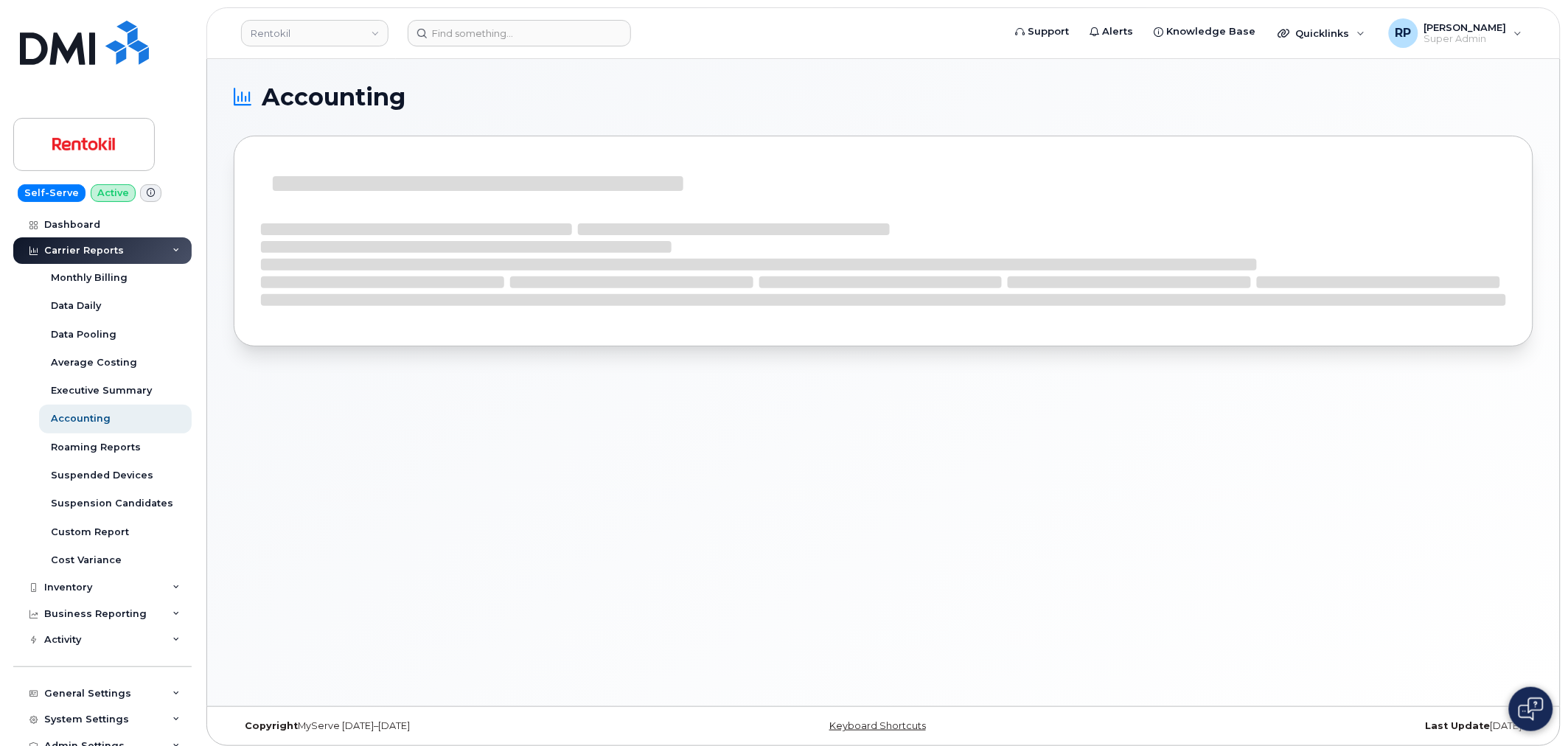
click at [760, 510] on div "Accounting" at bounding box center [883, 383] width 1353 height 647
click at [96, 419] on div "Accounting" at bounding box center [81, 419] width 60 height 13
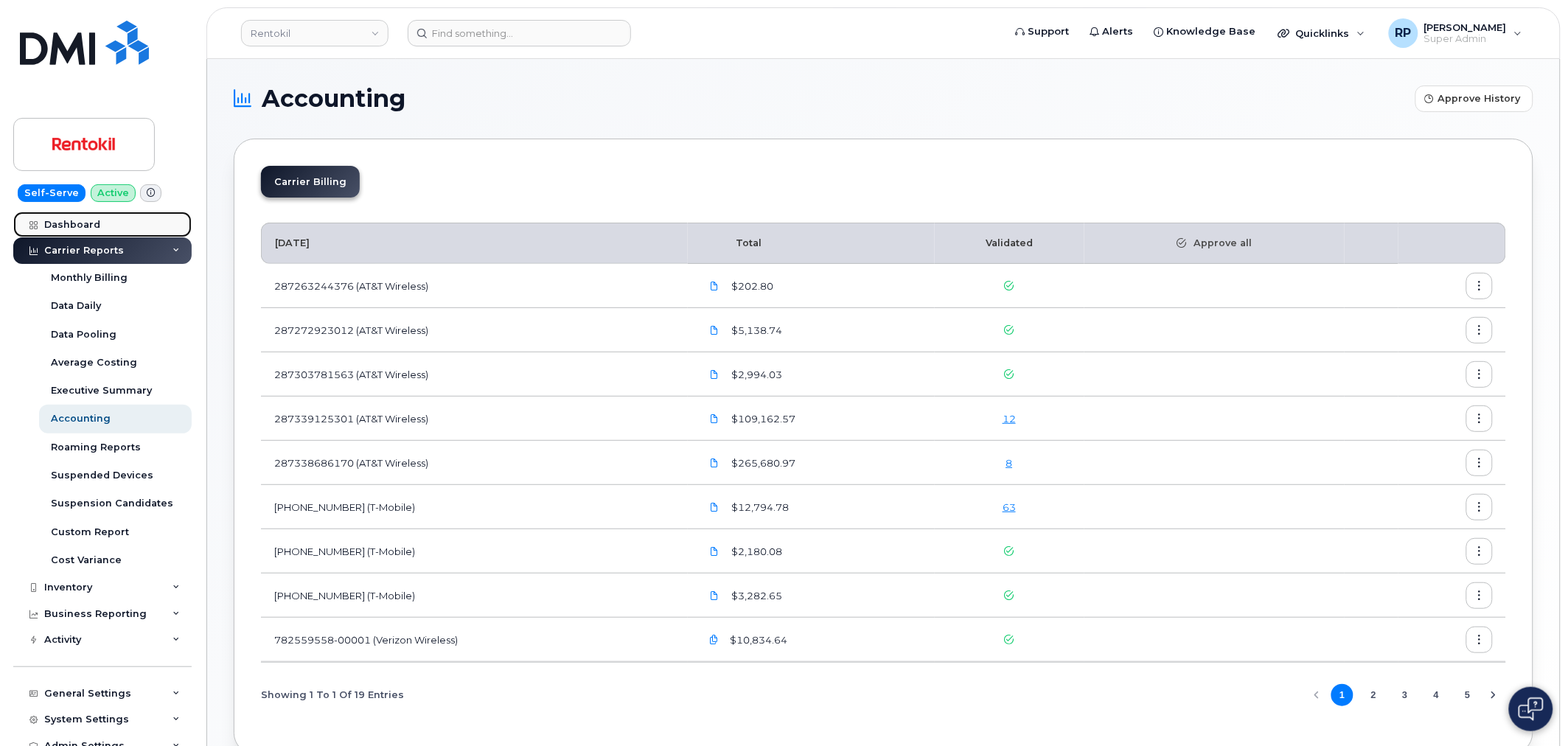
click at [76, 216] on link "Dashboard" at bounding box center [102, 225] width 179 height 27
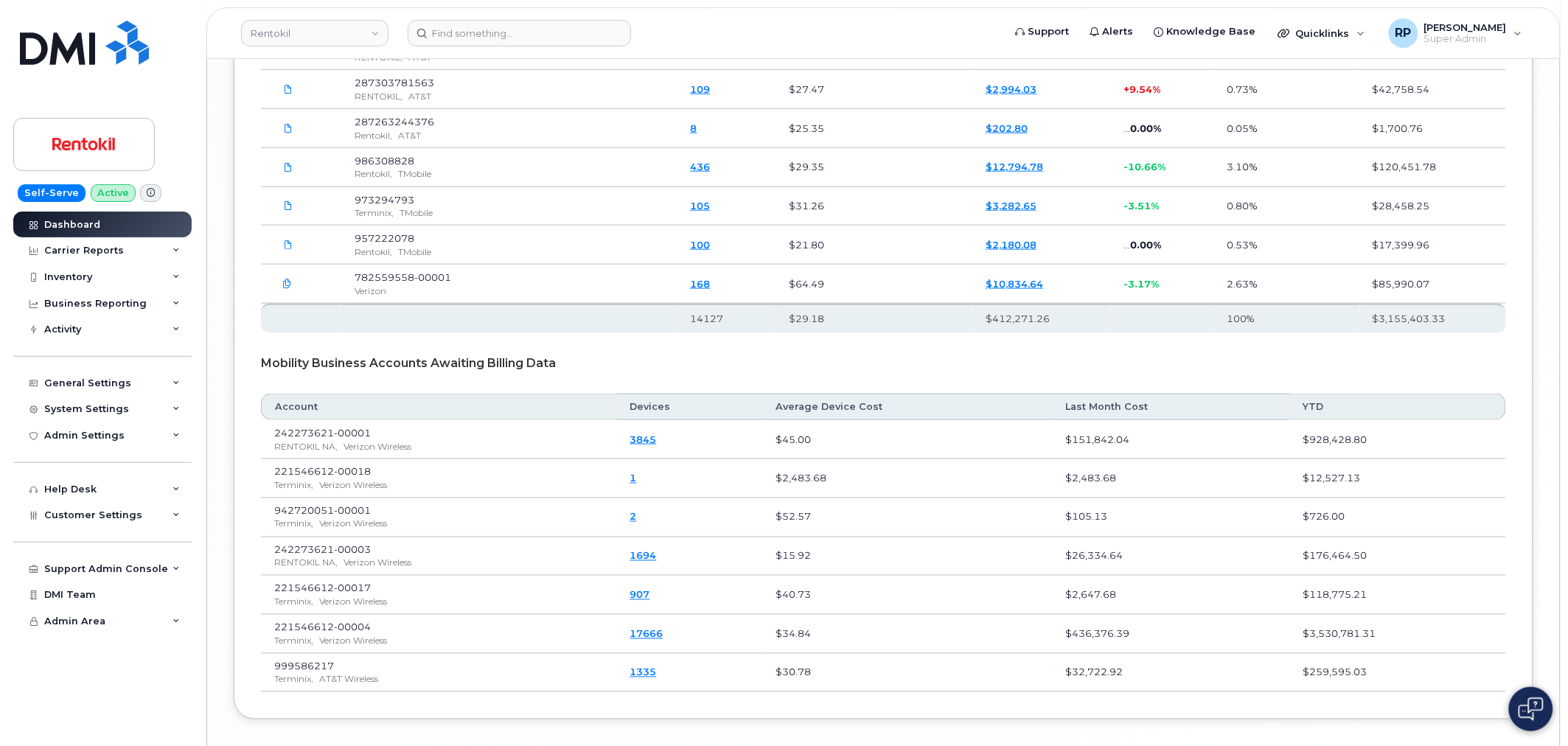
scroll to position [2628, 0]
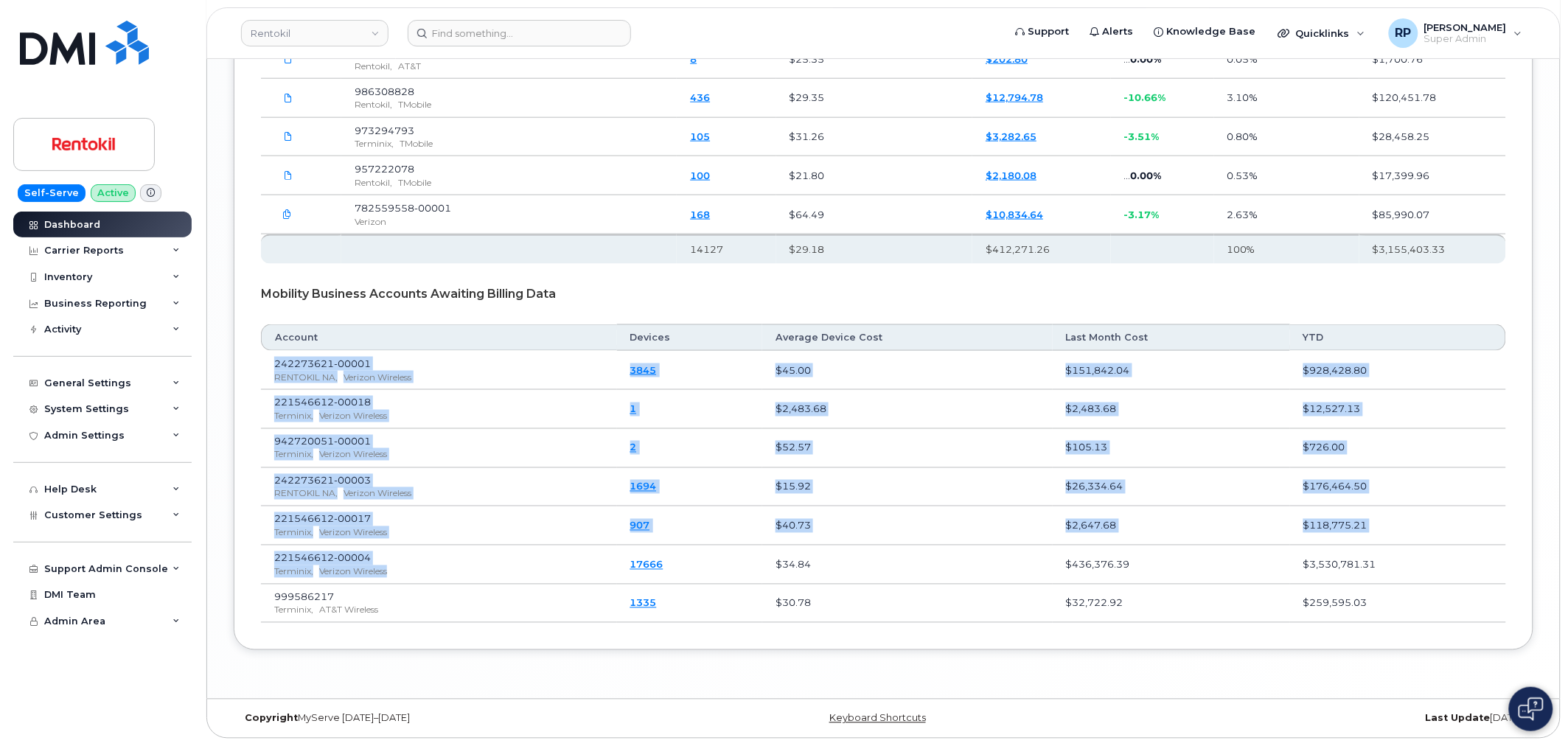
drag, startPoint x: 271, startPoint y: 363, endPoint x: 570, endPoint y: 578, distance: 368.3
click at [570, 578] on tbody "242273621-00001 RENTOKIL NA, Verizon Wireless 3845 $45.00 $151,842.04 $928,428.…" at bounding box center [883, 467] width 1245 height 233
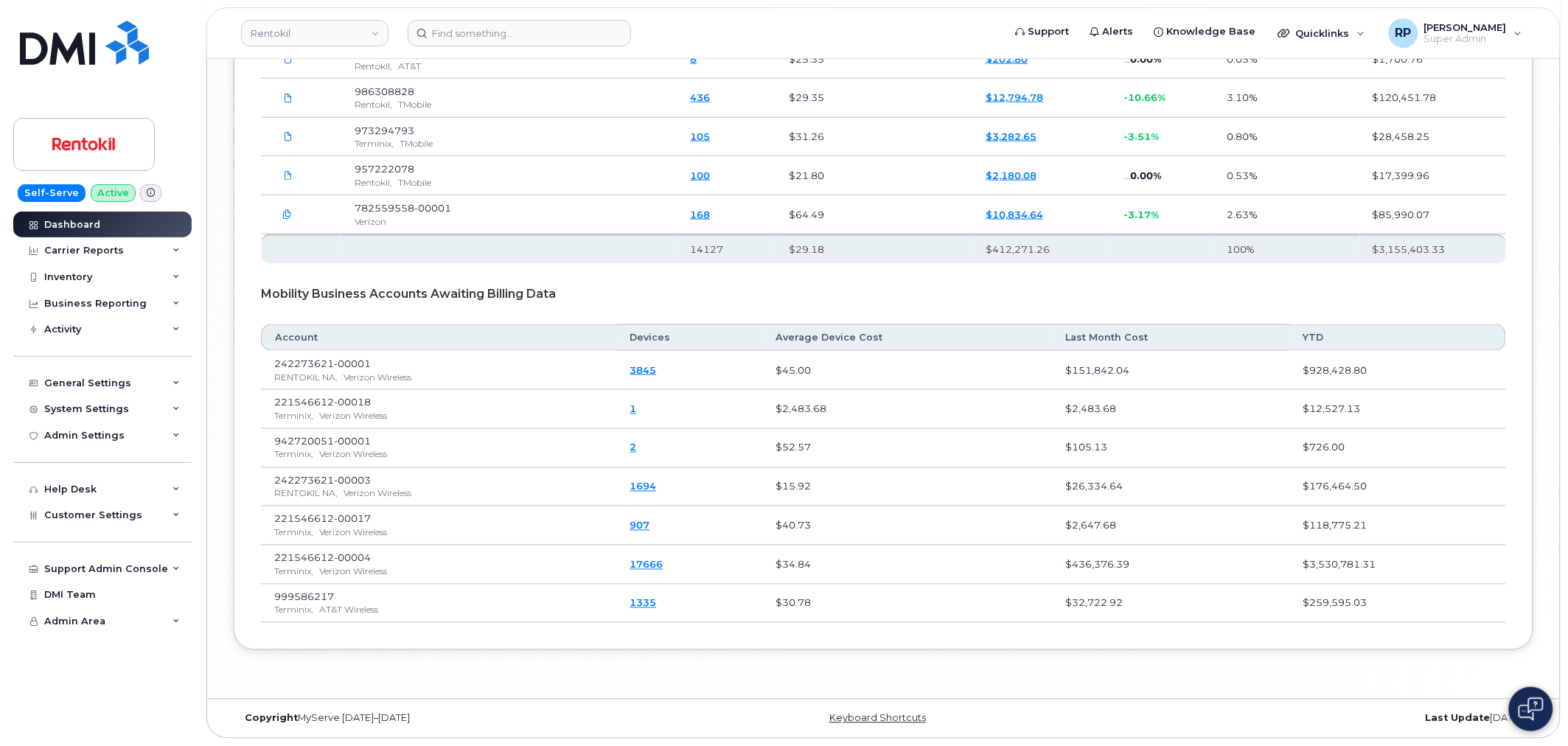
click at [519, 619] on td "999586217 Terminix, AT&T Wireless" at bounding box center [439, 604] width 356 height 39
drag, startPoint x: 587, startPoint y: 288, endPoint x: 260, endPoint y: 284, distance: 327.0
click at [260, 284] on div "Earlier [DATE] September August July June May April March February [DATE] Dec […" at bounding box center [883, 199] width 1300 height 902
click at [263, 286] on div "Mobility Business Accounts Awaiting Billing Data" at bounding box center [883, 294] width 1245 height 37
click at [614, 298] on div "Mobility Business Accounts Awaiting Billing Data" at bounding box center [883, 294] width 1245 height 37
